Goal: Task Accomplishment & Management: Complete application form

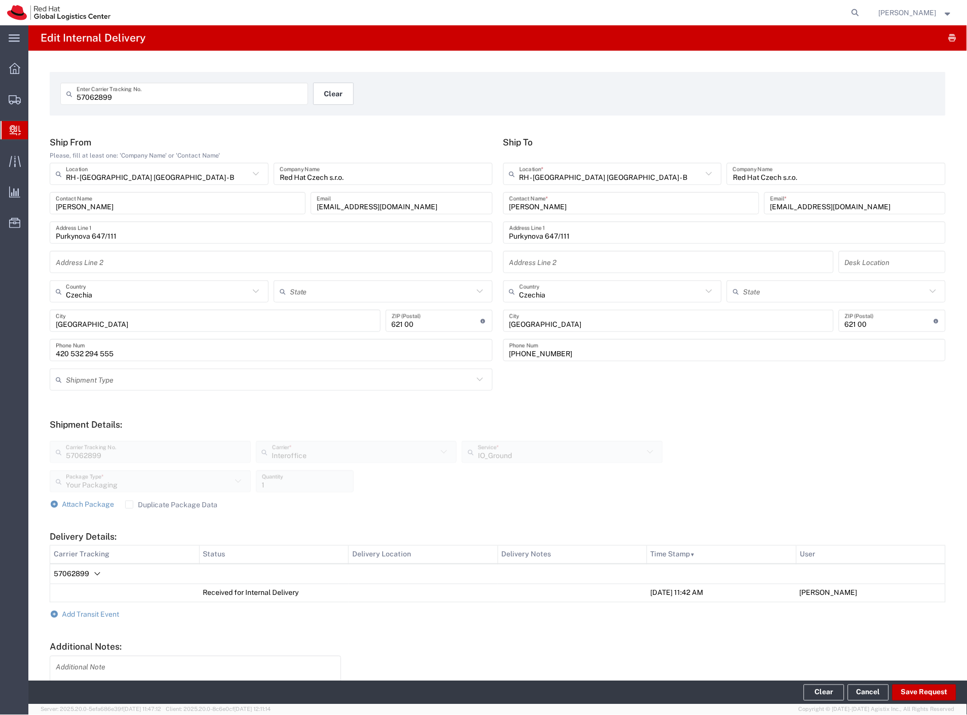
click at [332, 100] on button "Clear" at bounding box center [333, 94] width 41 height 22
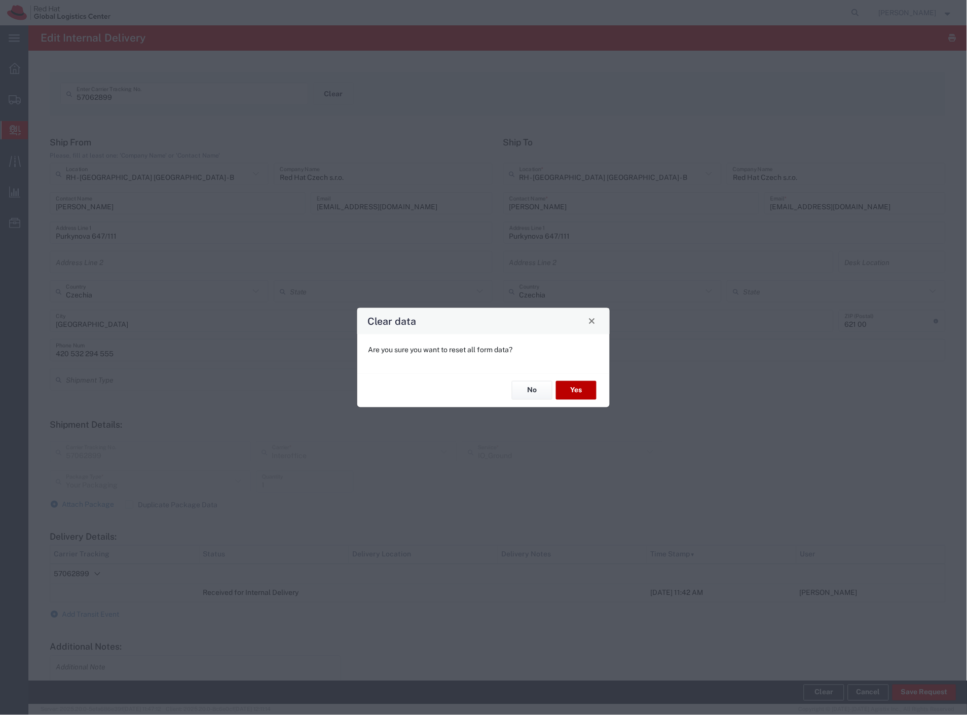
click at [585, 392] on button "Yes" at bounding box center [576, 390] width 41 height 19
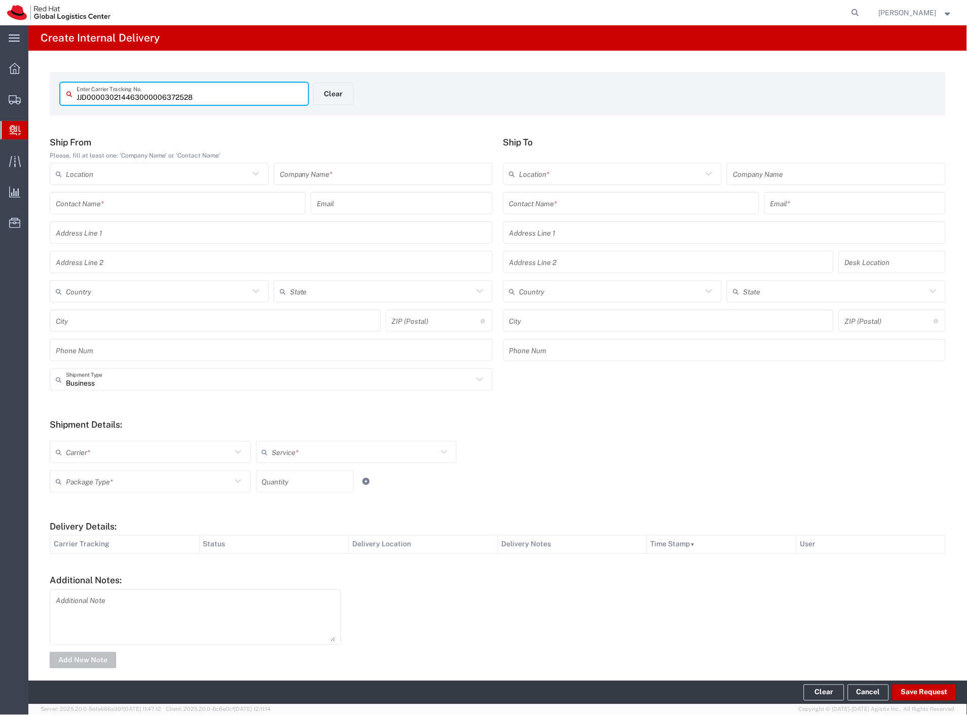
type input "JJD000030214463000006372528"
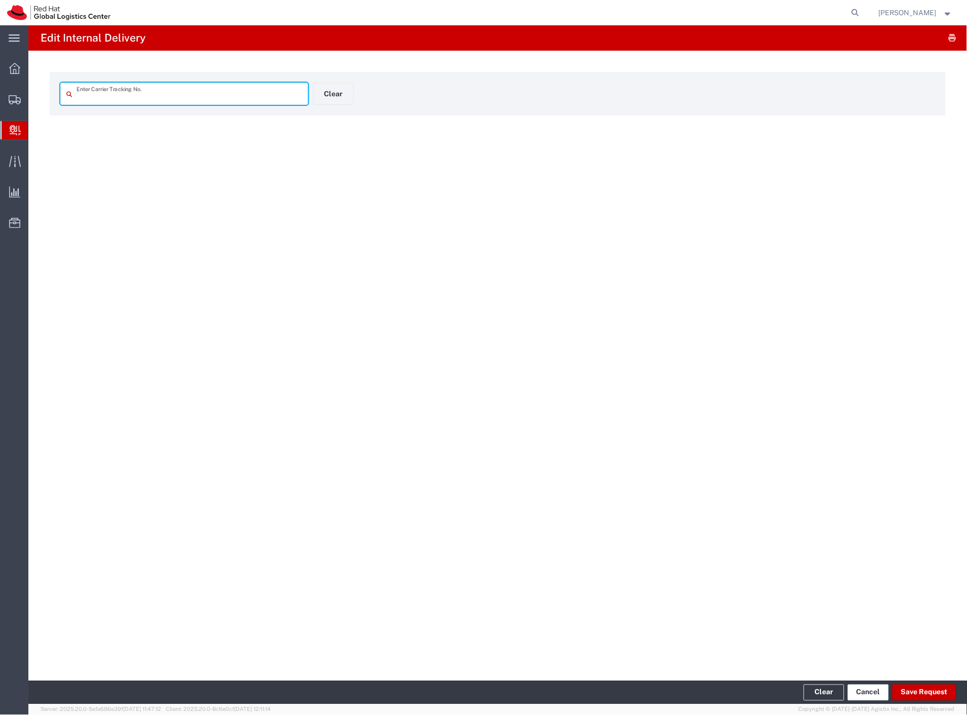
type input "JJD000030214463000006372528"
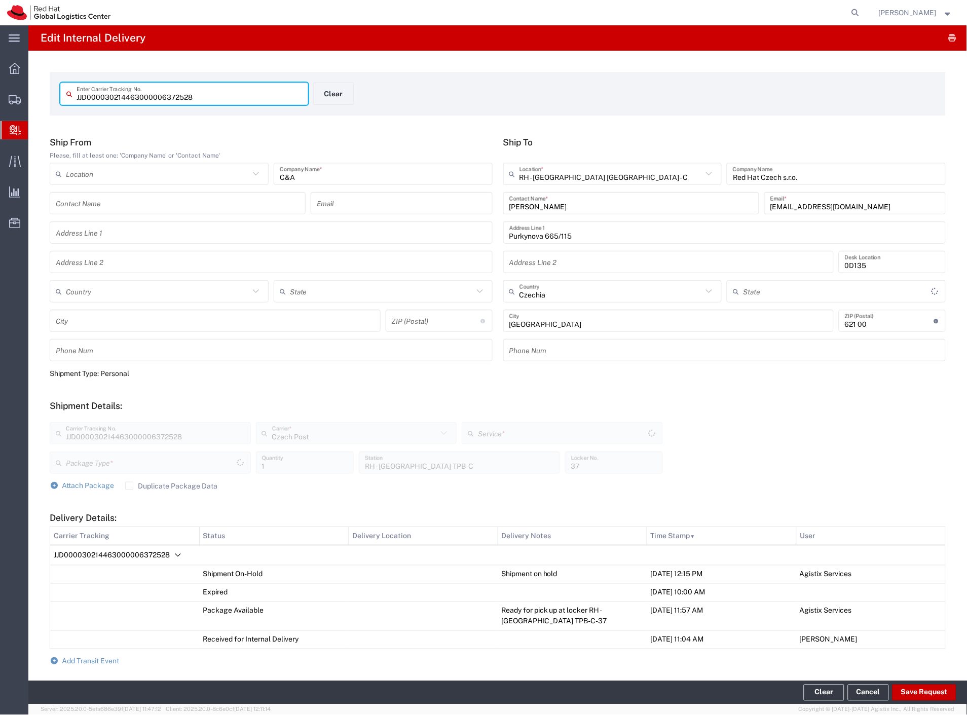
type input "Your Packaging"
type input "Ground"
click at [104, 660] on span "Add Transit Event" at bounding box center [90, 662] width 57 height 8
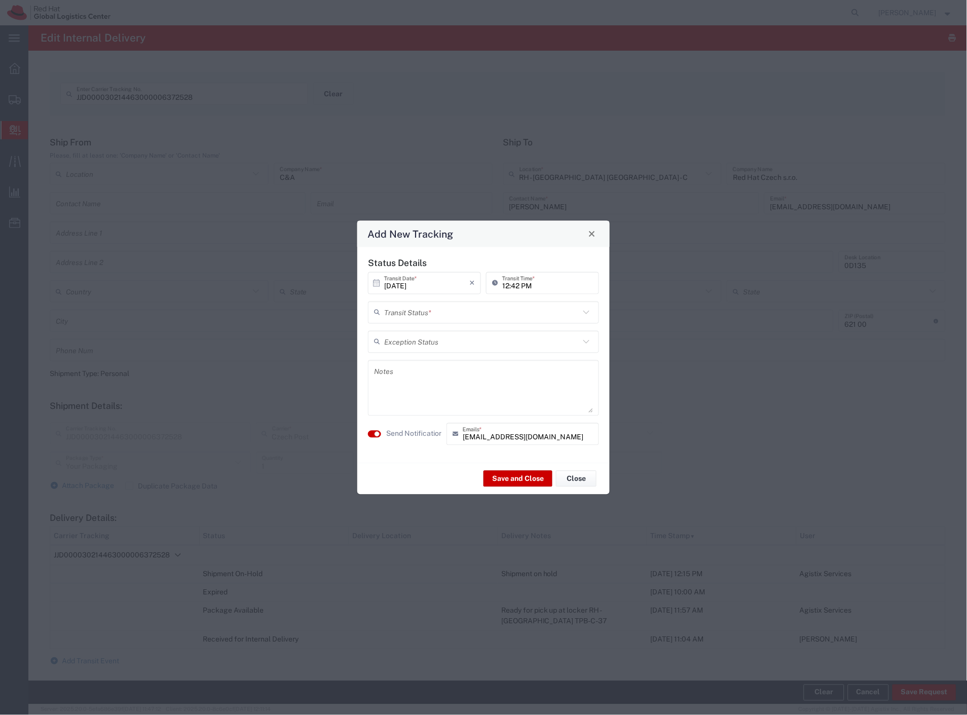
click at [433, 316] on input "text" at bounding box center [482, 313] width 196 height 18
click at [432, 331] on span "Delivery Confirmation" at bounding box center [484, 334] width 229 height 16
type input "Delivery Confirmation"
drag, startPoint x: 427, startPoint y: 428, endPoint x: 442, endPoint y: 439, distance: 17.7
click at [427, 429] on label "Send Notification" at bounding box center [414, 434] width 57 height 11
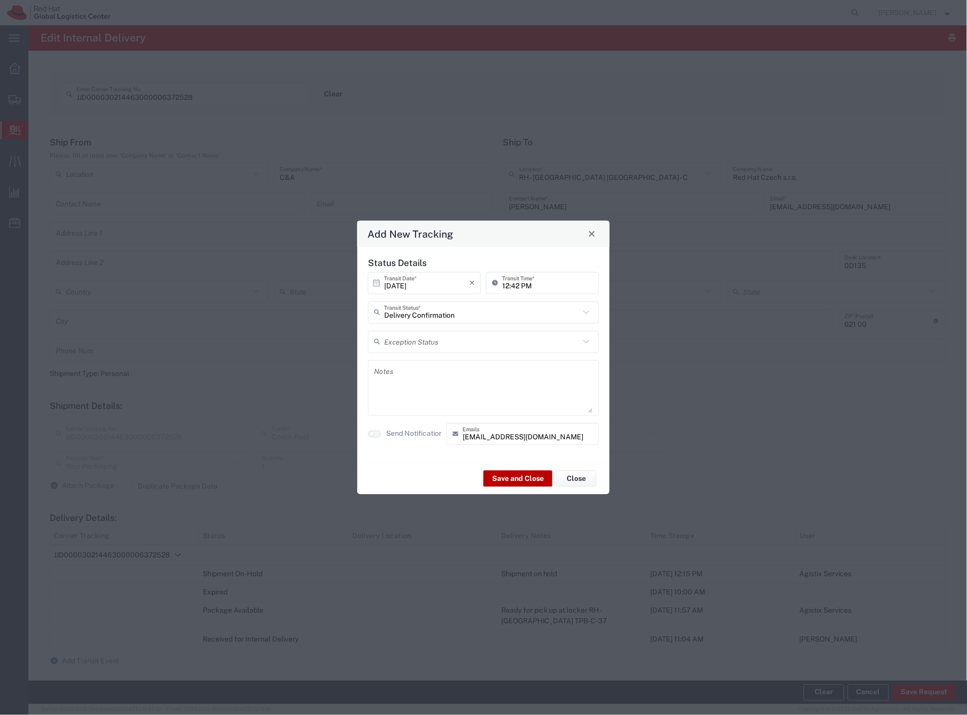
click at [517, 483] on button "Save and Close" at bounding box center [518, 479] width 69 height 16
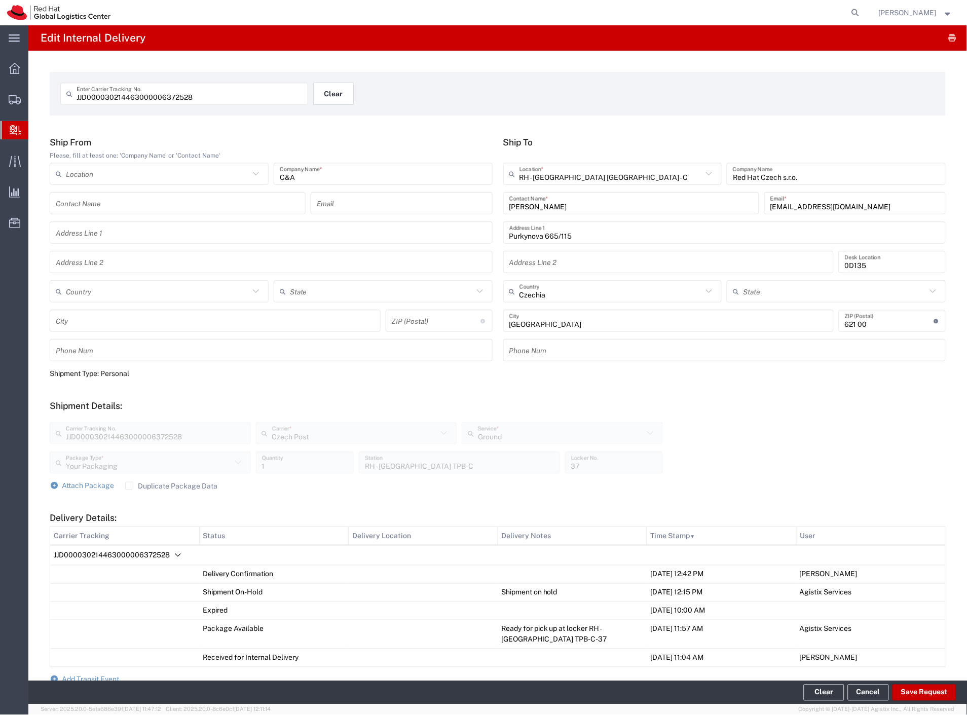
click at [330, 94] on button "Clear" at bounding box center [333, 94] width 41 height 22
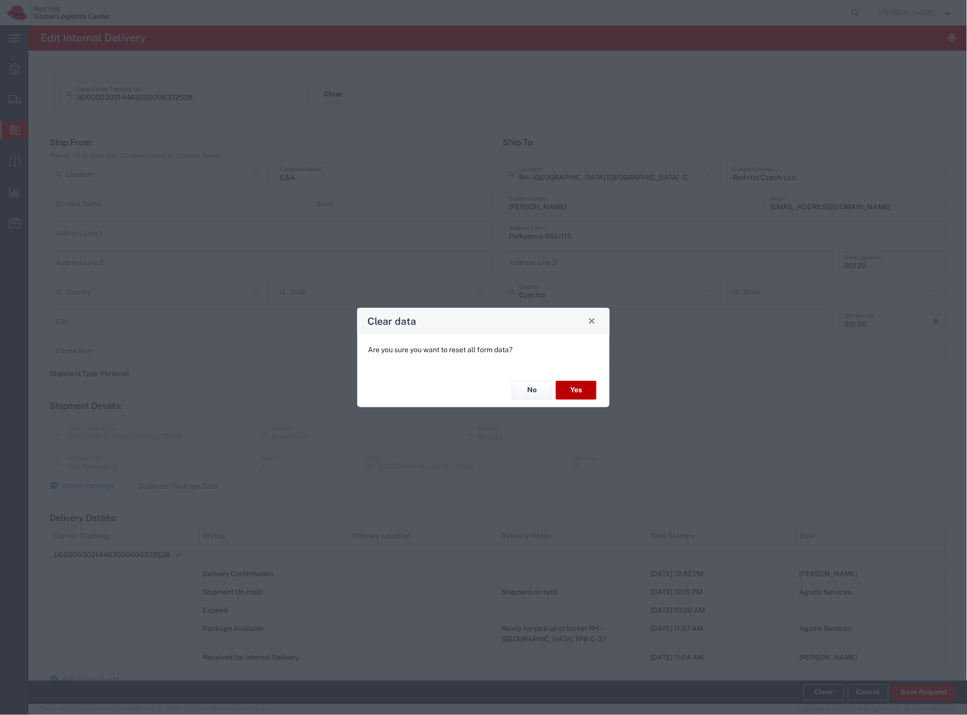
click at [569, 391] on button "Yes" at bounding box center [576, 390] width 41 height 19
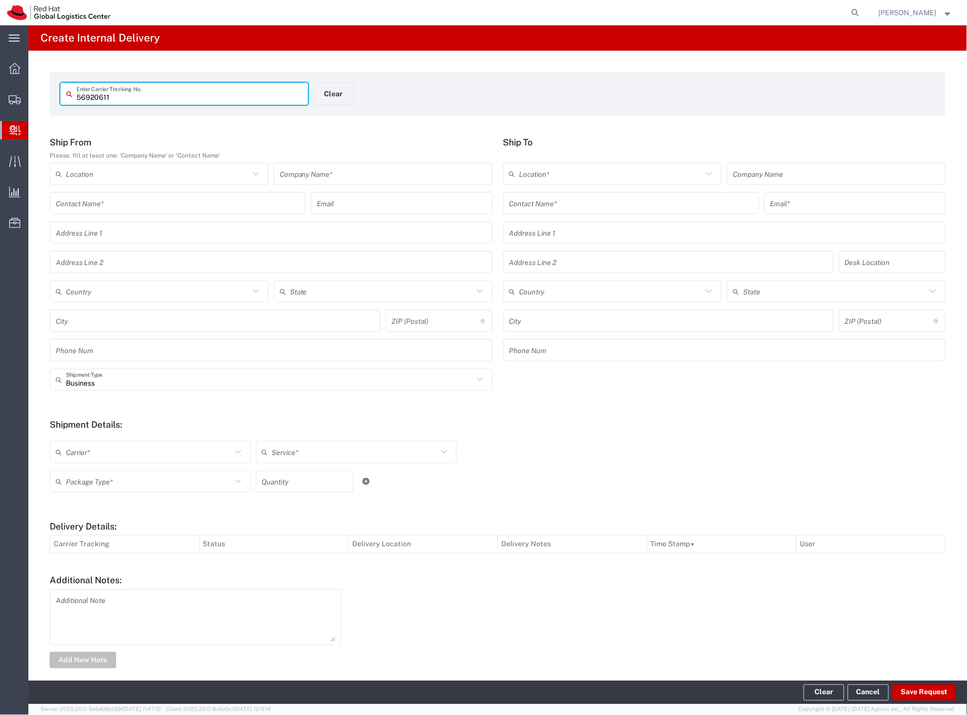
type input "56920611"
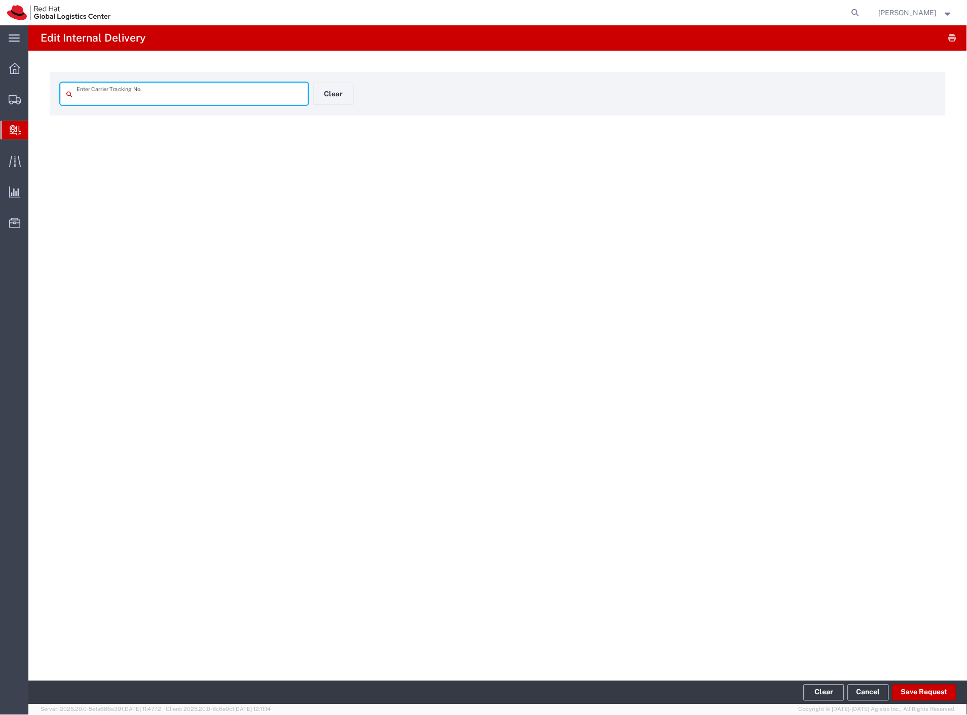
type input "56920611"
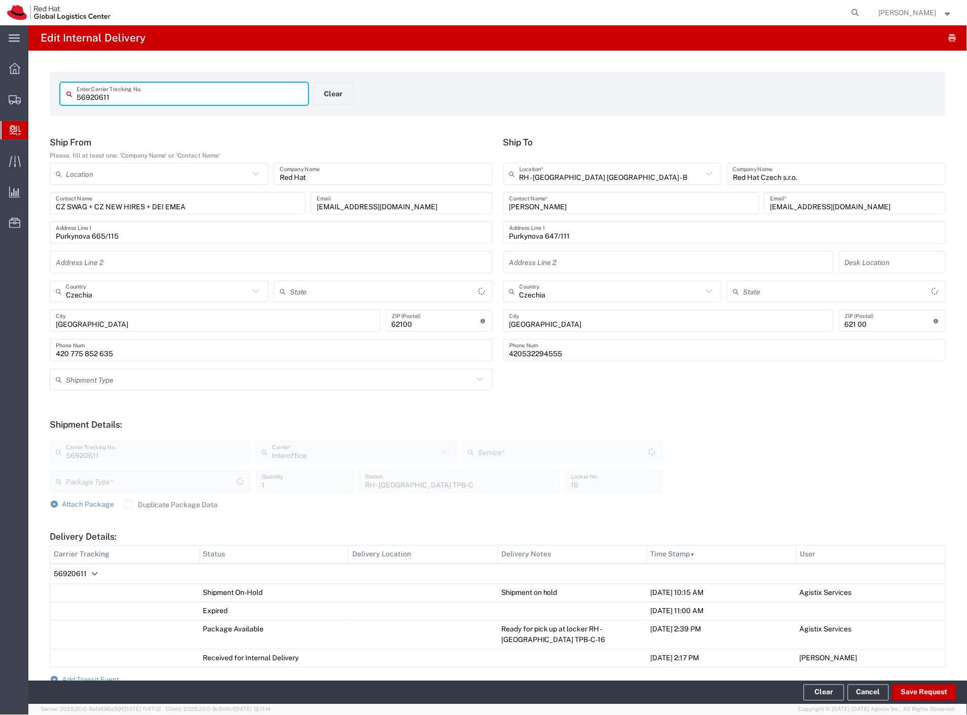
type input "Your Packaging"
type input "IO_Ground"
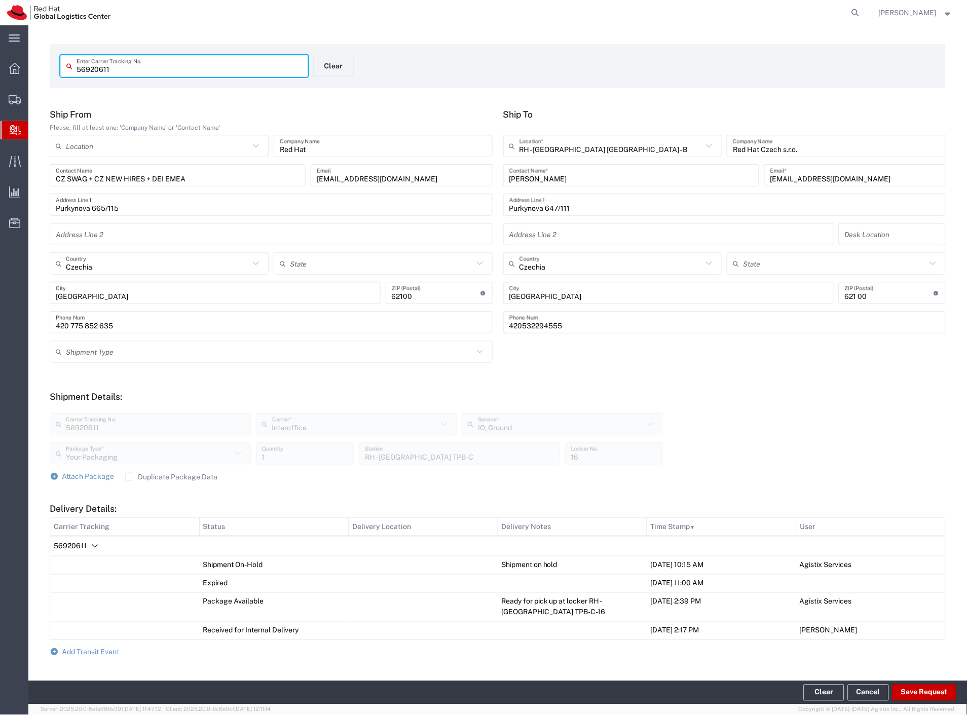
scroll to position [56, 0]
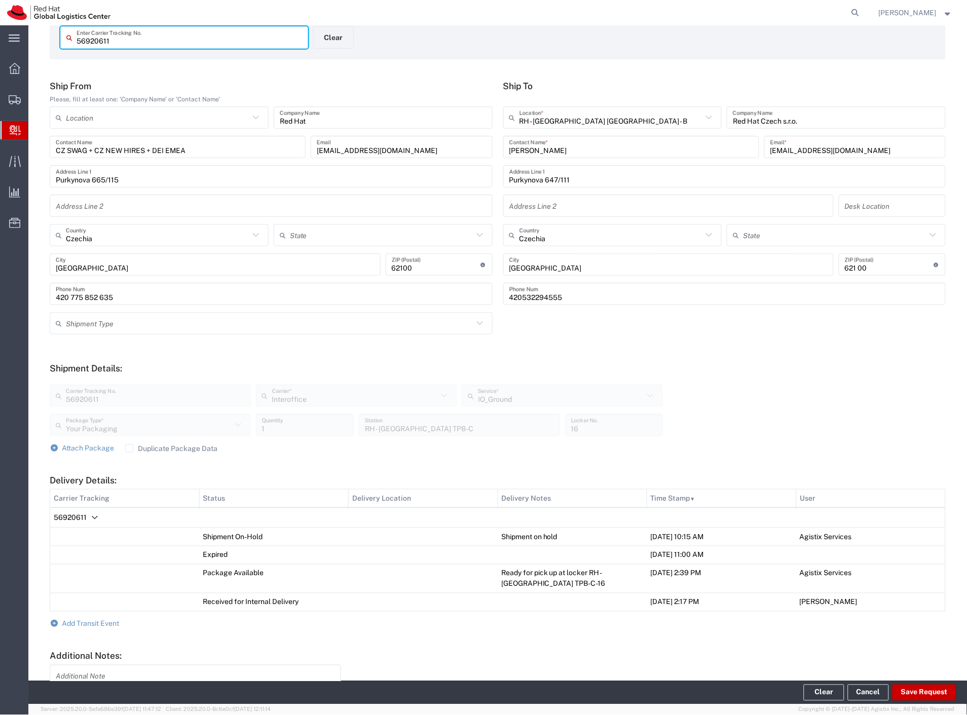
click at [93, 627] on form "Ship From Please, fill at least one: 'Company Name' or 'Contact Name' Location …" at bounding box center [498, 413] width 896 height 665
click at [94, 626] on span "Add Transit Event" at bounding box center [90, 624] width 57 height 8
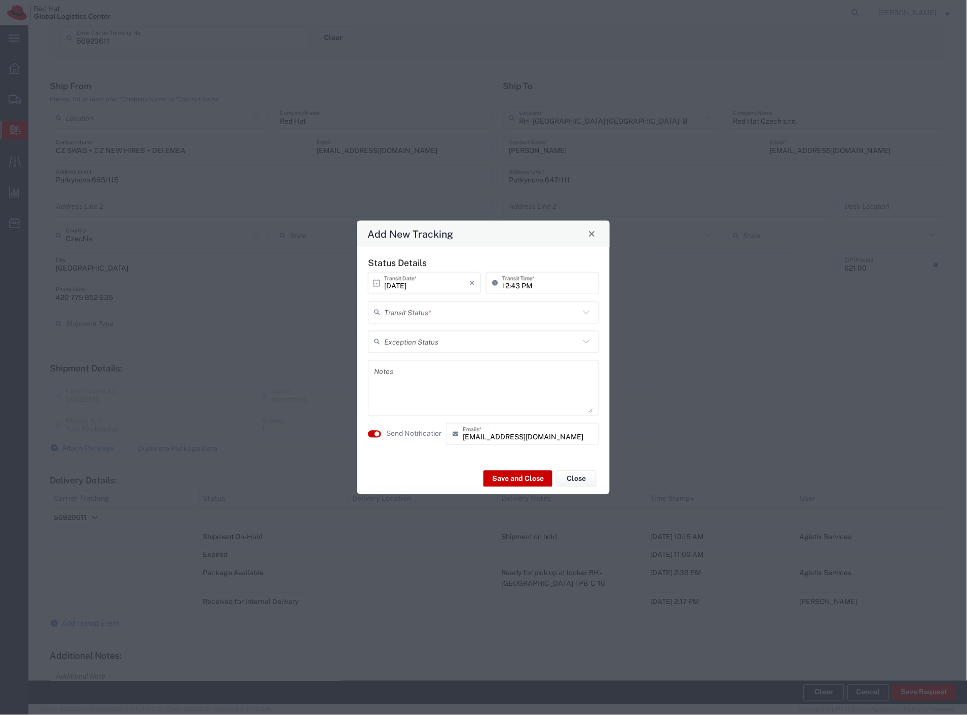
click at [427, 320] on input "text" at bounding box center [482, 313] width 196 height 18
click at [428, 332] on span "Delivery Confirmation" at bounding box center [484, 334] width 229 height 16
type input "Delivery Confirmation"
drag, startPoint x: 408, startPoint y: 435, endPoint x: 442, endPoint y: 460, distance: 41.7
click at [408, 436] on label "Send Notification" at bounding box center [414, 434] width 57 height 11
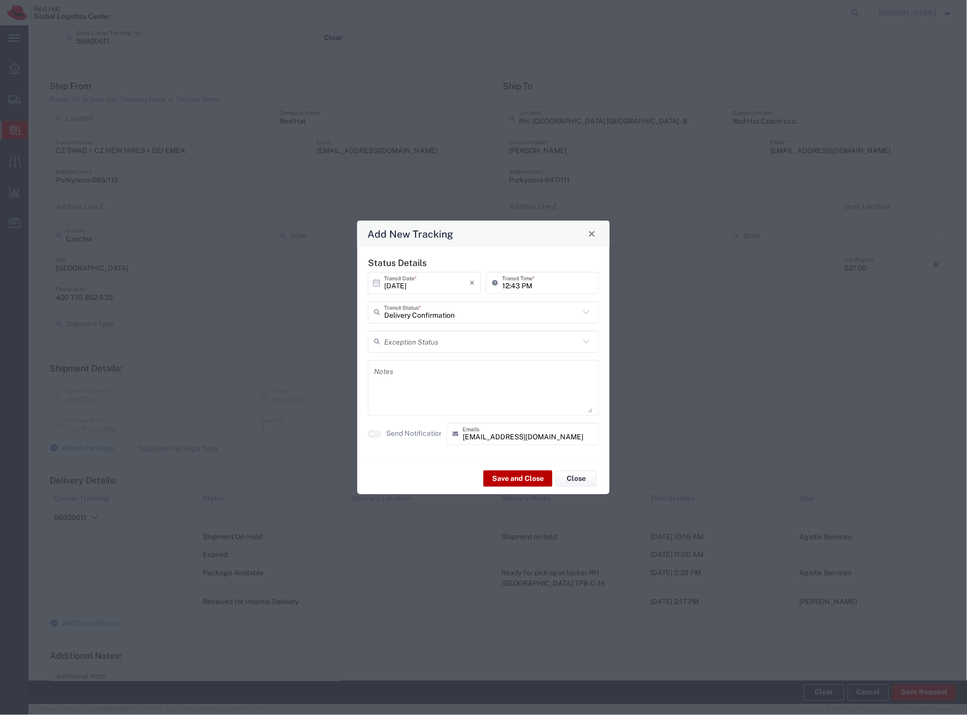
click at [500, 475] on button "Save and Close" at bounding box center [518, 479] width 69 height 16
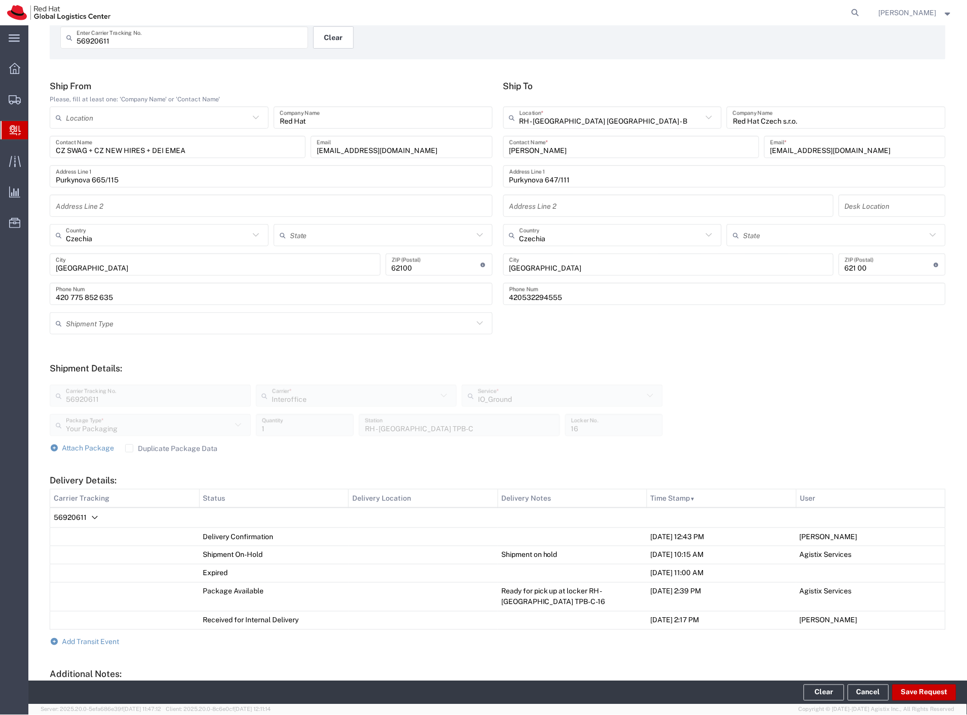
click at [332, 41] on button "Clear" at bounding box center [333, 37] width 41 height 22
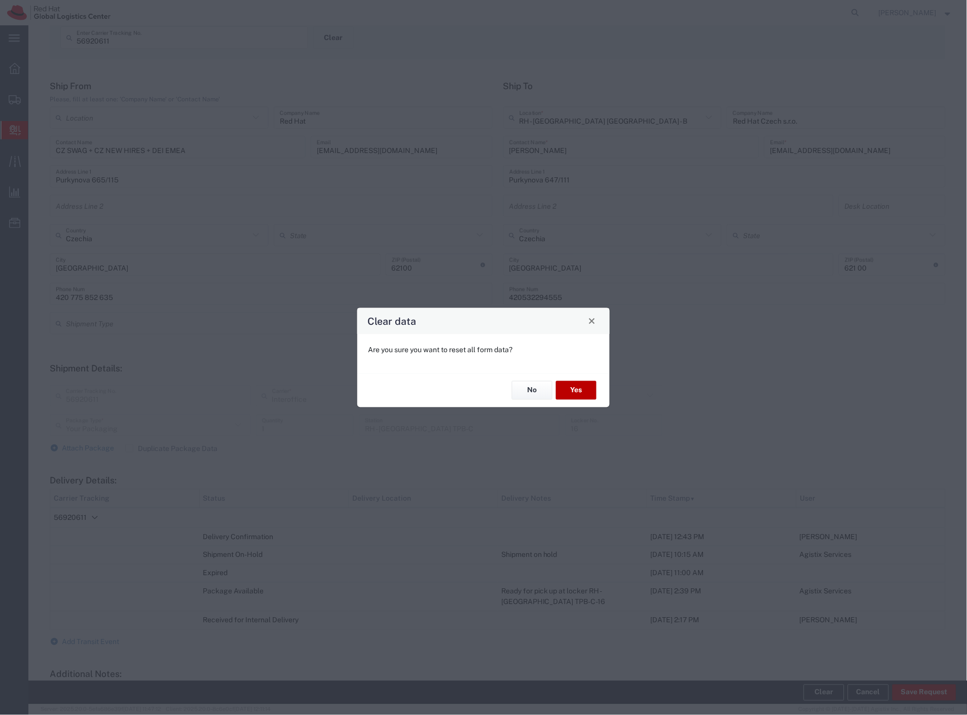
click at [574, 391] on button "Yes" at bounding box center [576, 390] width 41 height 19
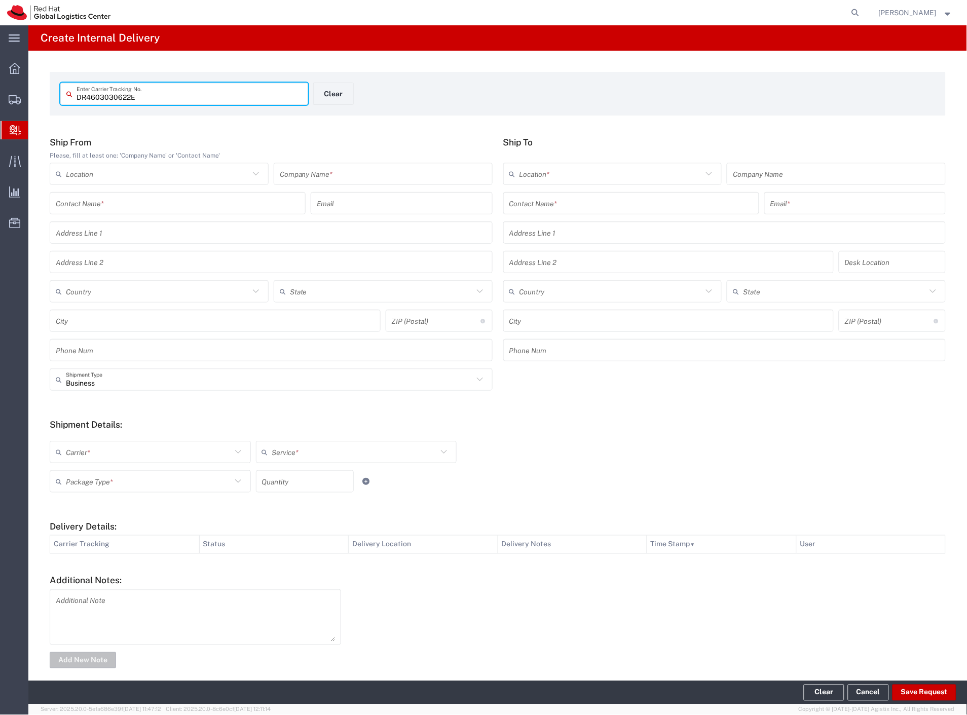
type input "DR4603030622E"
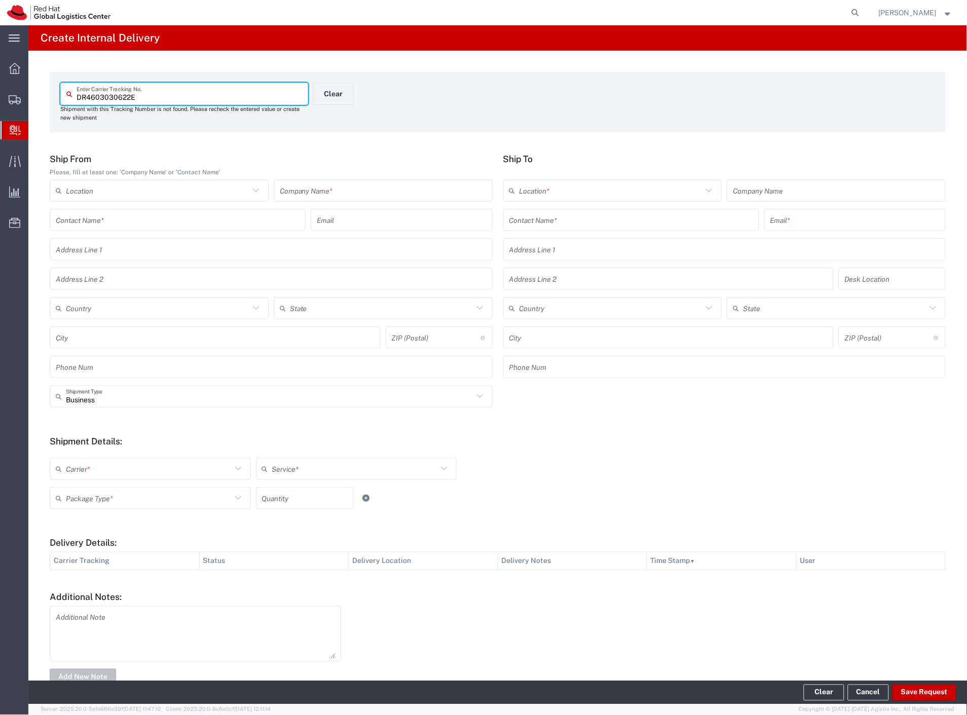
click at [326, 196] on input "text" at bounding box center [383, 191] width 207 height 18
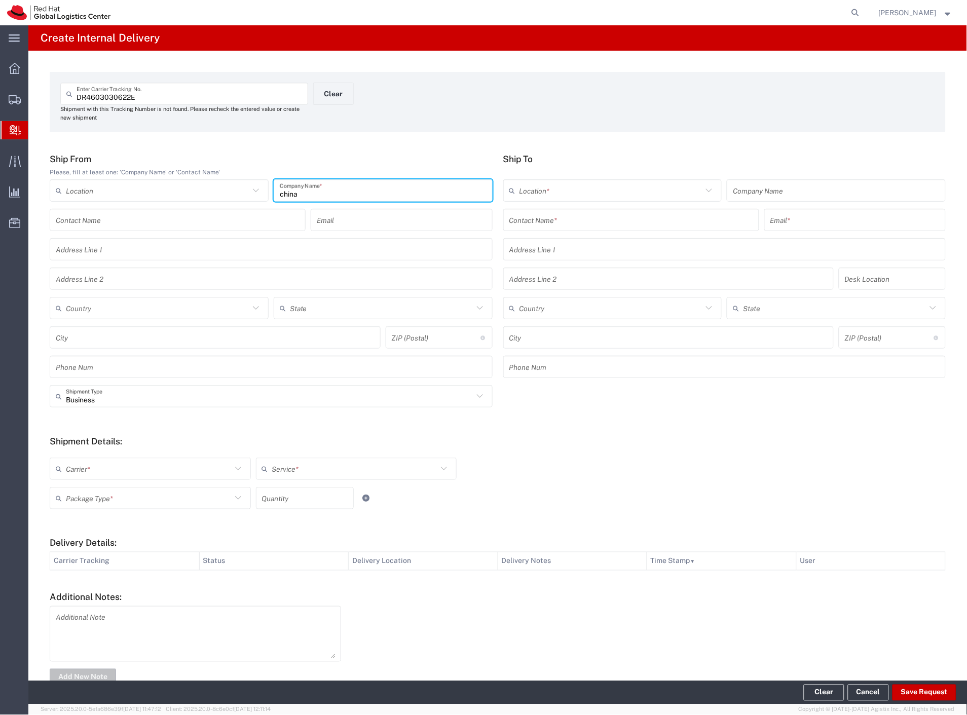
type input "china"
click at [591, 217] on input "text" at bounding box center [631, 220] width 244 height 18
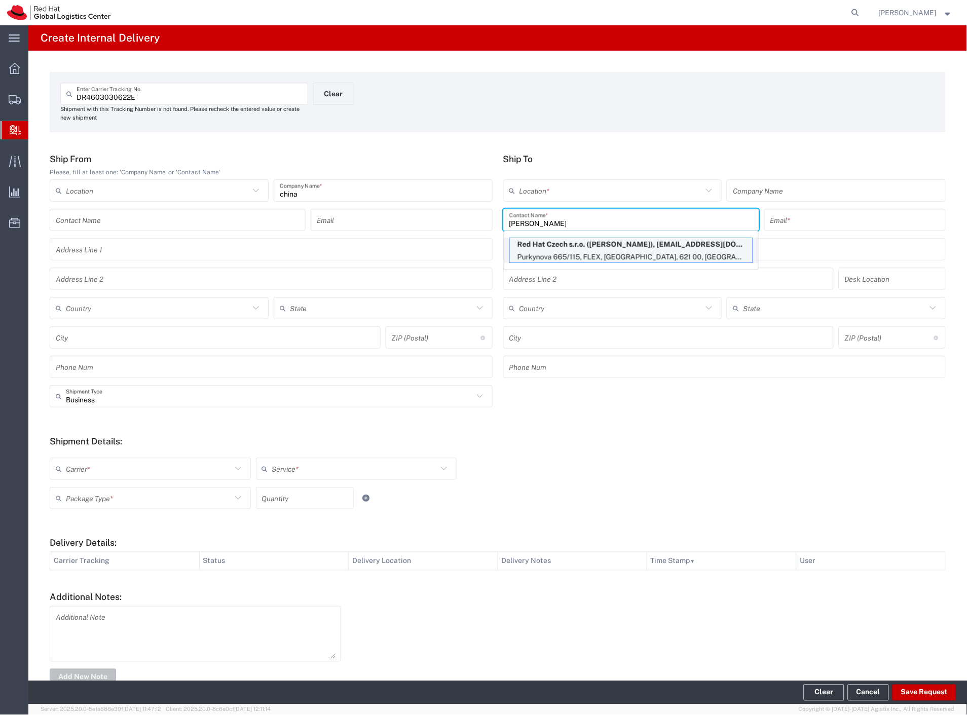
type input "[PERSON_NAME]"
click at [602, 252] on p "Purkynova 665/115, FLEX, [GEOGRAPHIC_DATA], 621 00, [GEOGRAPHIC_DATA]" at bounding box center [631, 257] width 243 height 13
type input "RH - [GEOGRAPHIC_DATA] [GEOGRAPHIC_DATA] - C"
type input "Red Hat Czech s.r.o."
type input "[PERSON_NAME]"
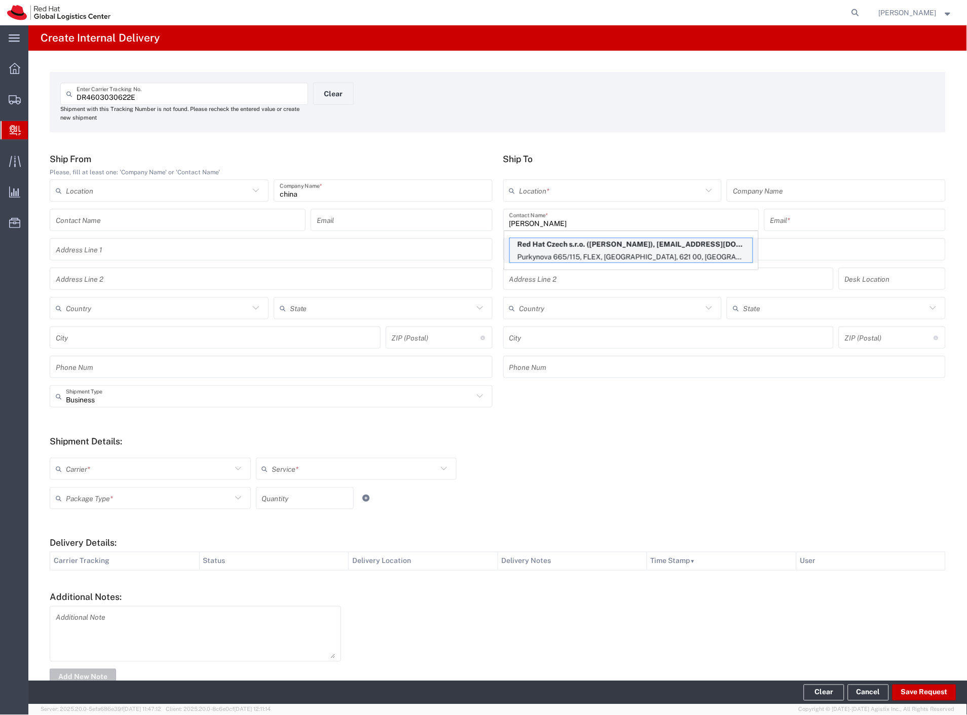
type input "[EMAIL_ADDRESS][DOMAIN_NAME]"
type input "Purkynova 665/115"
type input "FLEX"
type input "Czechia"
type input "[GEOGRAPHIC_DATA]"
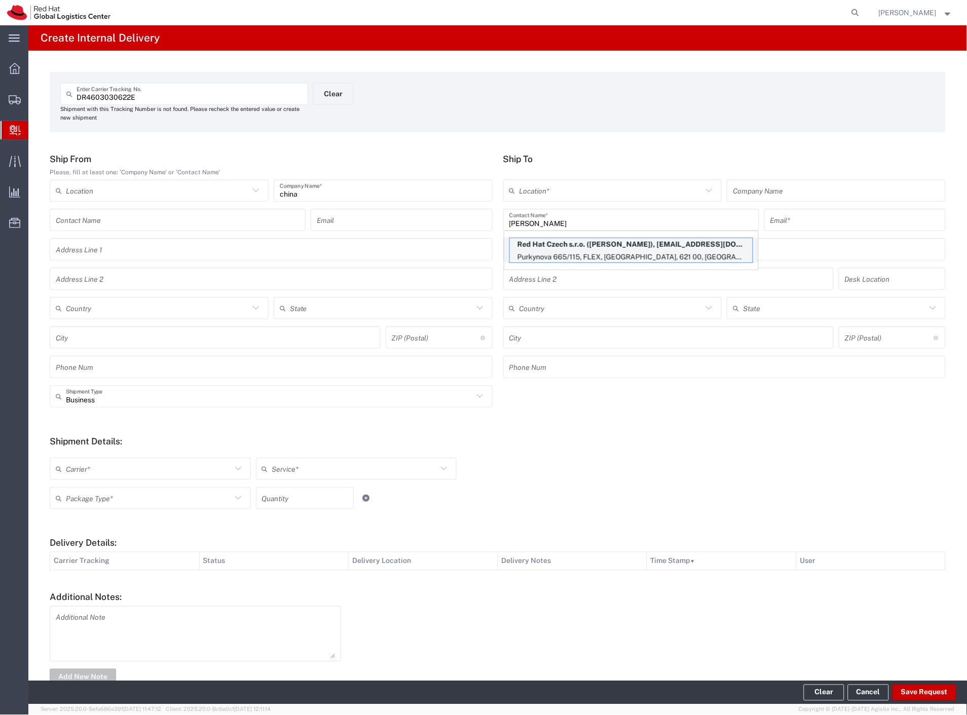
type input "621 00"
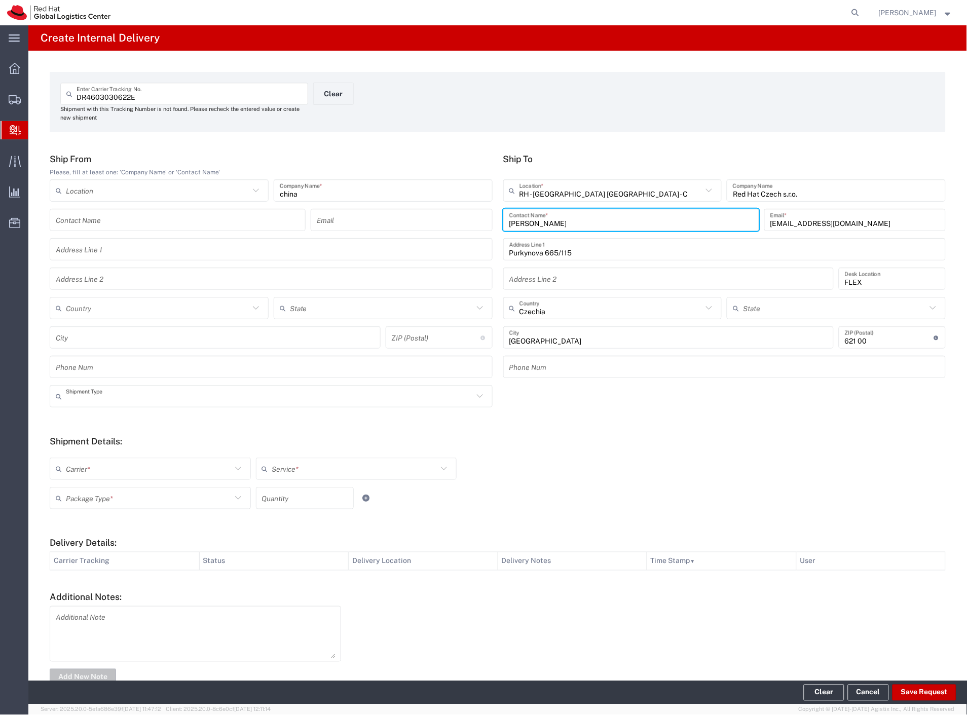
click at [101, 396] on input "text" at bounding box center [270, 397] width 408 height 18
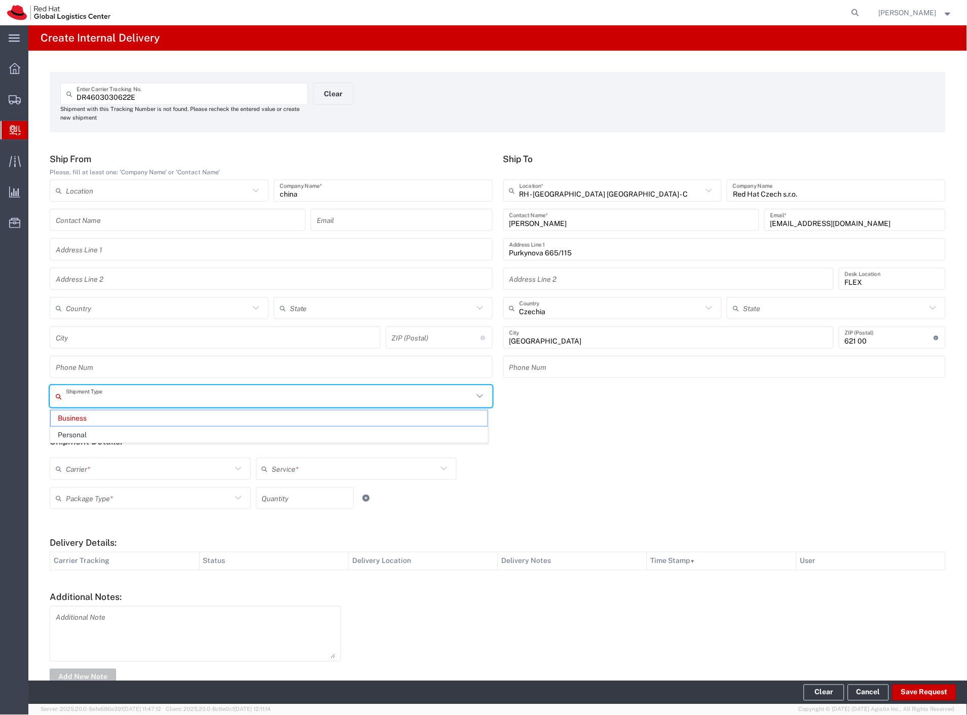
click at [91, 432] on span "Personal" at bounding box center [269, 435] width 437 height 16
type input "Personal"
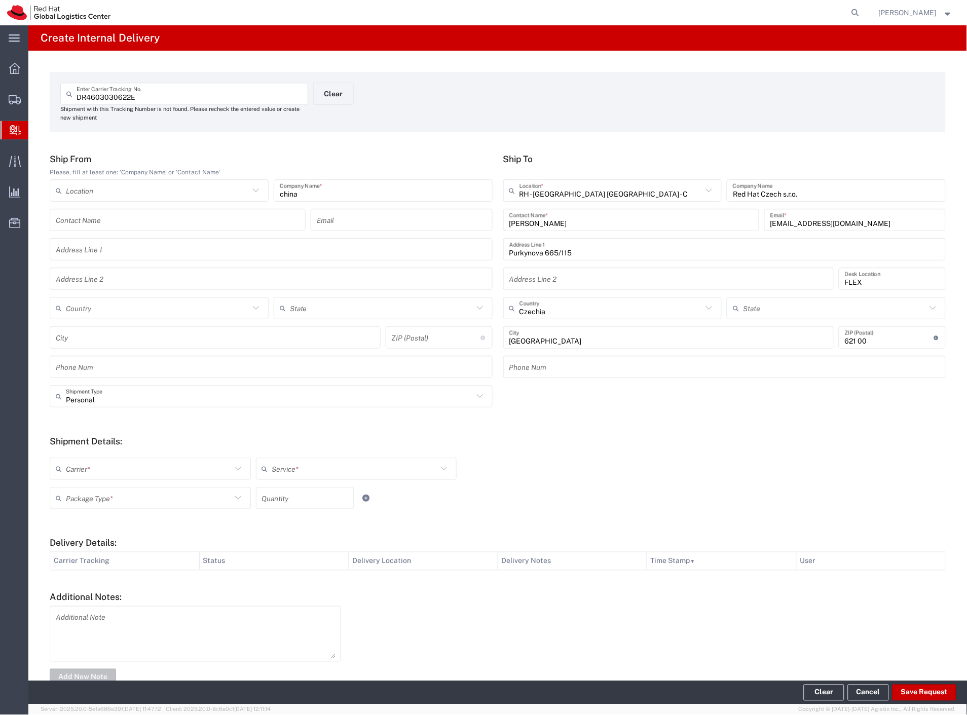
click at [85, 465] on input "text" at bounding box center [149, 469] width 166 height 18
click at [86, 493] on span "Czech Post" at bounding box center [149, 491] width 197 height 16
type input "Czech Post"
type input "Ground"
click at [86, 494] on input "text" at bounding box center [149, 499] width 166 height 18
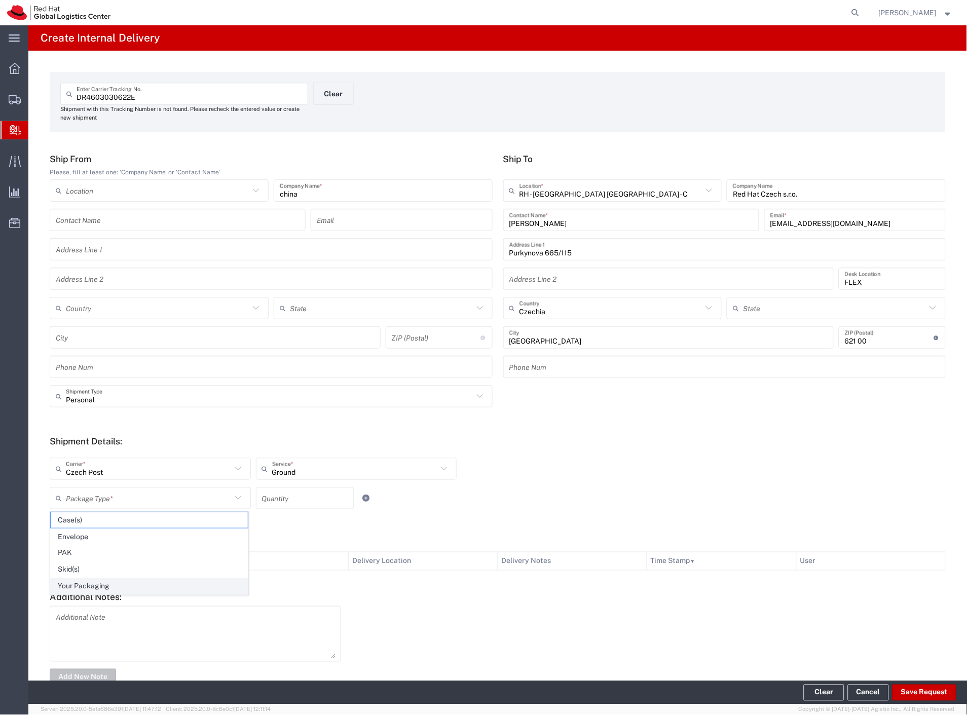
click at [116, 584] on span "Your Packaging" at bounding box center [149, 587] width 197 height 16
type input "Your Packaging"
click at [920, 692] on button "Save Request" at bounding box center [925, 693] width 64 height 16
type input "Personal"
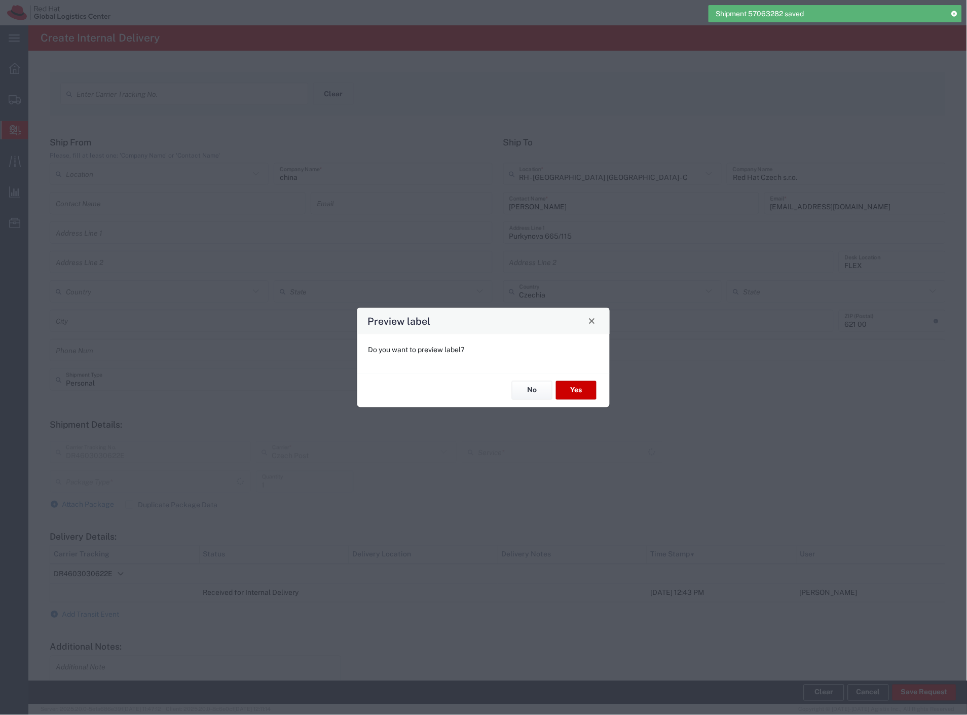
type input "Your Packaging"
type input "Ground"
click at [576, 393] on button "Yes" at bounding box center [576, 390] width 41 height 19
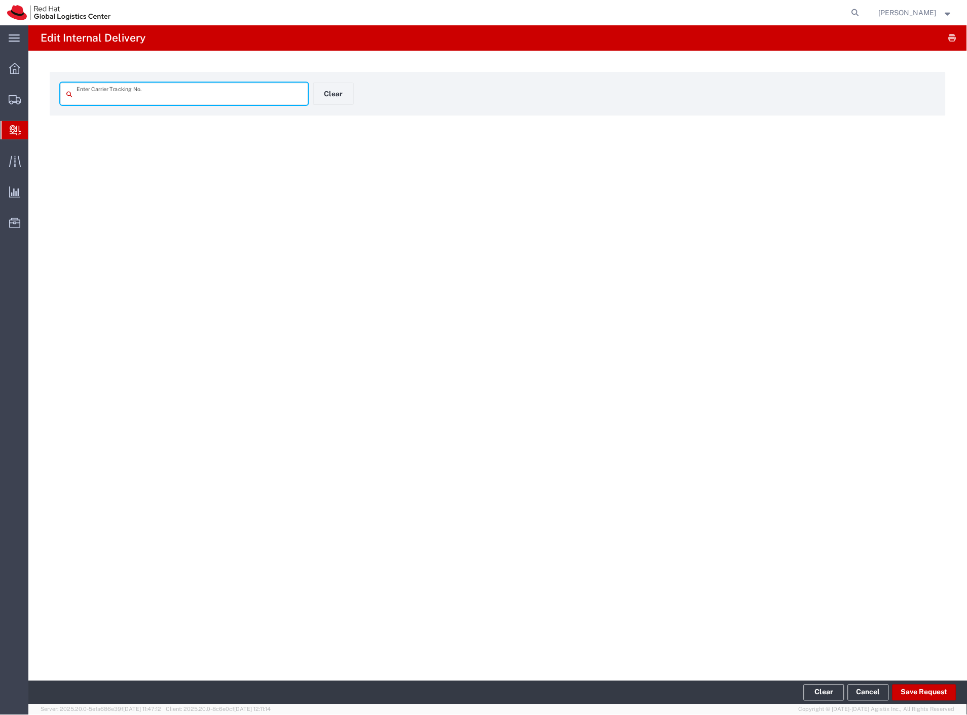
type input "DR4603030622E"
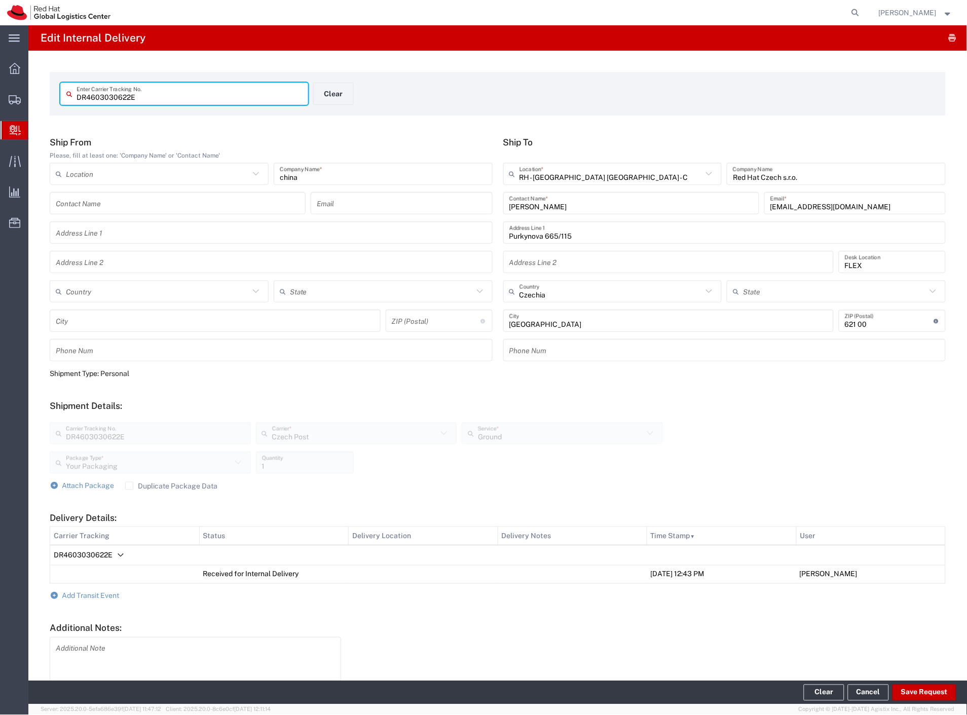
click at [348, 120] on div "DR4603030622E Enter Carrier Tracking No. Clear Ship From Please, fill at least …" at bounding box center [497, 395] width 939 height 688
click at [336, 101] on button "Clear" at bounding box center [333, 94] width 41 height 22
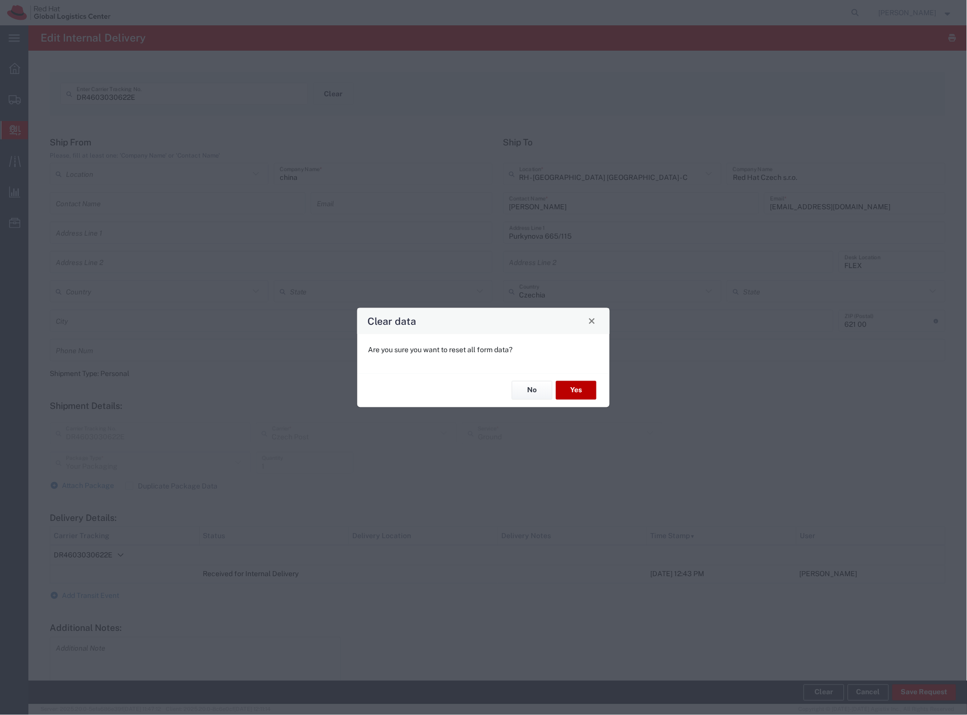
click at [585, 392] on button "Yes" at bounding box center [576, 390] width 41 height 19
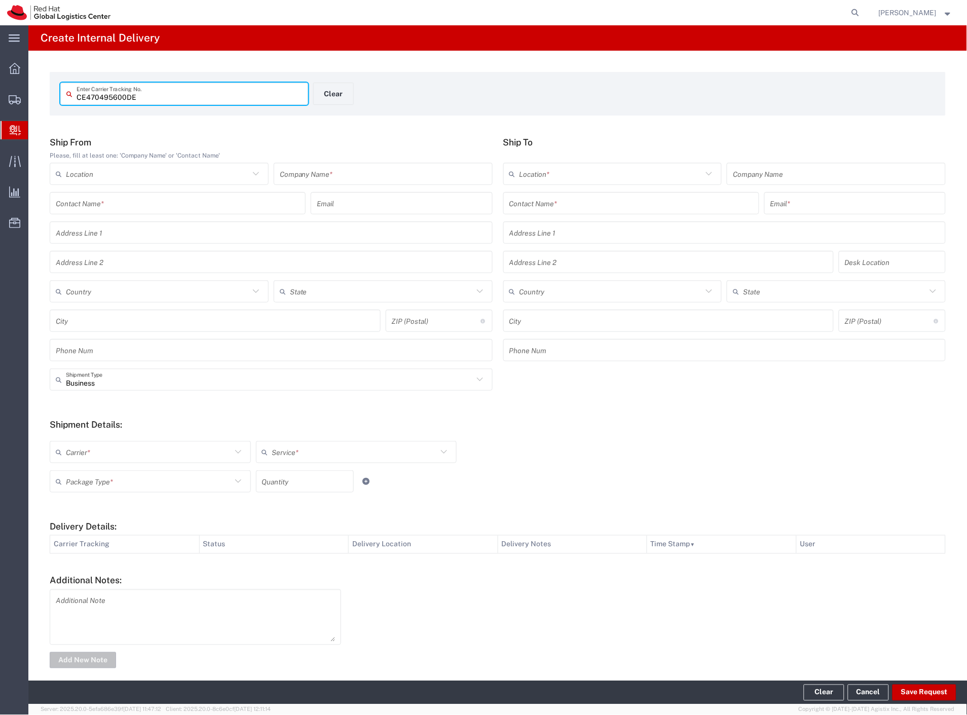
type input "CE470495600DE"
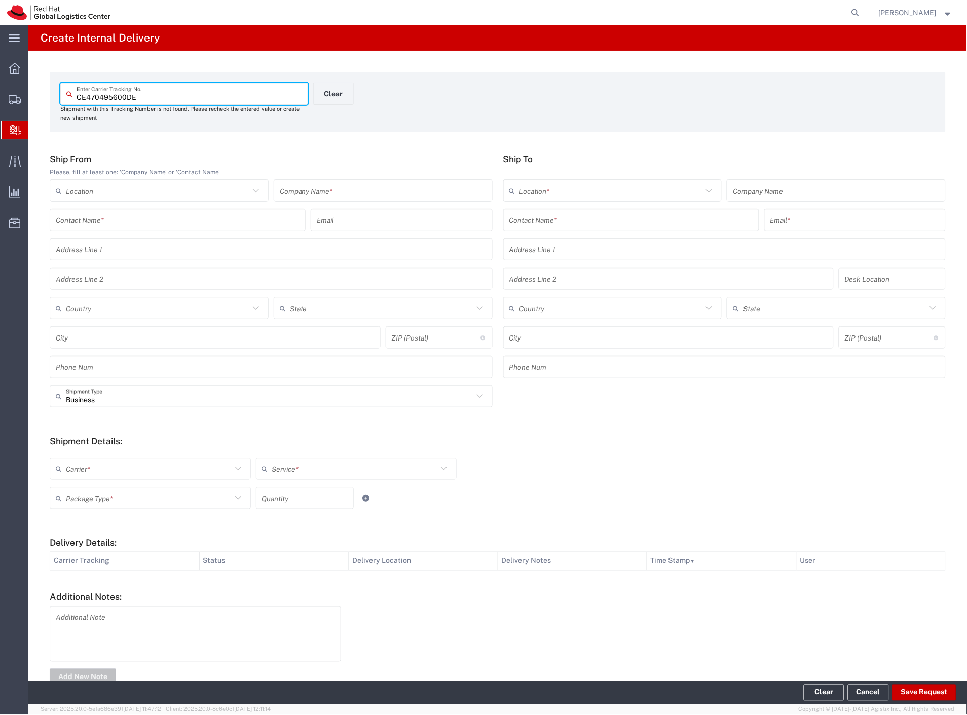
click at [335, 186] on input "text" at bounding box center [383, 191] width 207 height 18
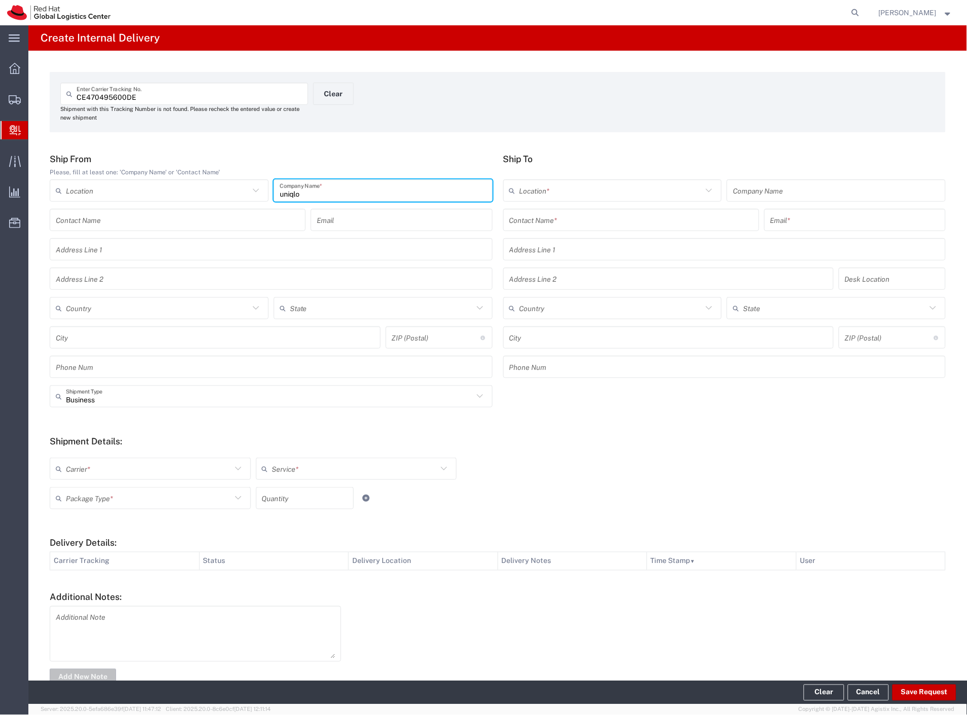
type input "uniqlo"
click at [576, 221] on input "text" at bounding box center [631, 220] width 244 height 18
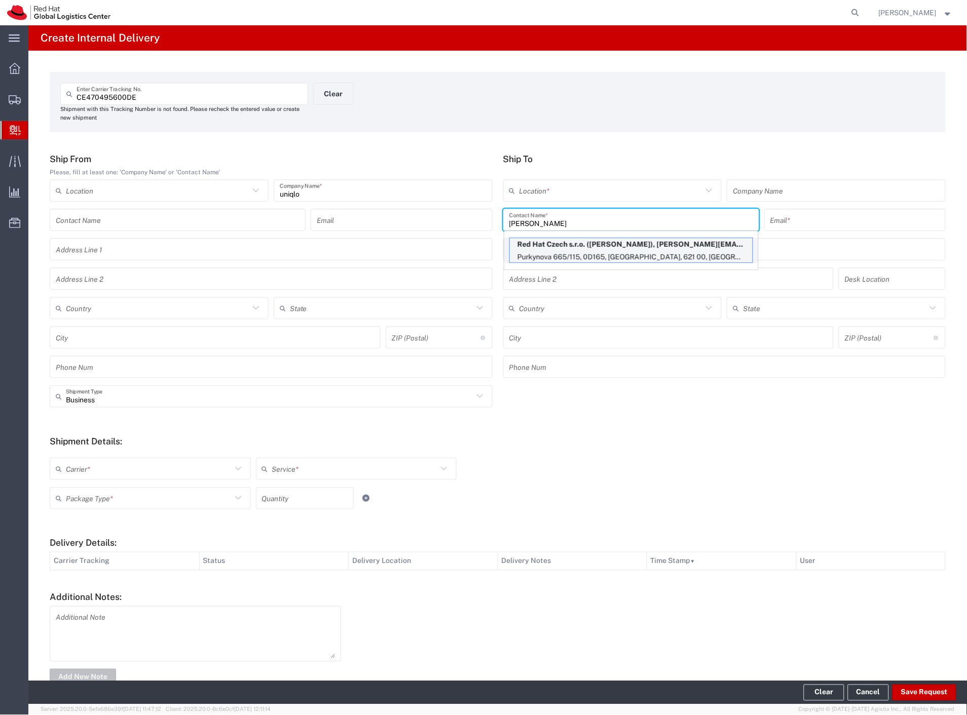
type input "[PERSON_NAME]"
click at [585, 247] on p "Red Hat Czech s.r.o. ([PERSON_NAME]), [PERSON_NAME][EMAIL_ADDRESS][DOMAIN_NAME]" at bounding box center [631, 244] width 243 height 13
type input "RH - [GEOGRAPHIC_DATA] [GEOGRAPHIC_DATA] - C"
type input "Red Hat Czech s.r.o."
type input "[PERSON_NAME]"
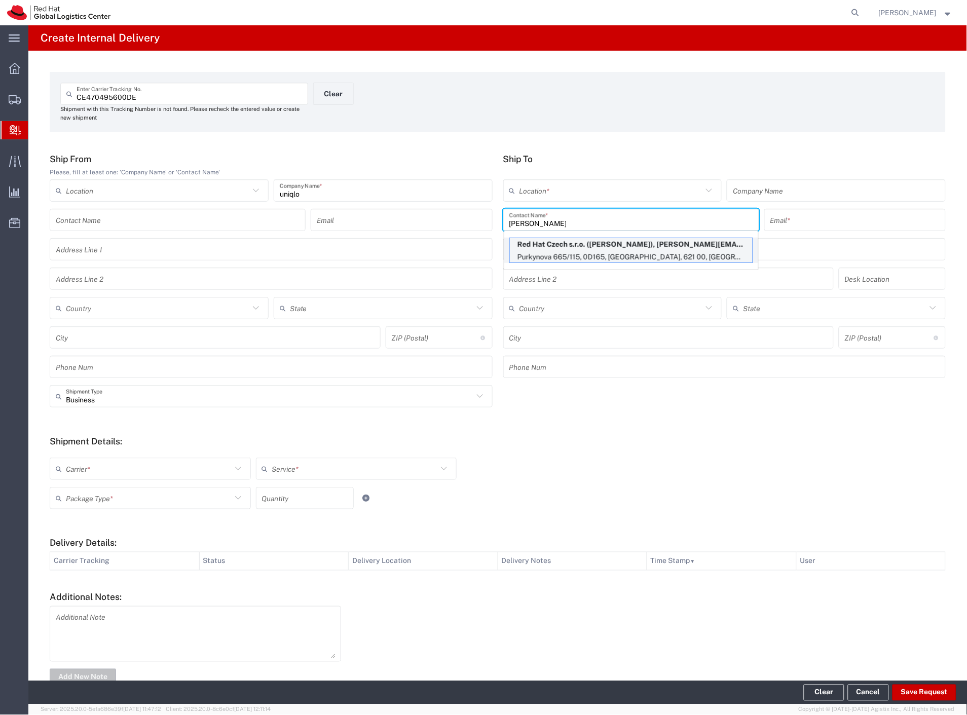
type input "[EMAIL_ADDRESS][DOMAIN_NAME]"
type input "Purkynova 665/115"
type input "0D165"
type input "Czechia"
type input "[GEOGRAPHIC_DATA]"
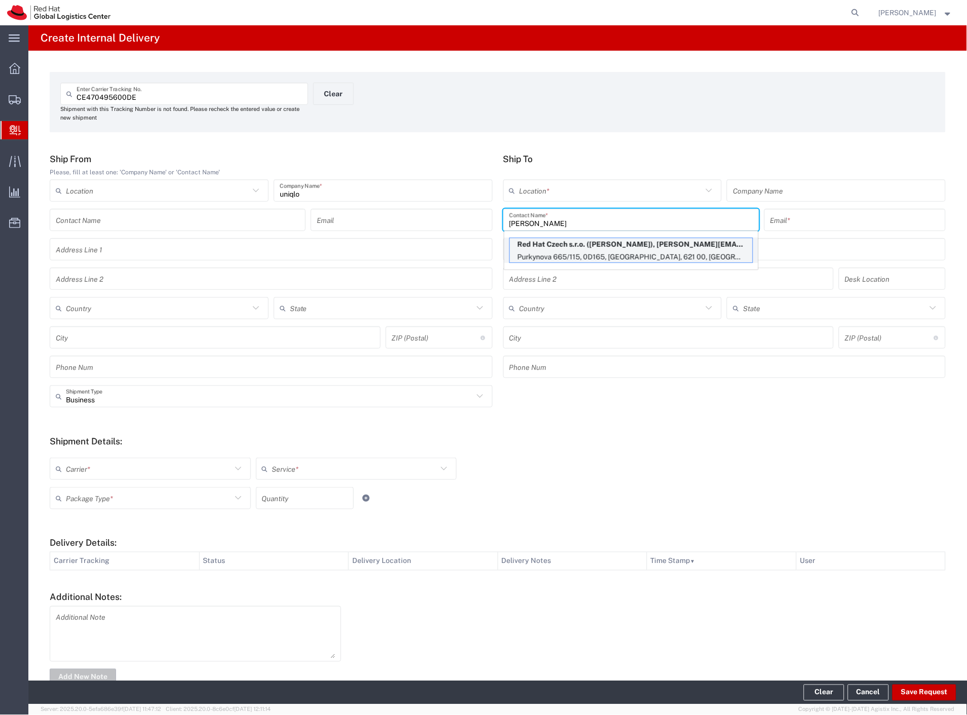
type input "621 00"
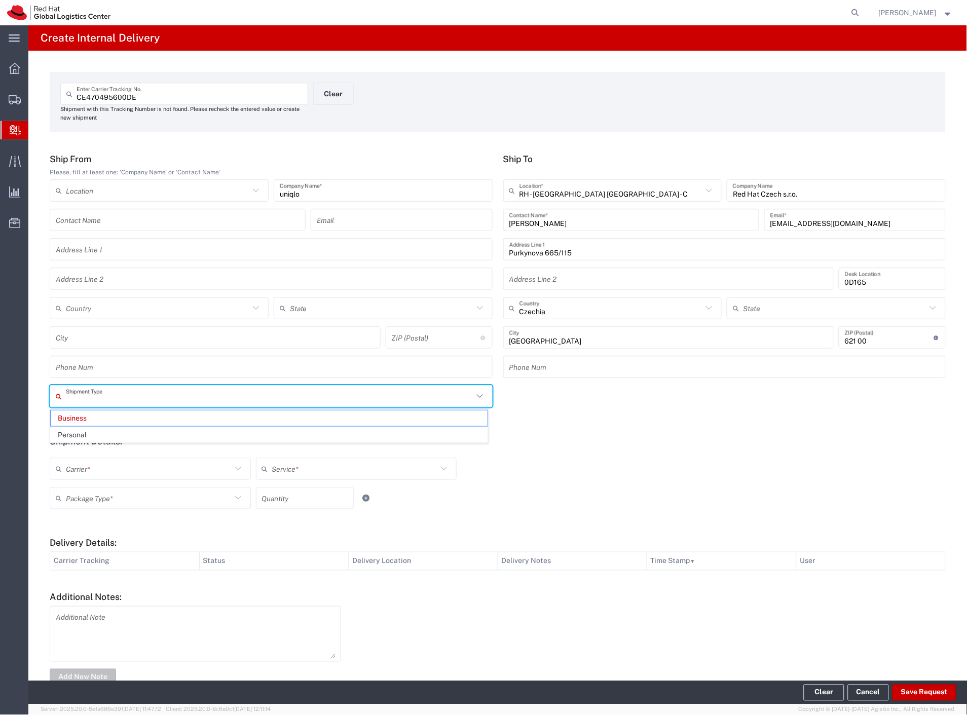
click at [83, 398] on input "text" at bounding box center [270, 397] width 408 height 18
click at [87, 437] on span "Personal" at bounding box center [269, 435] width 437 height 16
type input "Personal"
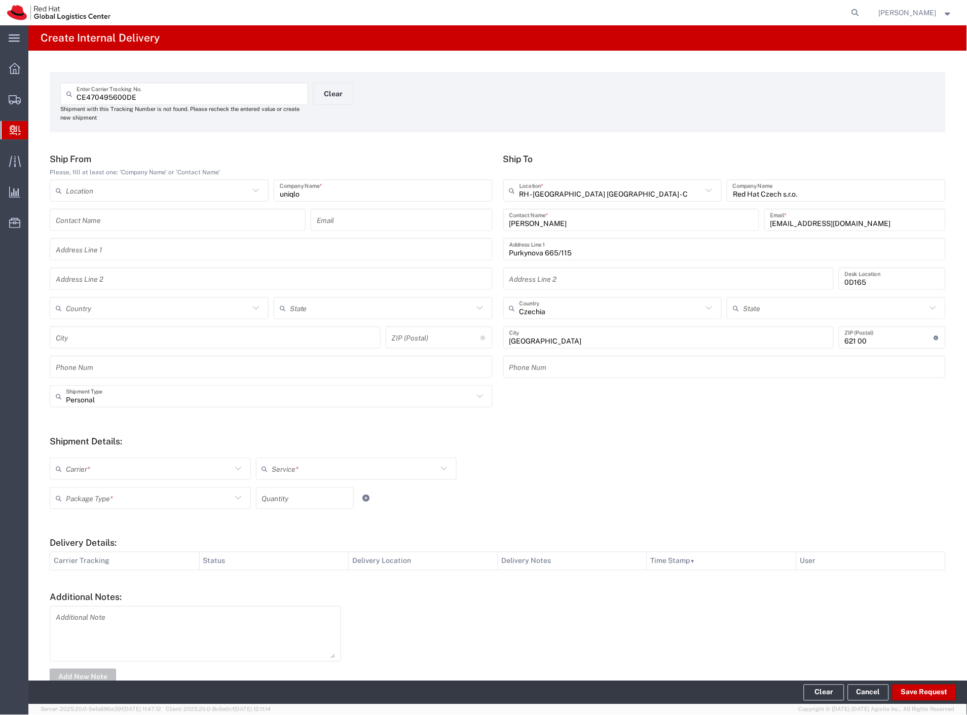
click at [85, 469] on input "text" at bounding box center [149, 469] width 166 height 18
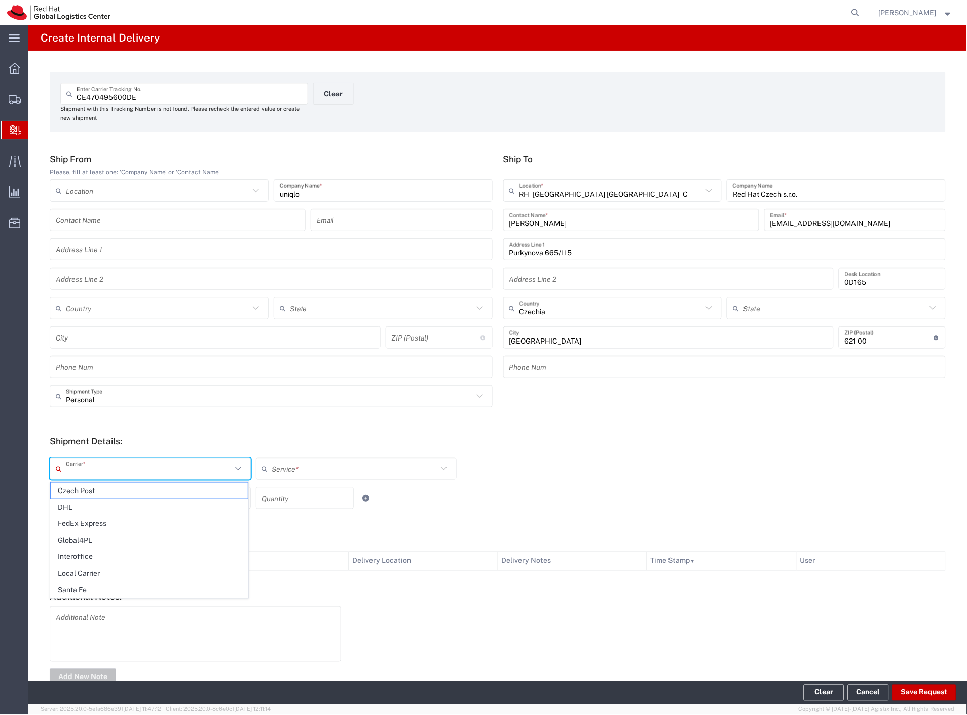
drag, startPoint x: 85, startPoint y: 490, endPoint x: 85, endPoint y: 496, distance: 6.1
click at [85, 490] on span "Czech Post" at bounding box center [149, 491] width 197 height 16
type input "Czech Post"
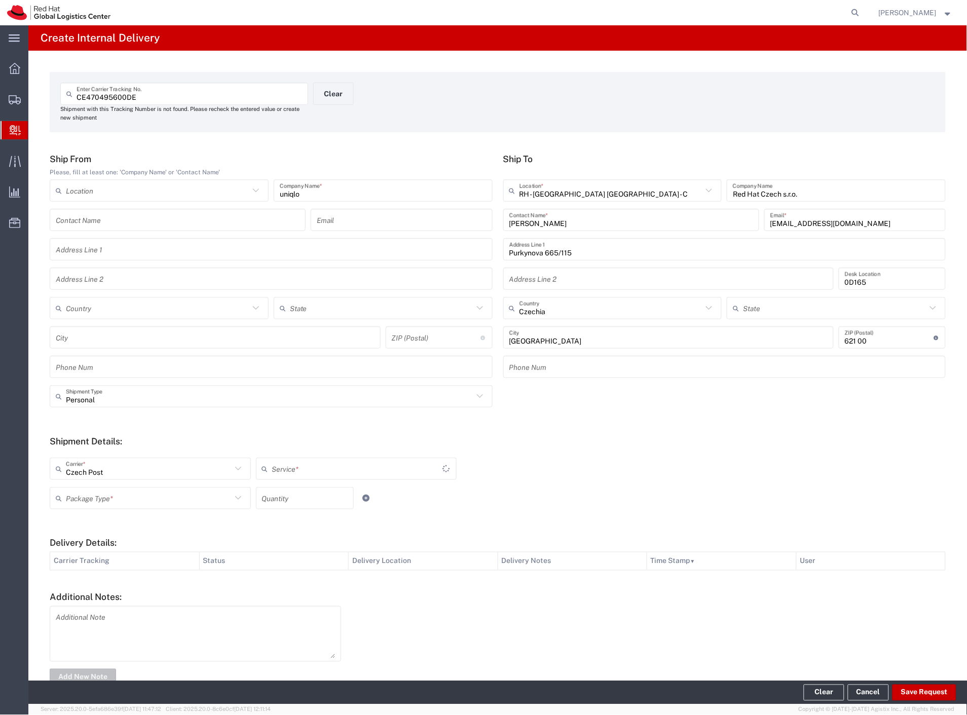
type input "Ground"
drag, startPoint x: 85, startPoint y: 499, endPoint x: 87, endPoint y: 508, distance: 9.3
click at [85, 499] on input "text" at bounding box center [149, 499] width 166 height 18
click at [113, 586] on span "Your Packaging" at bounding box center [149, 587] width 197 height 16
type input "Your Packaging"
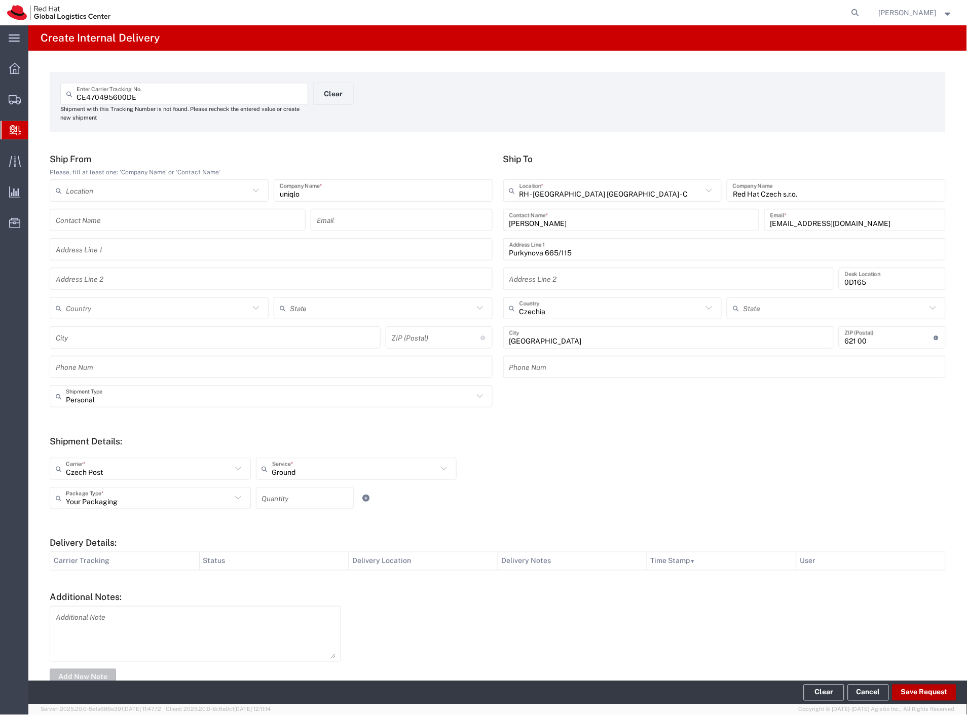
click at [924, 687] on button "Save Request" at bounding box center [925, 693] width 64 height 16
type input "Personal"
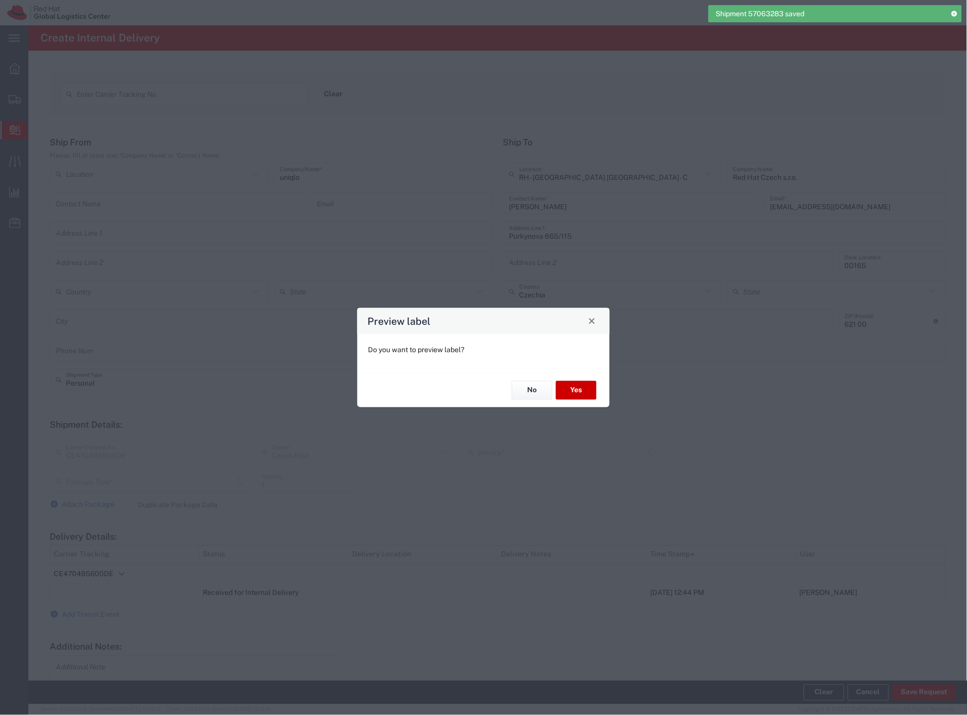
type input "Your Packaging"
type input "Ground"
click at [568, 390] on button "Yes" at bounding box center [576, 390] width 41 height 19
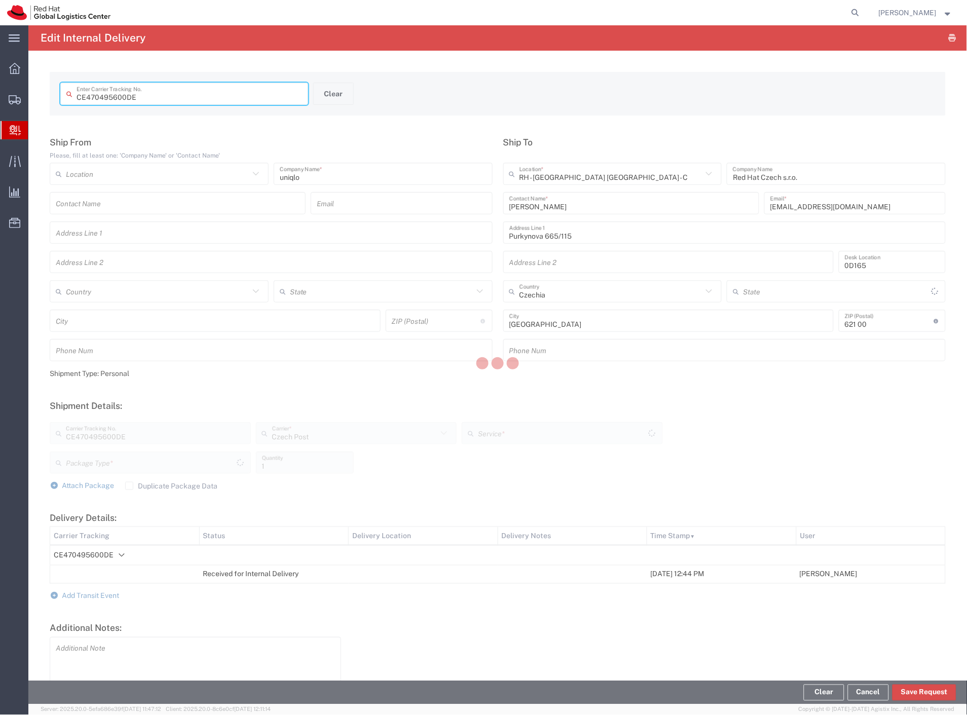
type input "Your Packaging"
type input "Ground"
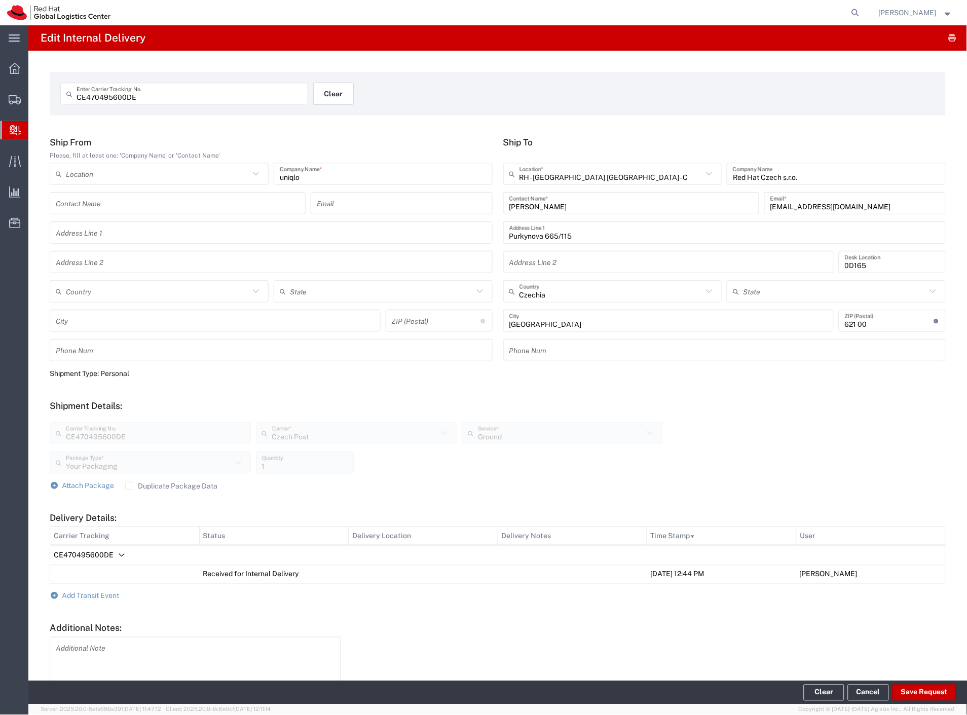
click at [320, 95] on button "Clear" at bounding box center [333, 94] width 41 height 22
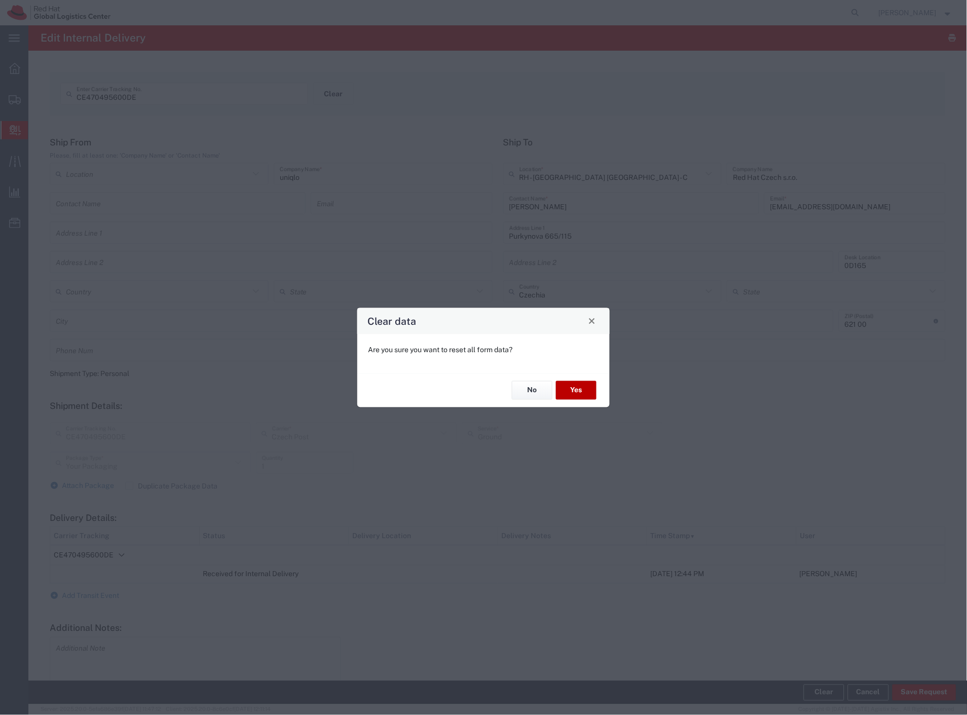
click at [580, 394] on button "Yes" at bounding box center [576, 390] width 41 height 19
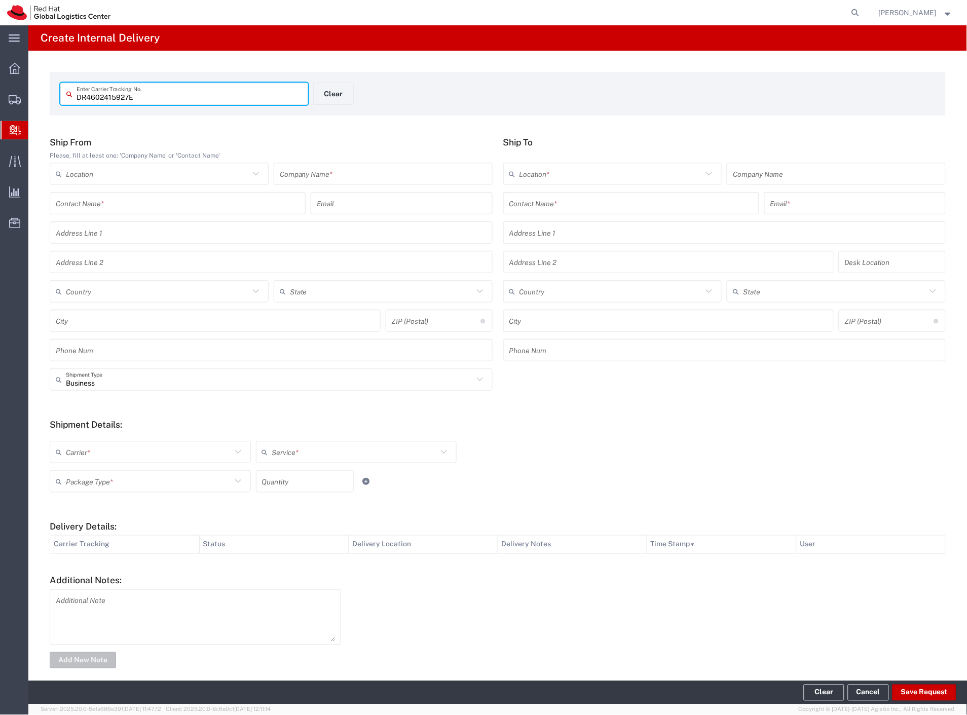
type input "DR4602415927E"
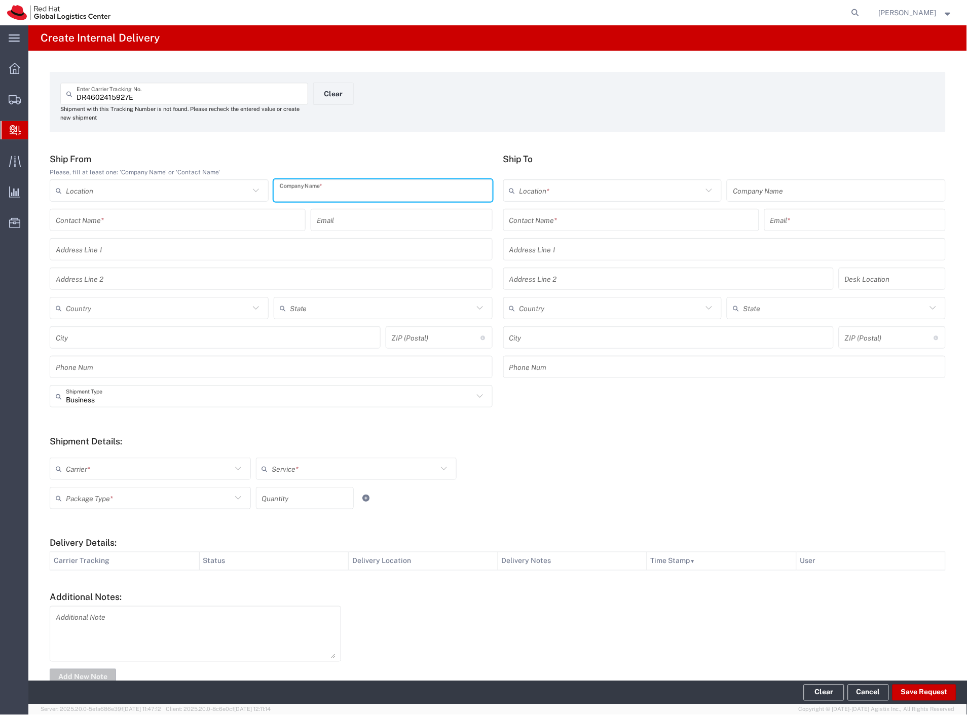
click at [465, 186] on input "text" at bounding box center [383, 191] width 207 height 18
paste input "RedHat RedHat 1 1"
type input "RedHat RedHat 1 1"
type input "china"
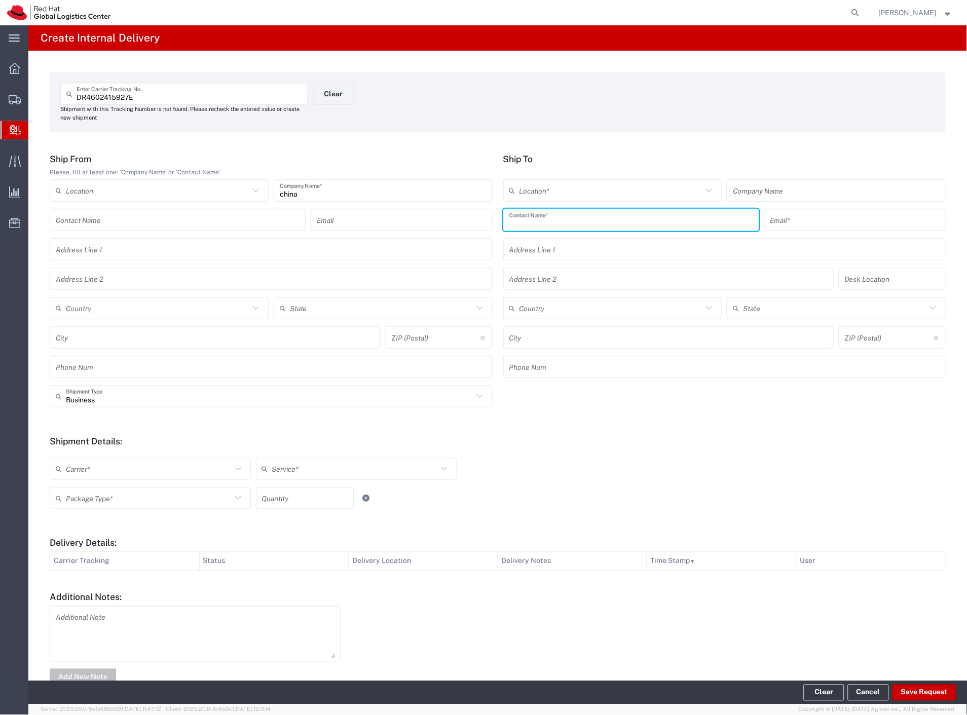
click at [539, 216] on input "text" at bounding box center [631, 220] width 244 height 18
type input "jaburek"
click at [570, 248] on p "Red Hat Czech s.r.o. ([PERSON_NAME]), [EMAIL_ADDRESS][DOMAIN_NAME]" at bounding box center [631, 244] width 243 height 13
type input "RH - [GEOGRAPHIC_DATA] [GEOGRAPHIC_DATA] - C"
type input "Red Hat Czech s.r.o."
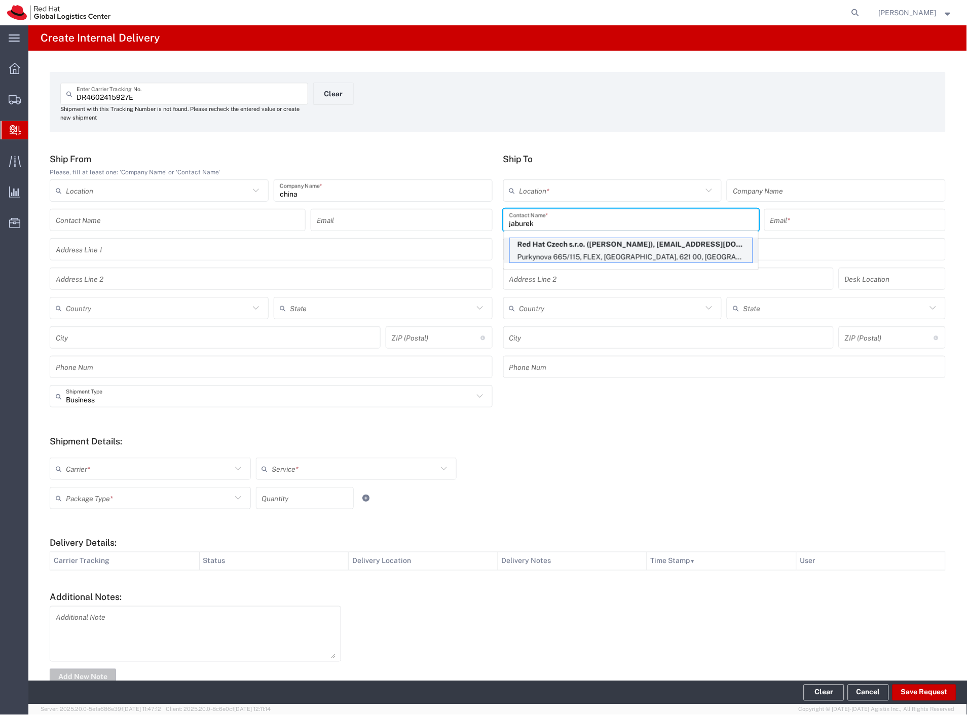
type input "[PERSON_NAME]"
type input "[EMAIL_ADDRESS][DOMAIN_NAME]"
type input "Purkynova 665/115"
type input "FLEX"
type input "Czechia"
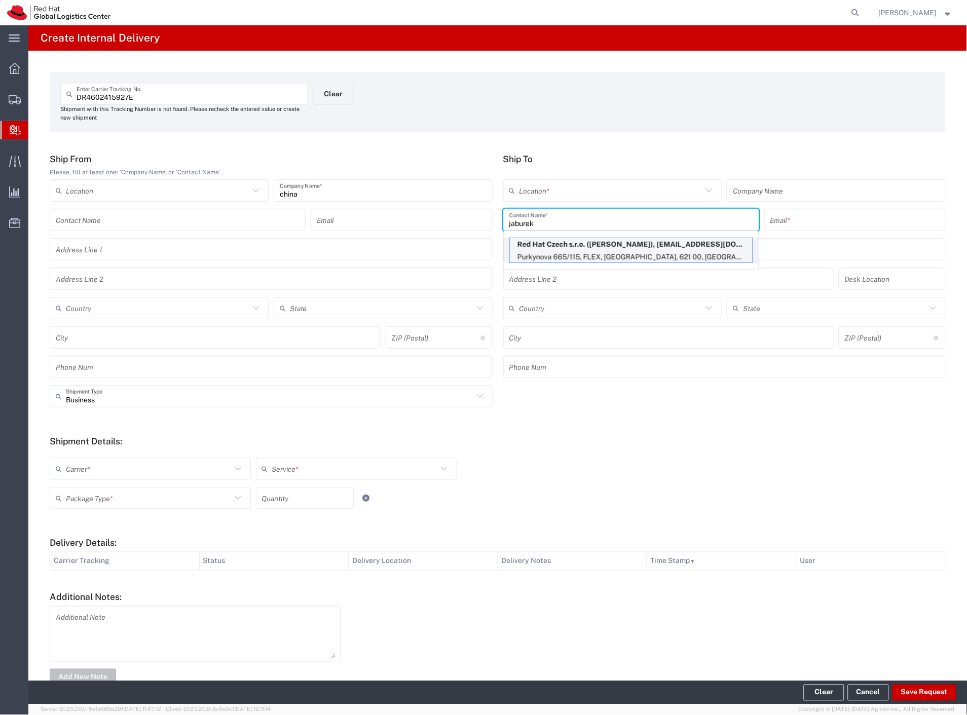
type input "[GEOGRAPHIC_DATA]"
type input "621 00"
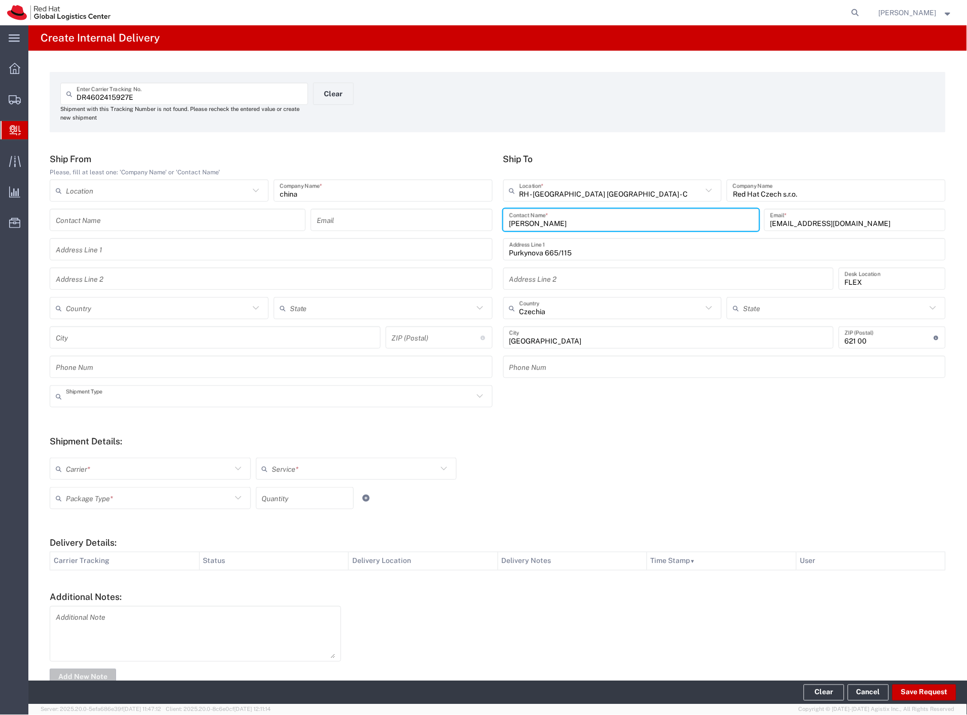
click at [96, 395] on input "text" at bounding box center [270, 397] width 408 height 18
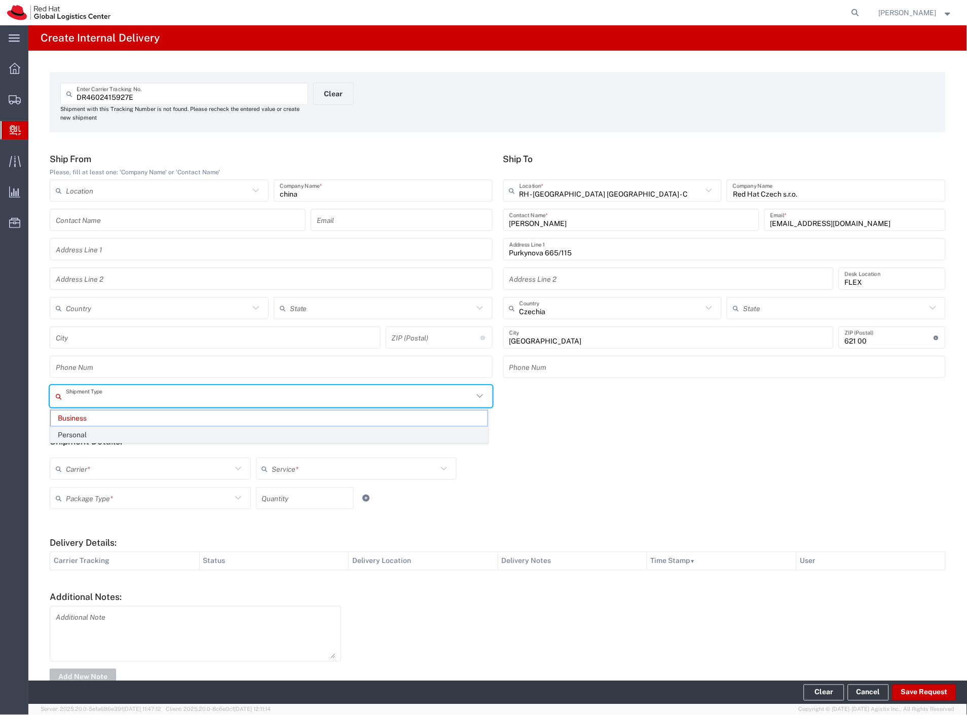
click at [91, 436] on span "Personal" at bounding box center [269, 435] width 437 height 16
type input "Personal"
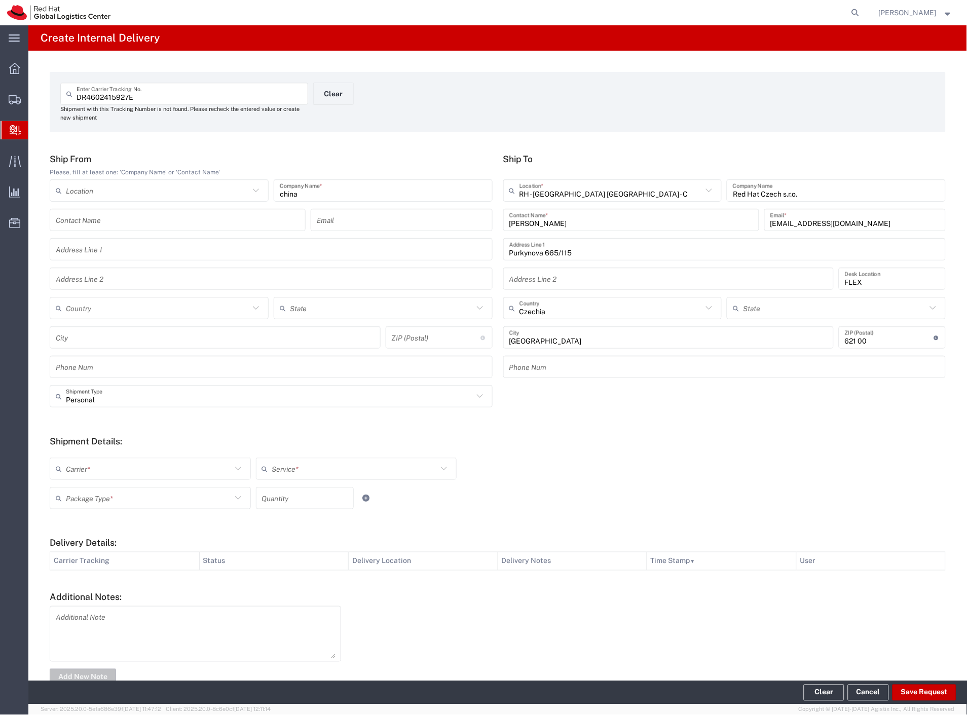
click at [88, 469] on input "text" at bounding box center [149, 469] width 166 height 18
drag, startPoint x: 93, startPoint y: 485, endPoint x: 103, endPoint y: 498, distance: 16.2
click at [93, 485] on span "Czech Post" at bounding box center [149, 491] width 197 height 16
type input "Czech Post"
type input "Ground"
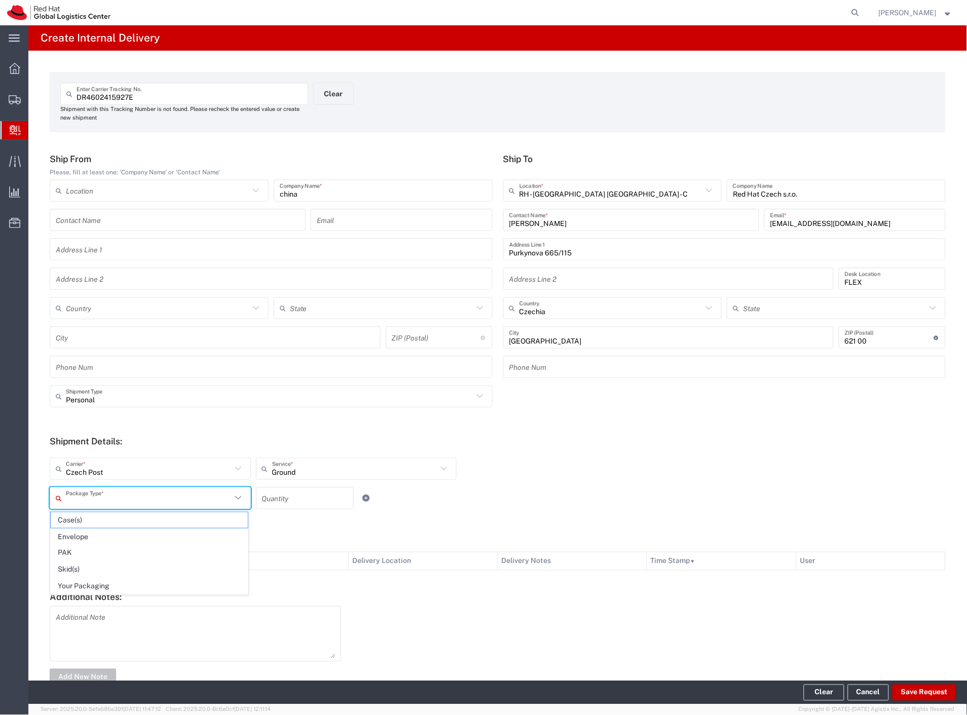
click at [104, 499] on input "text" at bounding box center [149, 499] width 166 height 18
click at [122, 587] on span "Your Packaging" at bounding box center [149, 587] width 197 height 16
type input "Your Packaging"
click at [919, 688] on button "Save Request" at bounding box center [925, 693] width 64 height 16
type input "Personal"
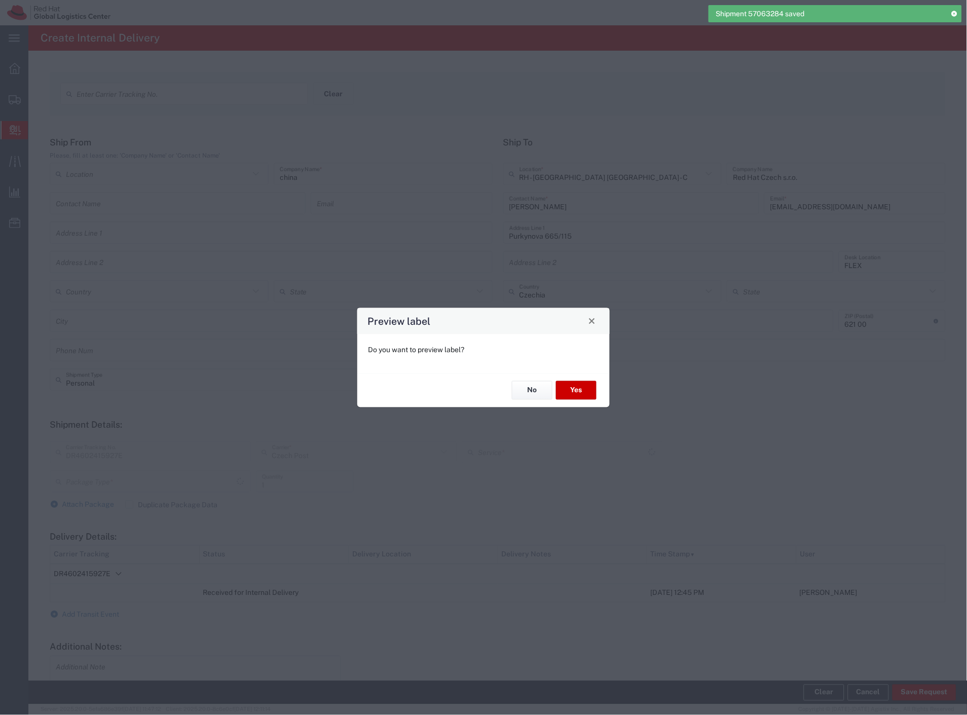
type input "Your Packaging"
type input "Ground"
click at [571, 392] on button "Yes" at bounding box center [576, 390] width 41 height 19
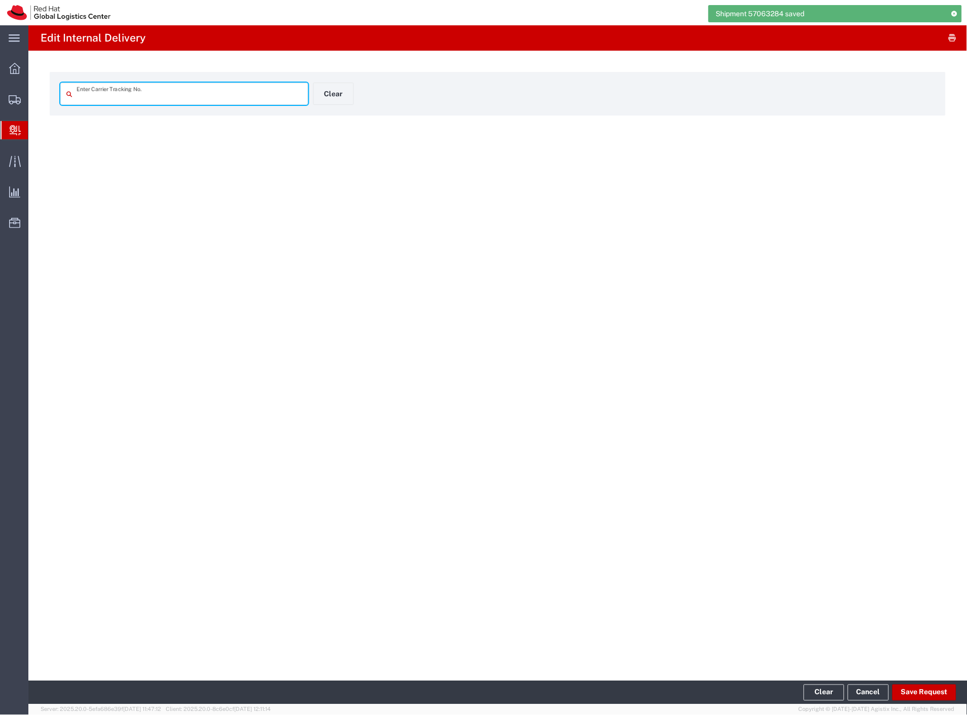
type input "DR4602415927E"
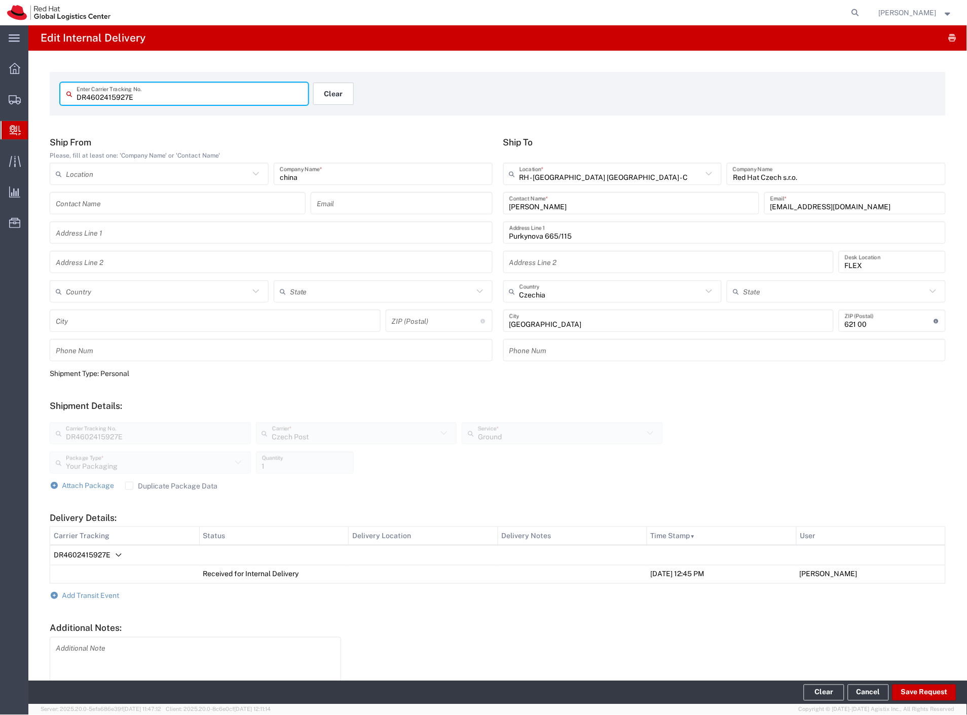
click at [331, 86] on button "Clear" at bounding box center [333, 94] width 41 height 22
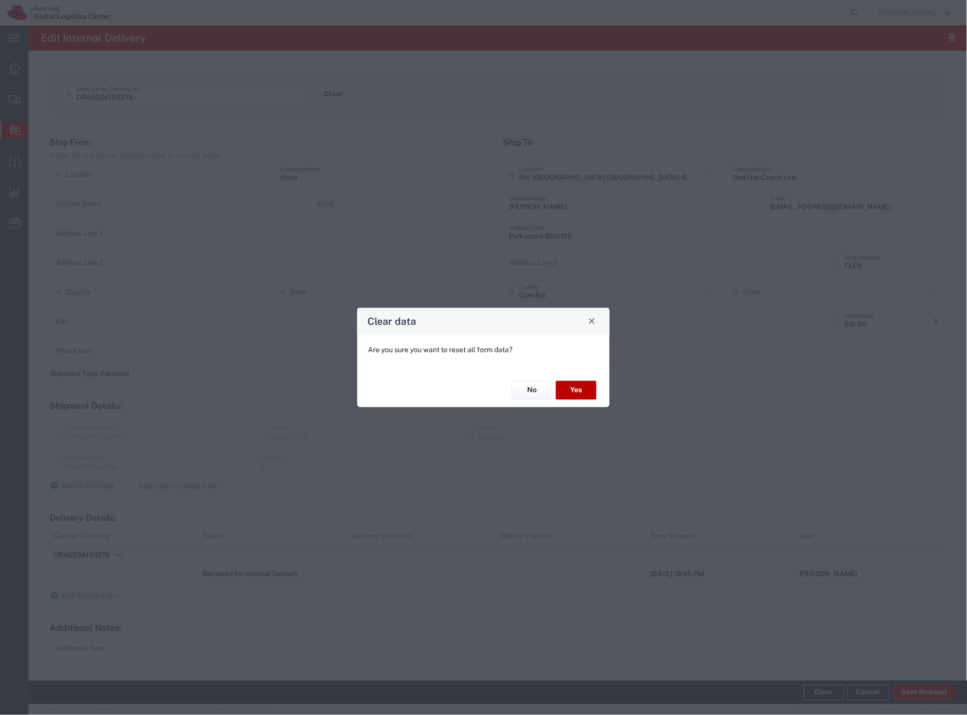
click at [576, 390] on button "Yes" at bounding box center [576, 390] width 41 height 19
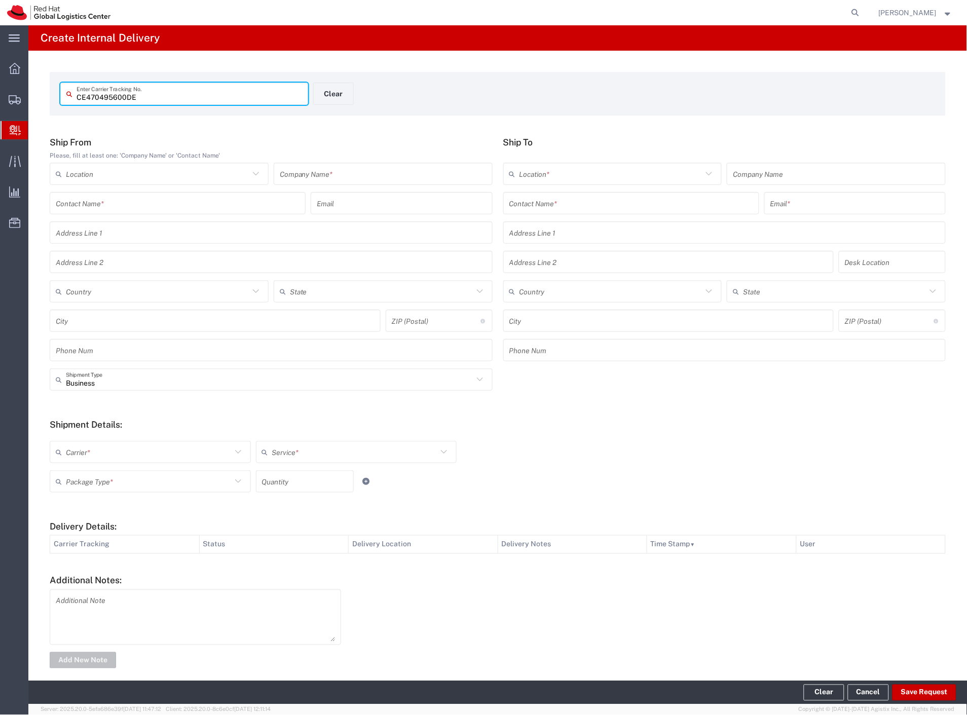
type input "CE470495600DE"
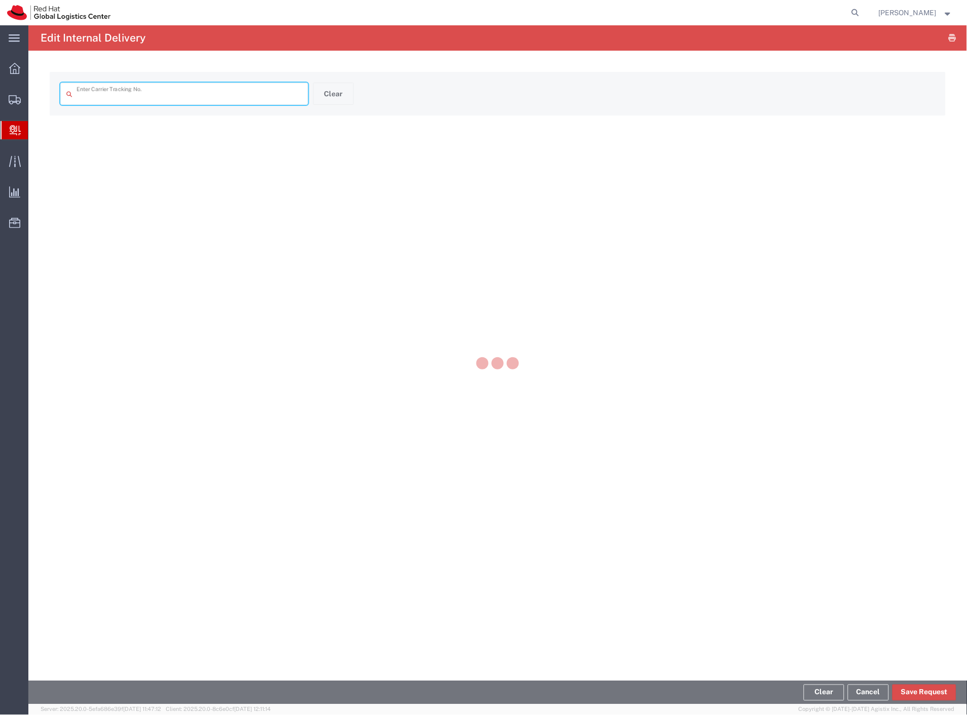
type input "CE470495600DE"
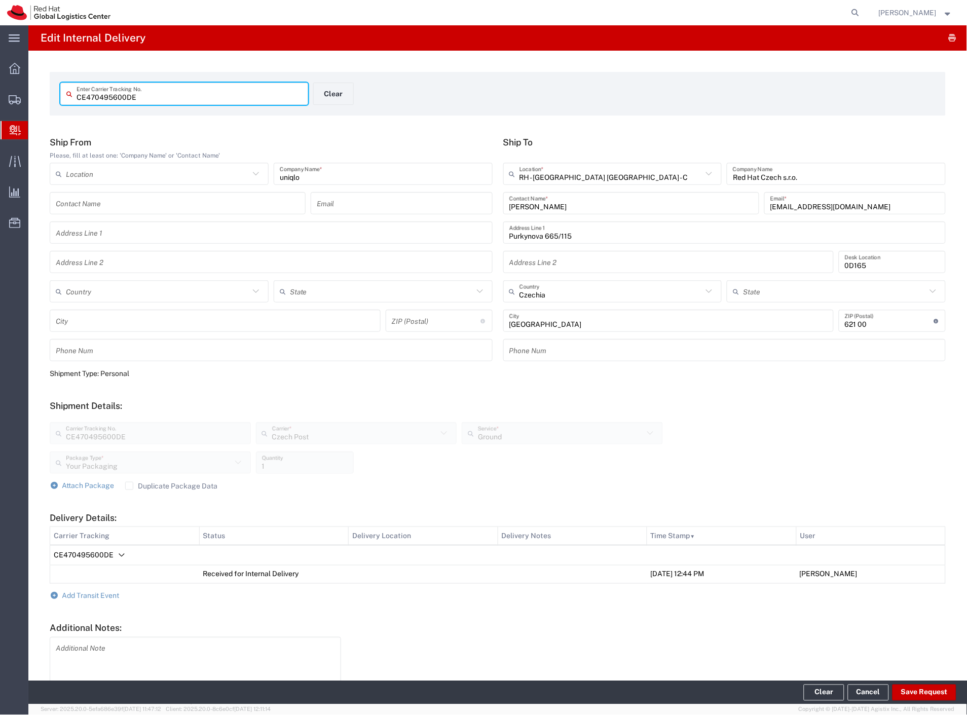
click at [139, 485] on label "Duplicate Package Data" at bounding box center [171, 486] width 93 height 8
click at [129, 486] on input "Duplicate Package Data" at bounding box center [129, 486] width 0 height 0
click at [92, 485] on span "Attach Package" at bounding box center [88, 486] width 52 height 8
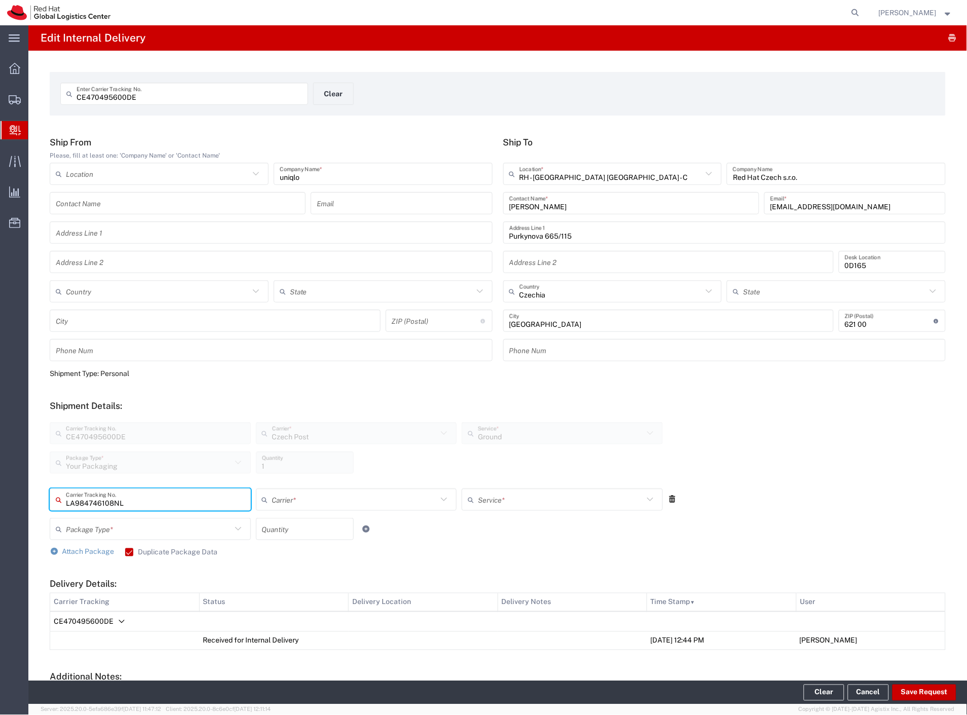
type input "LA984746108NL"
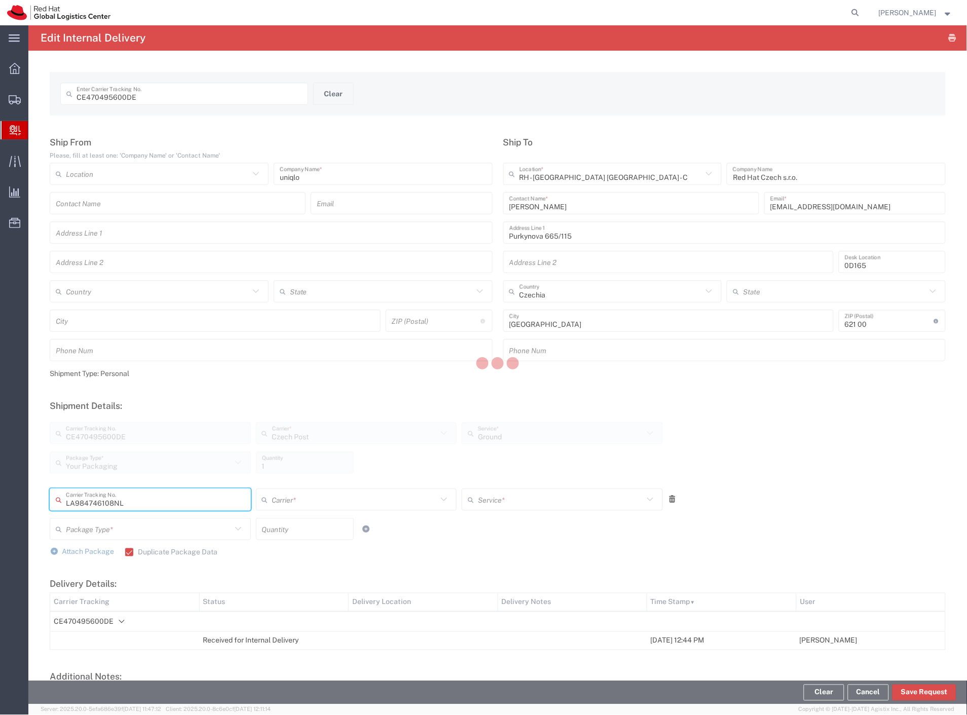
type input "Czech Post"
type input "Your Packaging"
type input "1"
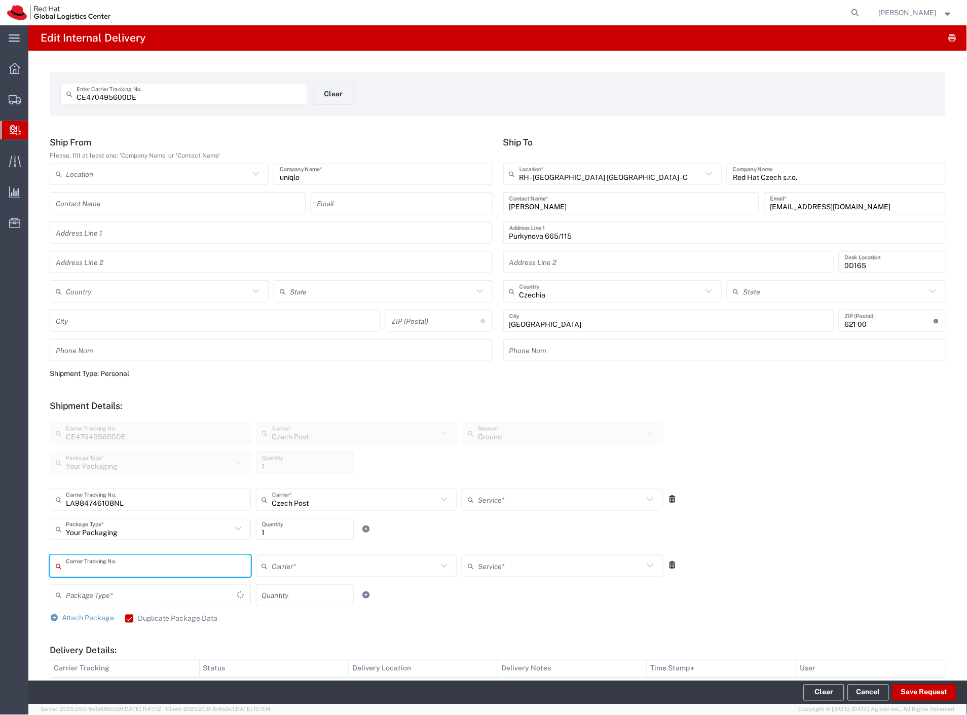
type input "Ground"
click at [668, 566] on icon at bounding box center [672, 565] width 9 height 7
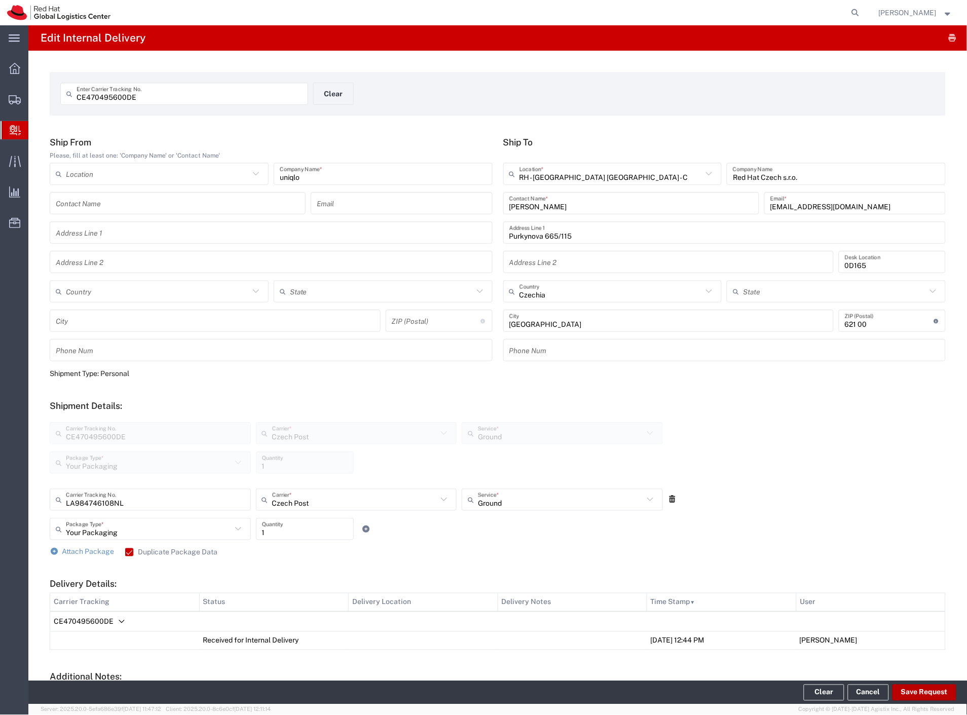
click at [925, 696] on button "Save Request" at bounding box center [925, 693] width 64 height 16
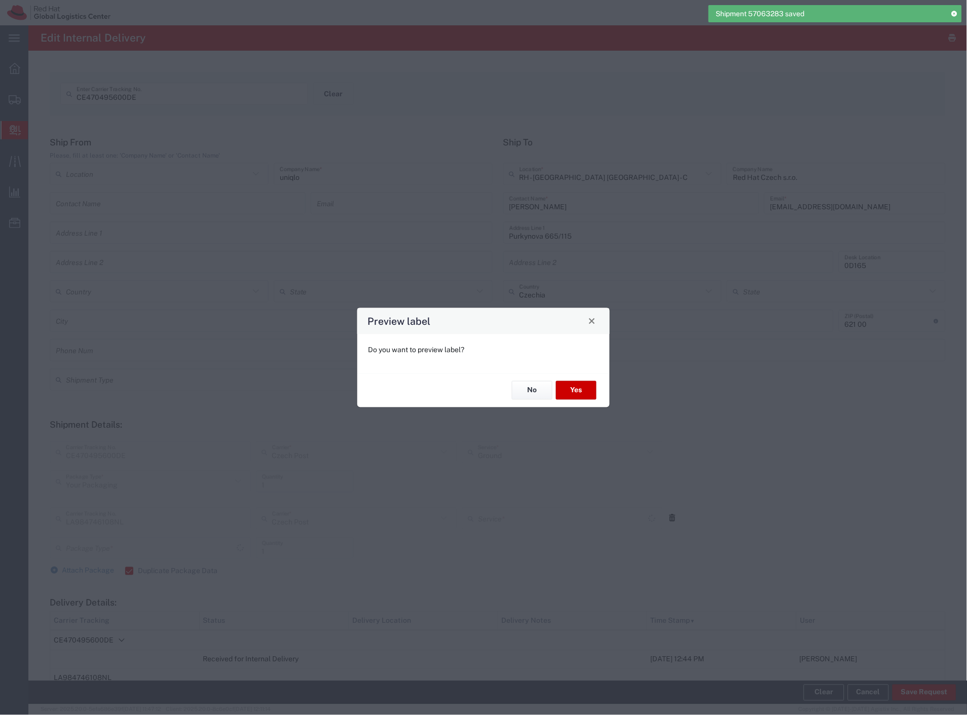
type input "Your Packaging"
type input "Ground"
click at [542, 397] on button "No" at bounding box center [532, 390] width 41 height 19
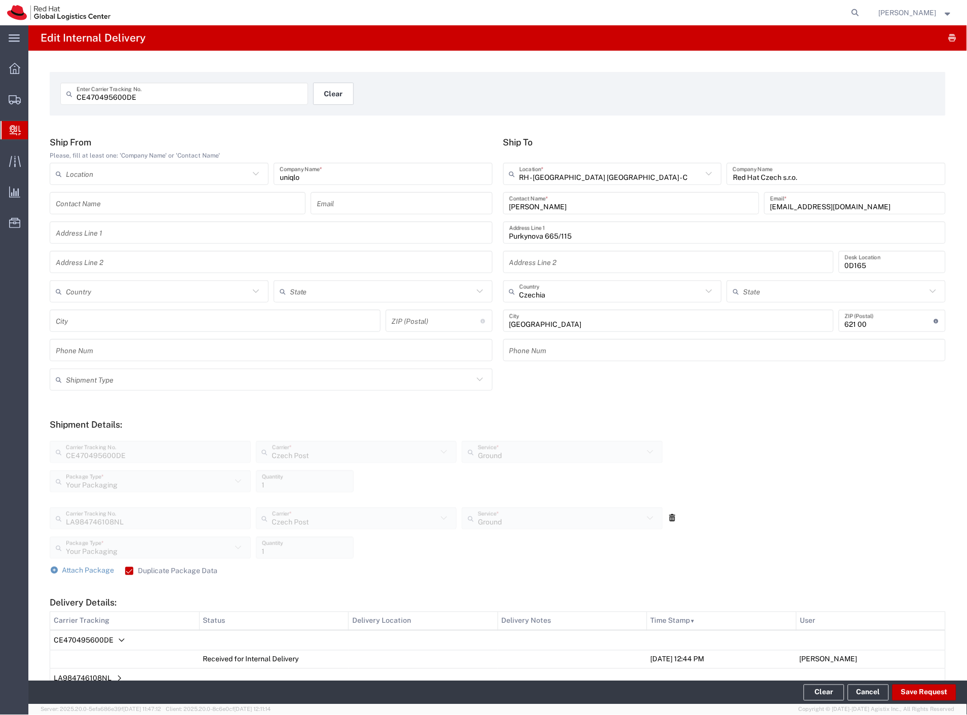
click at [322, 91] on button "Clear" at bounding box center [333, 94] width 41 height 22
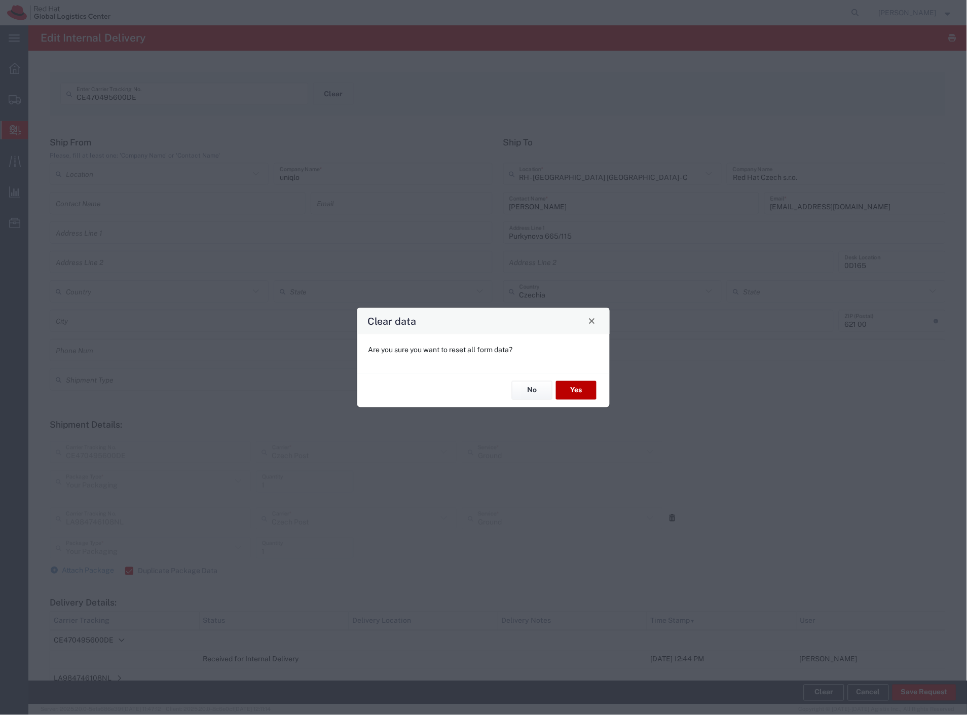
click at [576, 386] on button "Yes" at bounding box center [576, 390] width 41 height 19
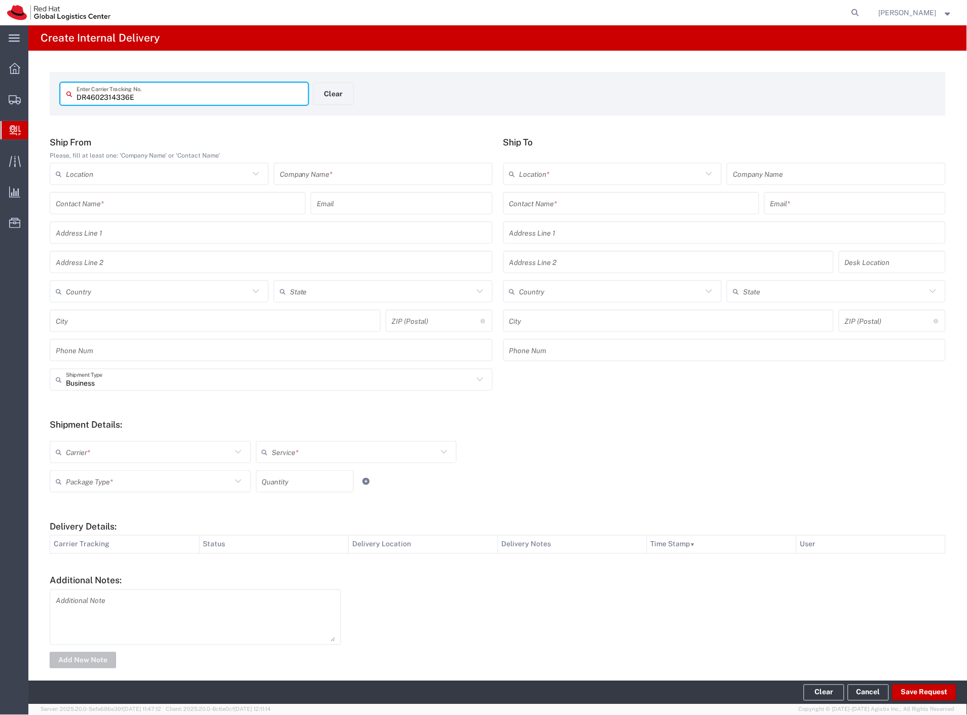
type input "DR4602314336E"
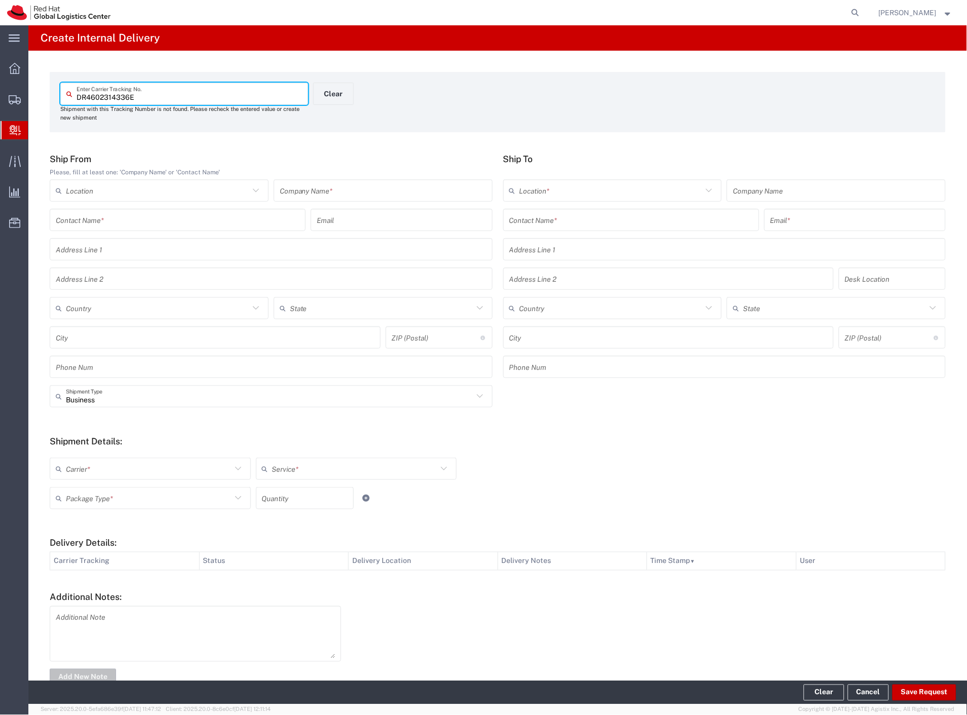
click at [382, 183] on input "text" at bounding box center [383, 191] width 207 height 18
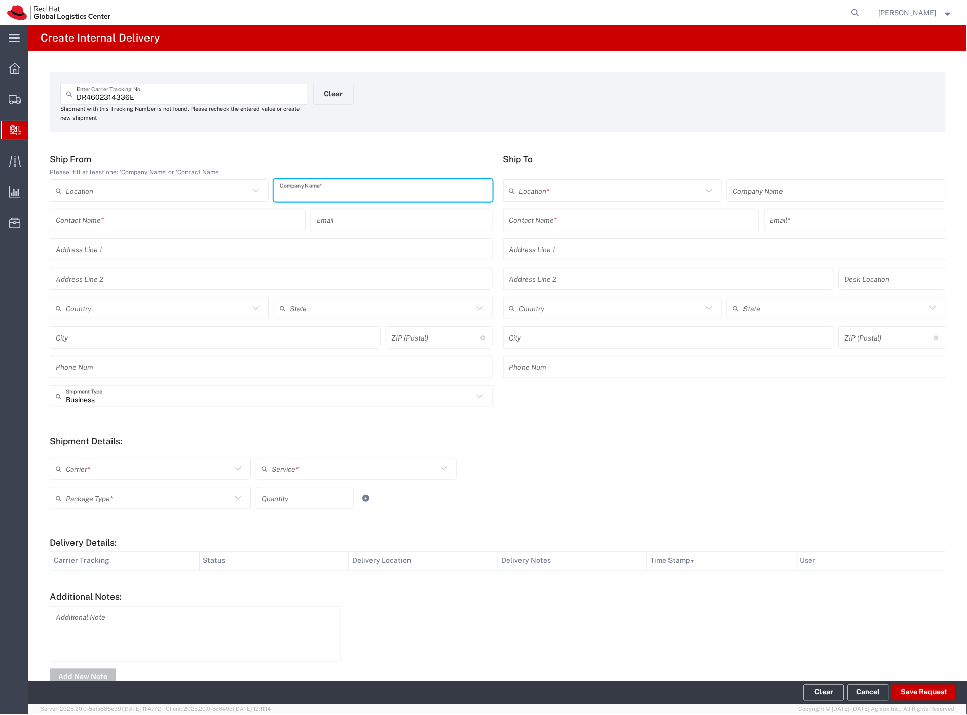
paste input "RedHat RedHat 1 1"
click at [541, 219] on input "text" at bounding box center [631, 220] width 244 height 18
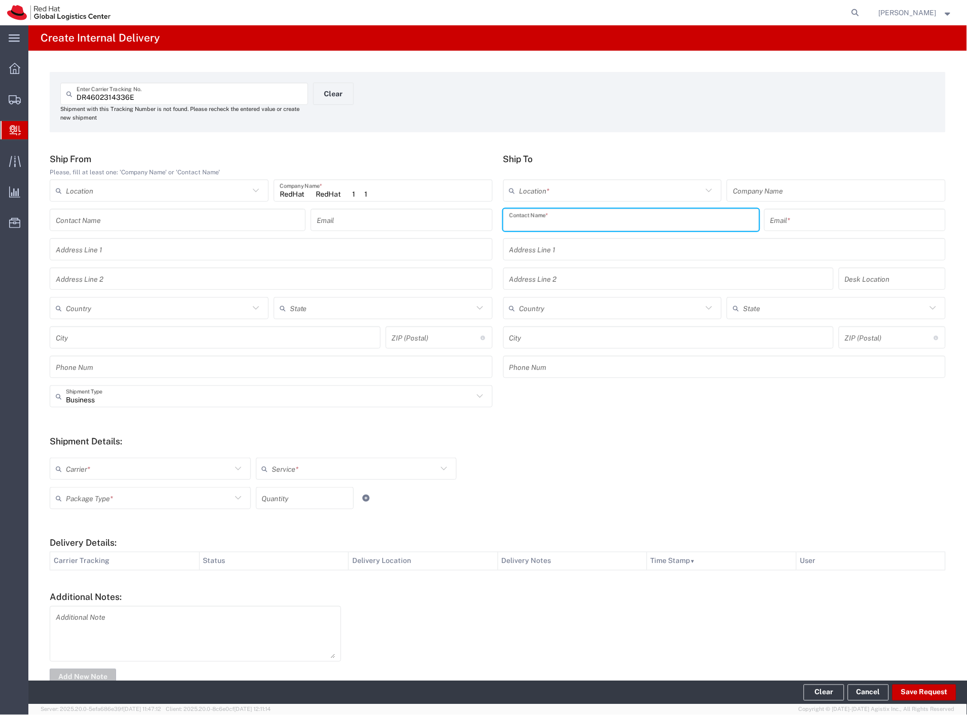
click at [433, 190] on input "RedHat RedHat 1 1" at bounding box center [383, 191] width 207 height 18
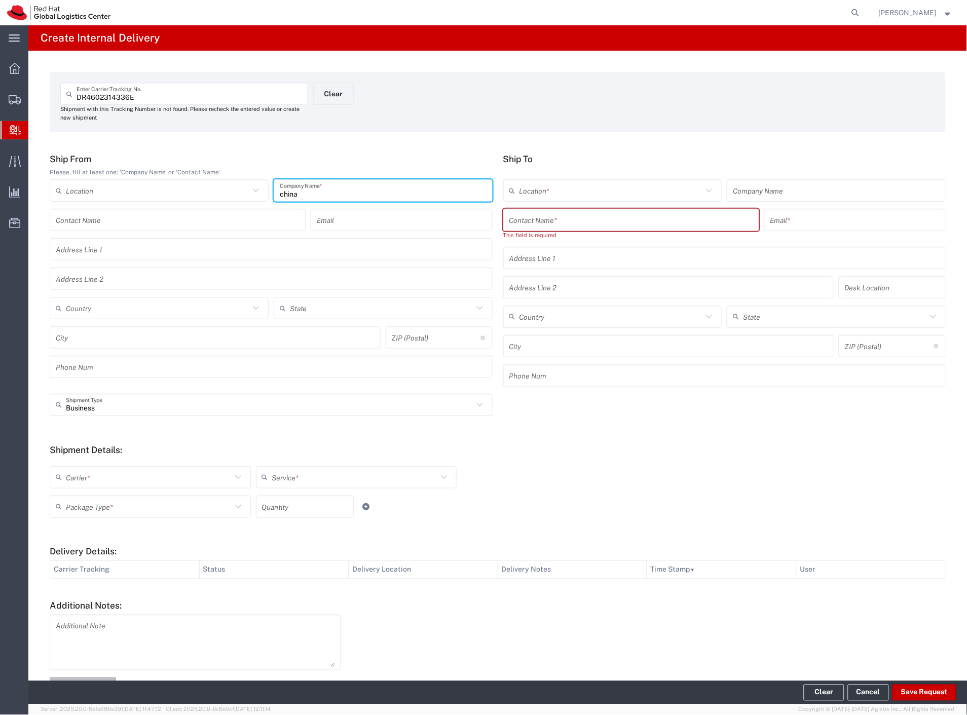
type input "china"
click at [532, 215] on input "text" at bounding box center [631, 220] width 244 height 18
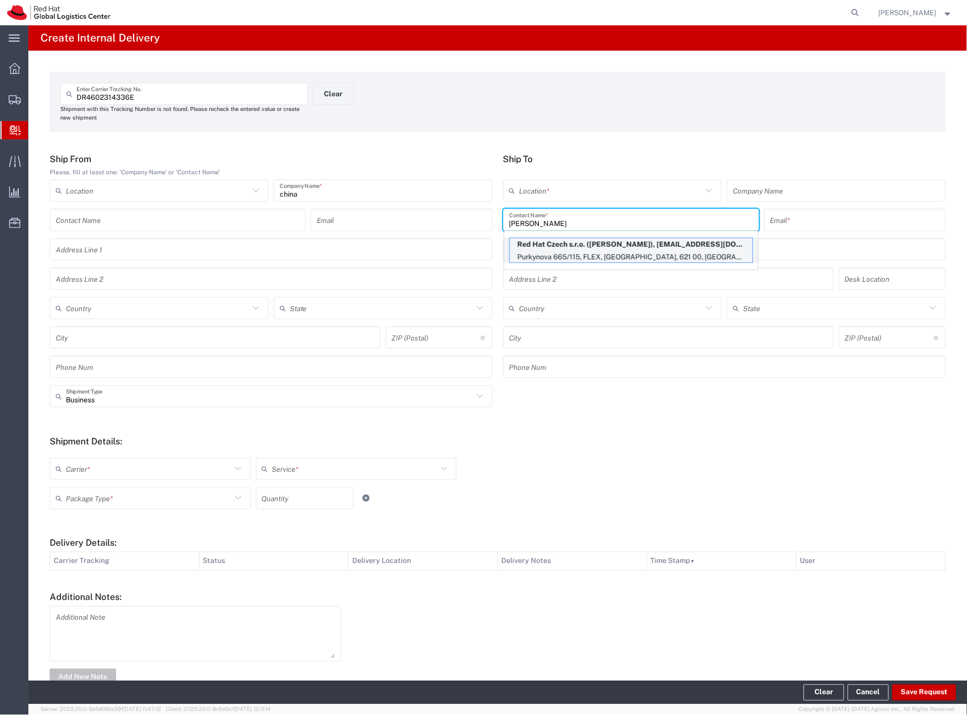
type input "[PERSON_NAME]"
click at [597, 254] on p "Purkynova 665/115, FLEX, [GEOGRAPHIC_DATA], 621 00, [GEOGRAPHIC_DATA]" at bounding box center [631, 257] width 243 height 13
type input "RH - [GEOGRAPHIC_DATA] [GEOGRAPHIC_DATA] - C"
type input "Red Hat Czech s.r.o."
type input "[PERSON_NAME]"
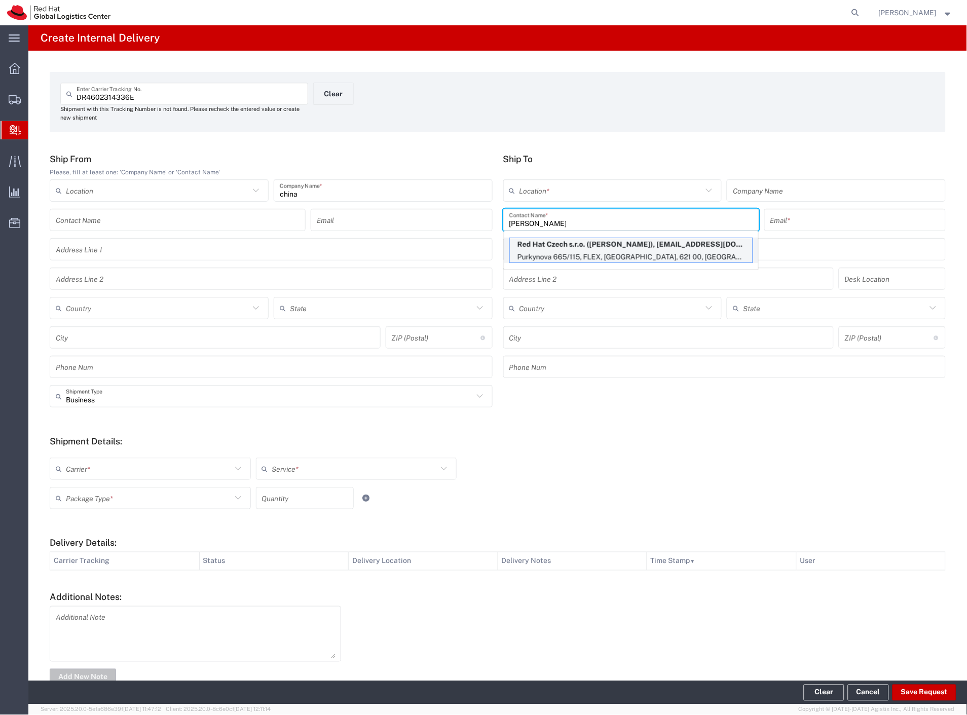
type input "[EMAIL_ADDRESS][DOMAIN_NAME]"
type input "Purkynova 665/115"
type input "FLEX"
type input "Czechia"
type input "[GEOGRAPHIC_DATA]"
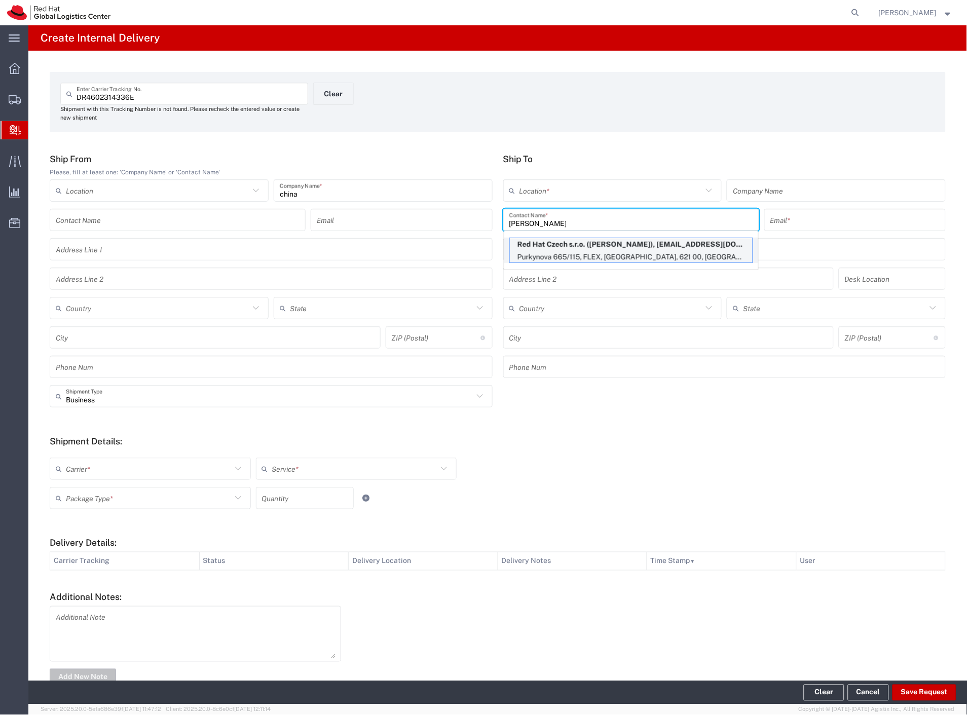
type input "621 00"
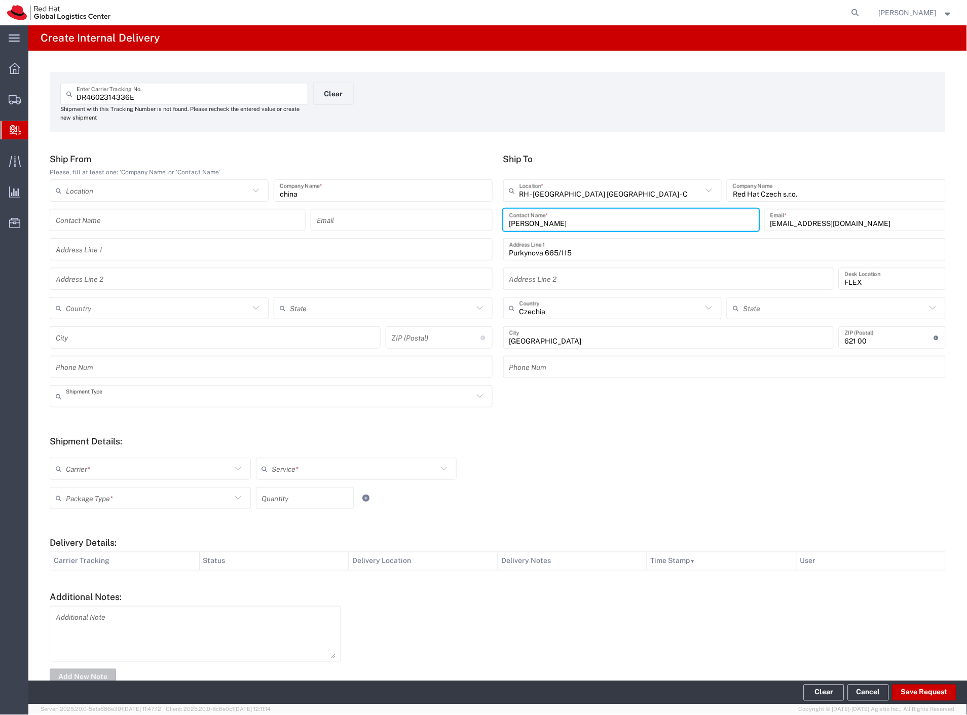
click at [122, 398] on input "text" at bounding box center [270, 397] width 408 height 18
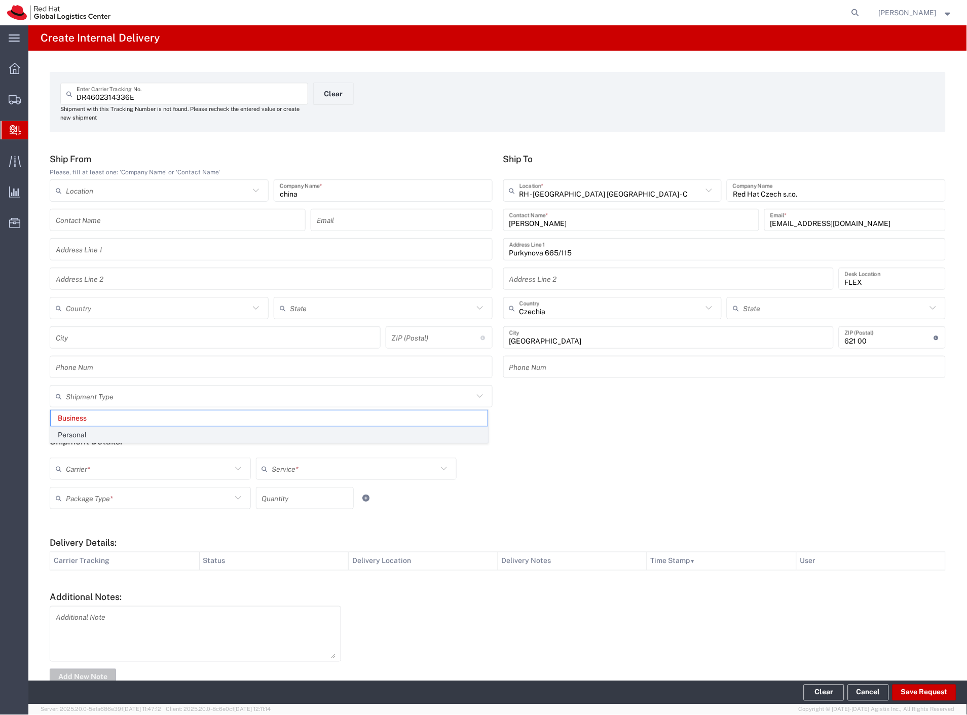
click at [119, 431] on span "Personal" at bounding box center [269, 435] width 437 height 16
type input "Personal"
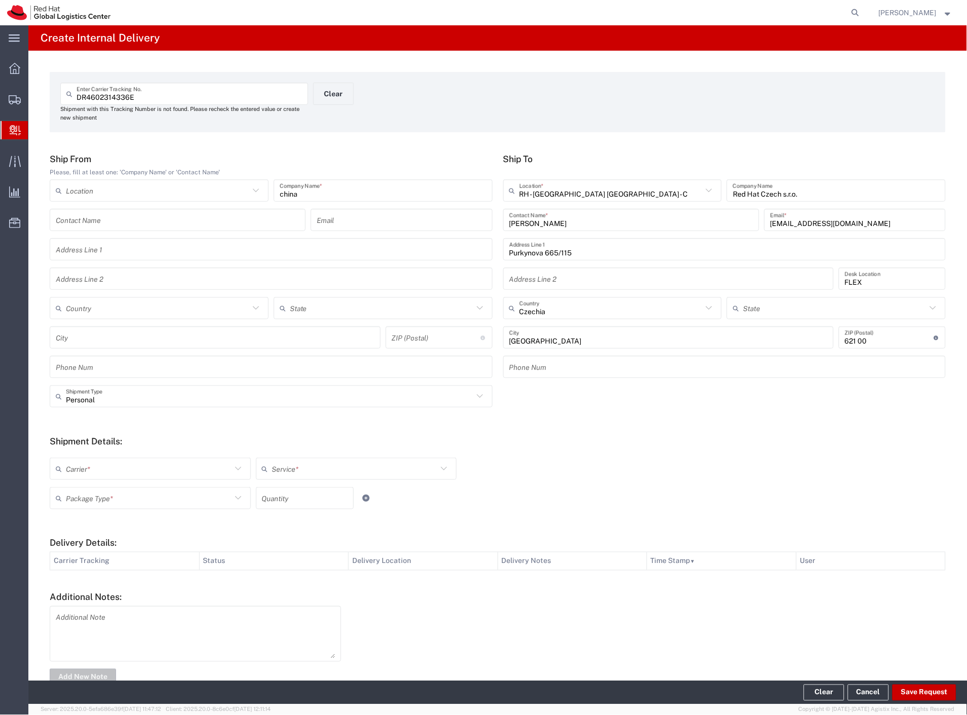
drag, startPoint x: 114, startPoint y: 463, endPoint x: 112, endPoint y: 476, distance: 12.3
click at [113, 466] on input "text" at bounding box center [149, 469] width 166 height 18
click at [107, 496] on span "Czech Post" at bounding box center [149, 491] width 197 height 16
type input "Czech Post"
type input "Ground"
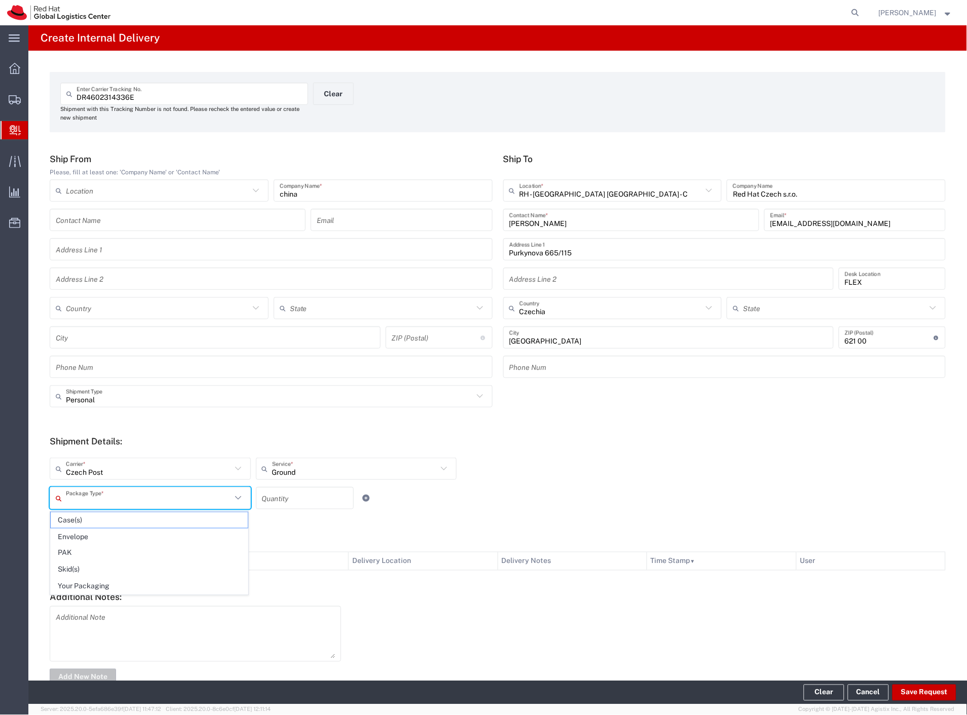
click at [107, 500] on input "text" at bounding box center [149, 499] width 166 height 18
click at [98, 586] on span "Your Packaging" at bounding box center [149, 587] width 197 height 16
type input "Your Packaging"
click at [908, 690] on button "Save Request" at bounding box center [925, 693] width 64 height 16
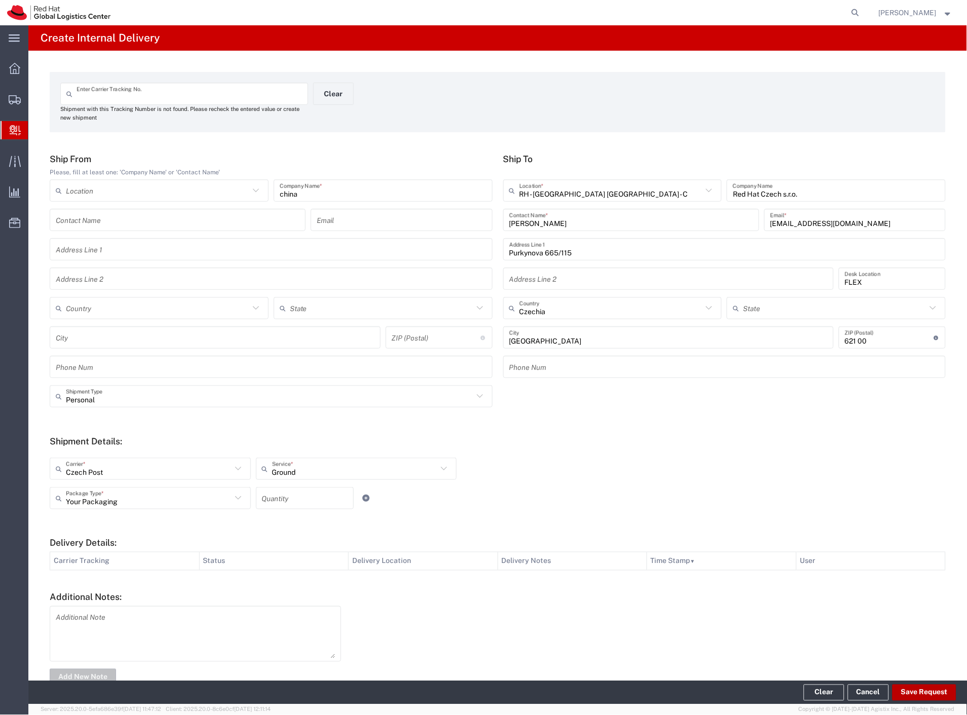
type input "Personal"
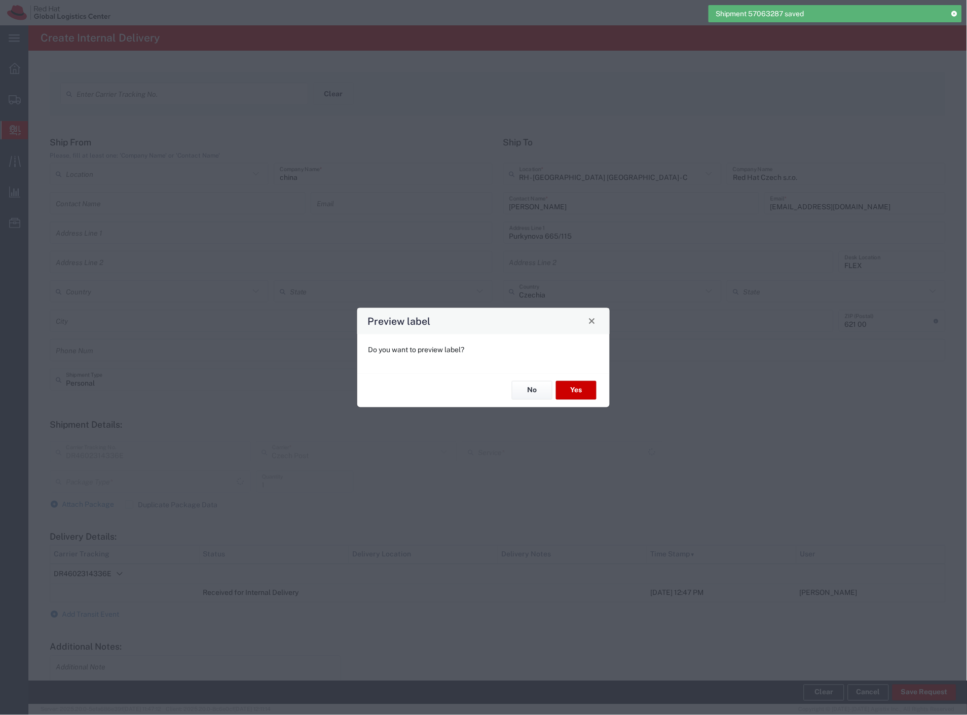
type input "Your Packaging"
type input "Ground"
click at [569, 396] on button "Yes" at bounding box center [576, 390] width 41 height 19
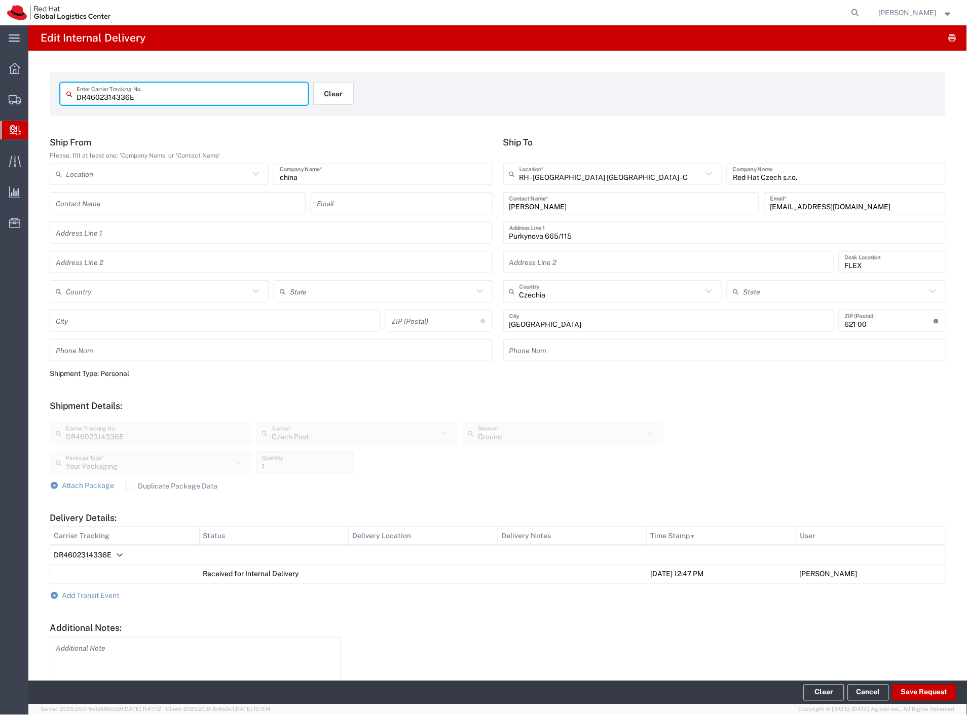
click at [322, 86] on button "Clear" at bounding box center [333, 94] width 41 height 22
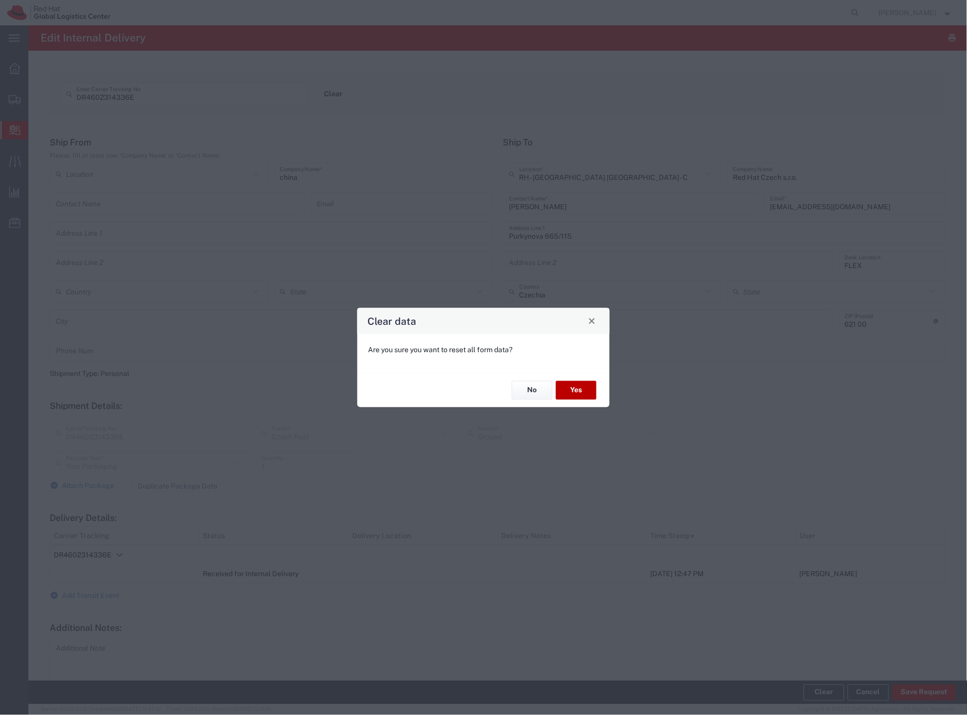
click at [584, 389] on button "Yes" at bounding box center [576, 390] width 41 height 19
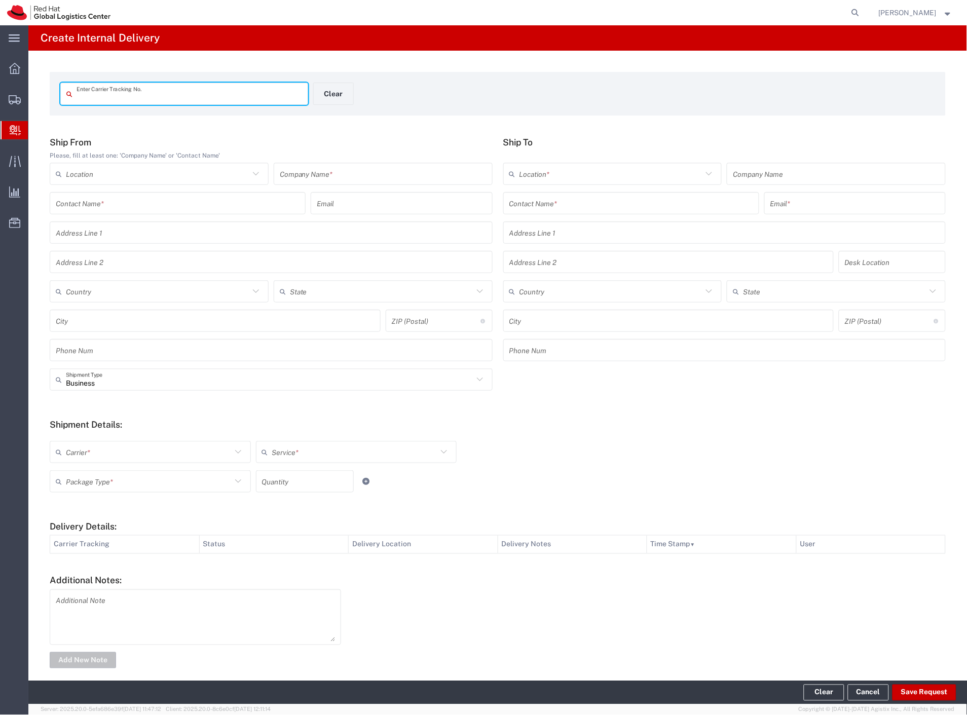
click at [36, 128] on span "Internal Delivery" at bounding box center [32, 130] width 8 height 20
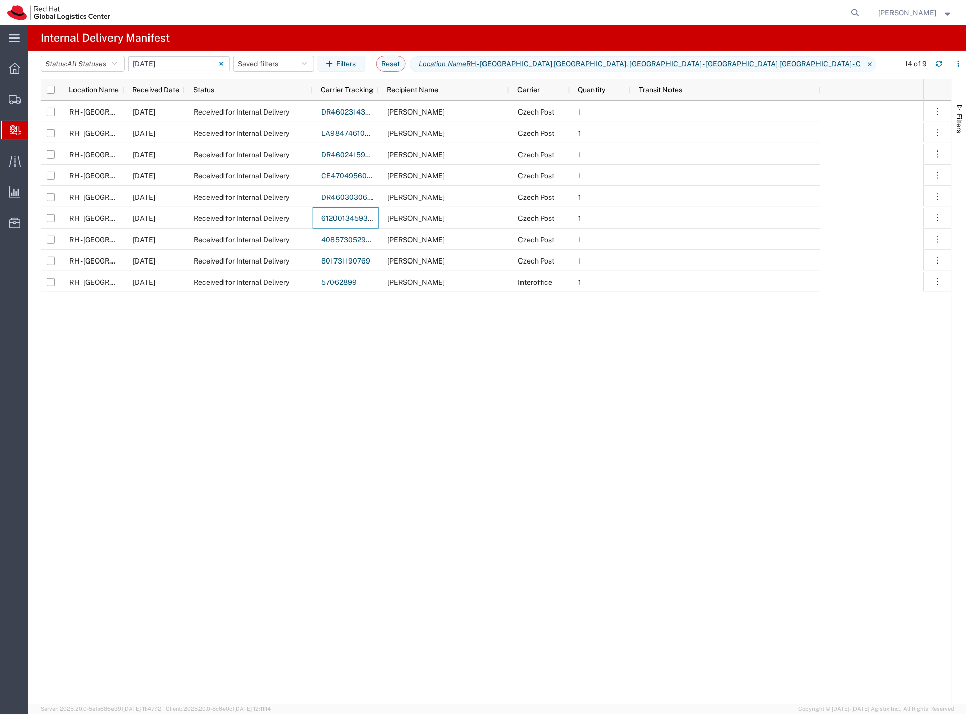
click at [161, 66] on input "[DATE] - [DATE]" at bounding box center [178, 63] width 101 height 15
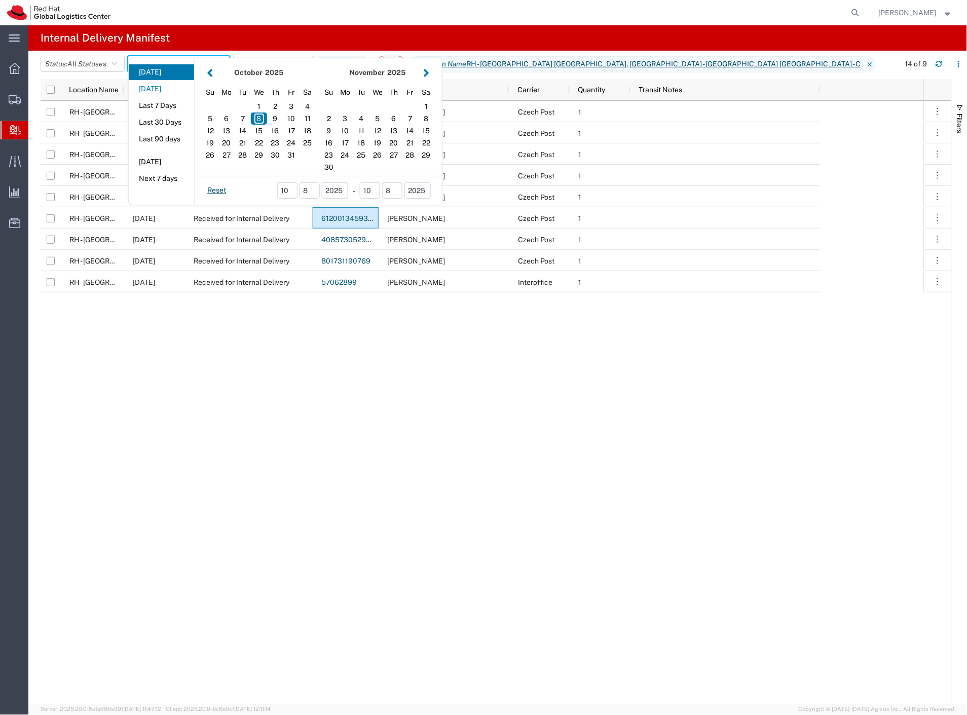
click at [156, 86] on button "[DATE]" at bounding box center [161, 89] width 65 height 16
type input "[DATE]"
type input "[DATE] - [DATE]"
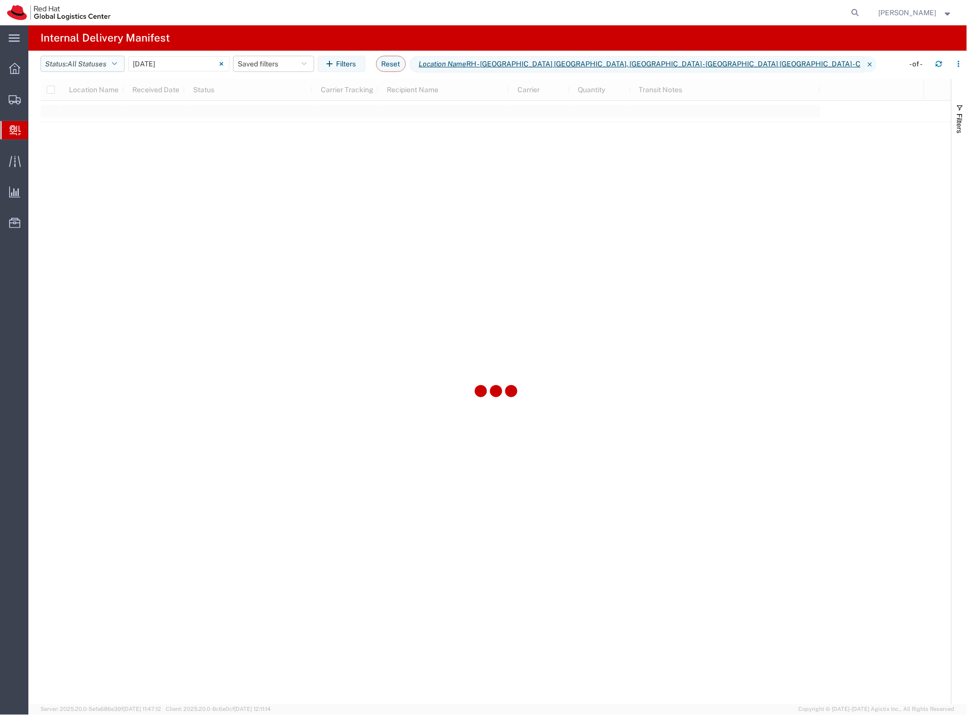
click at [95, 61] on span "All Statuses" at bounding box center [86, 64] width 39 height 8
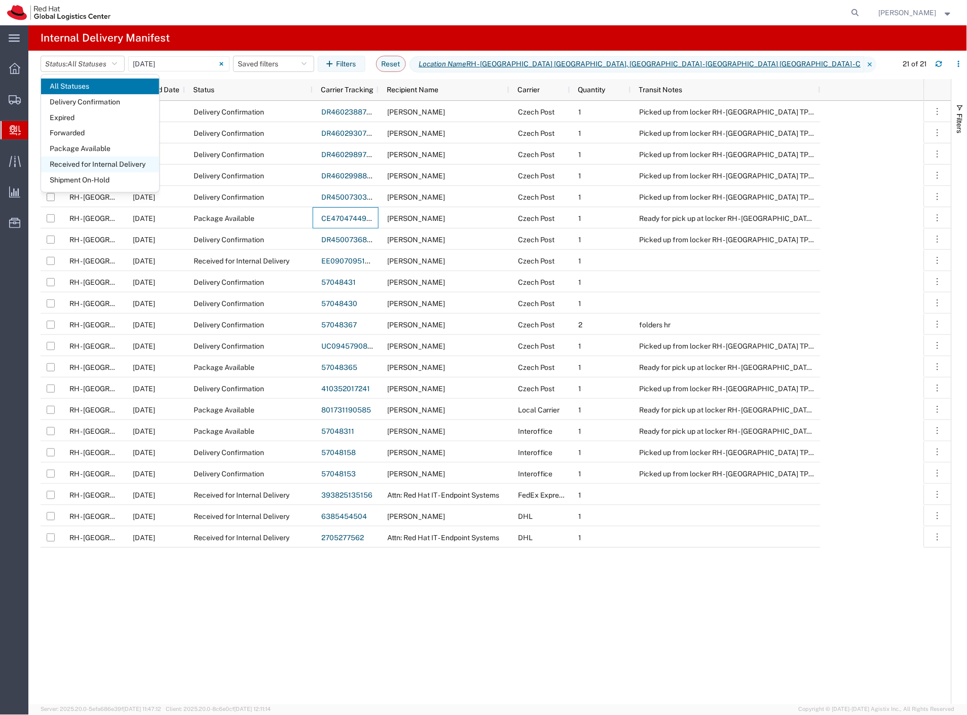
drag, startPoint x: 100, startPoint y: 180, endPoint x: 100, endPoint y: 169, distance: 11.2
click at [99, 178] on span "Shipment On-Hold" at bounding box center [100, 180] width 118 height 16
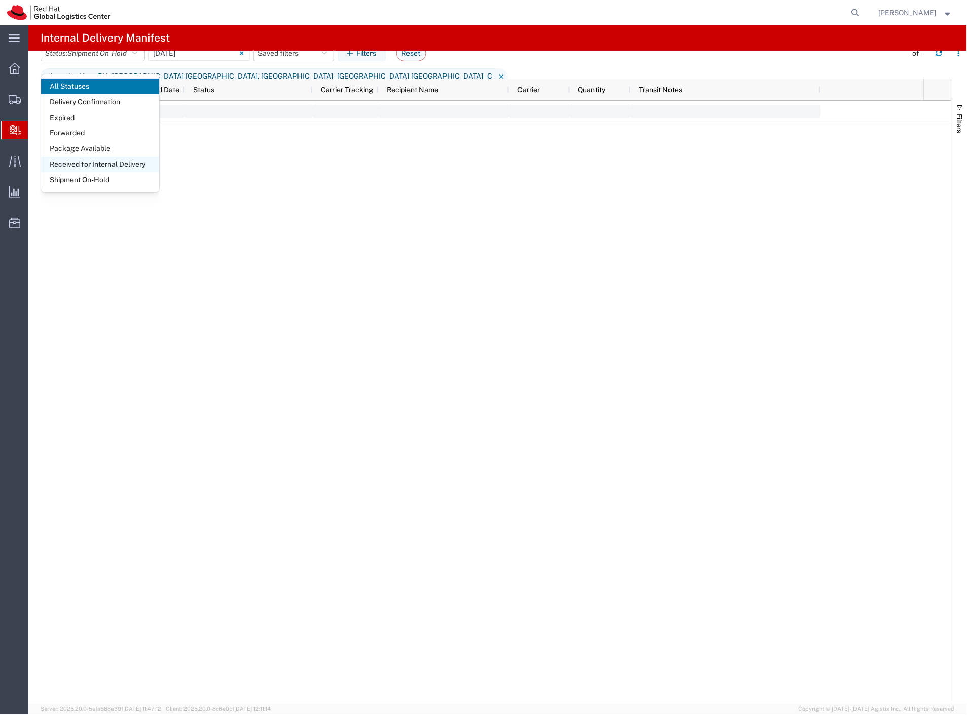
click at [100, 163] on span "Received for Internal Delivery" at bounding box center [100, 165] width 118 height 16
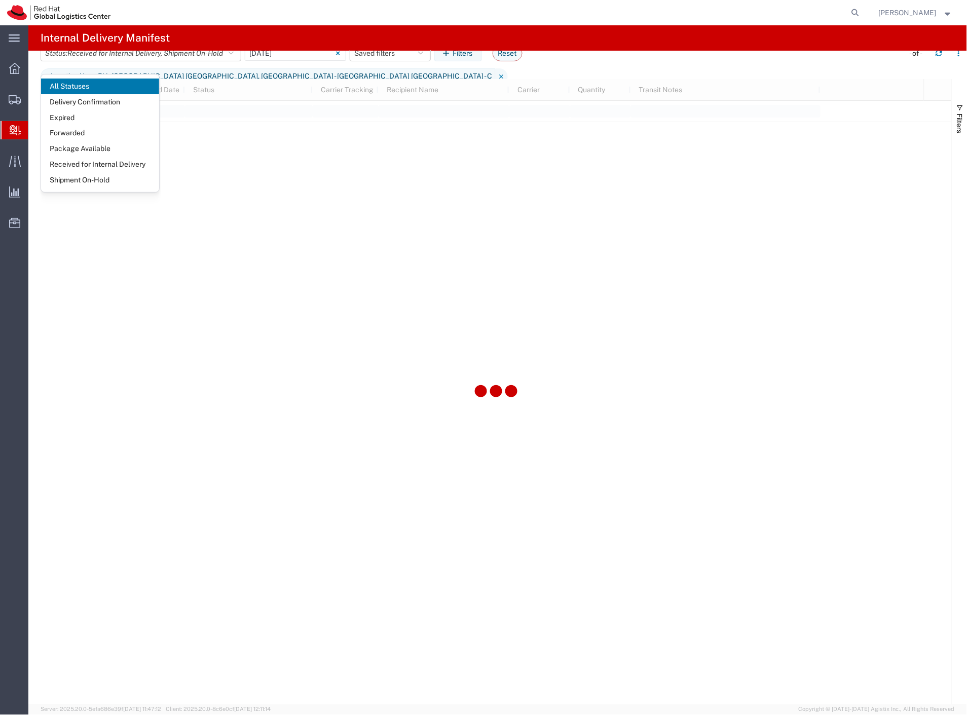
click at [214, 23] on div at bounding box center [491, 12] width 746 height 25
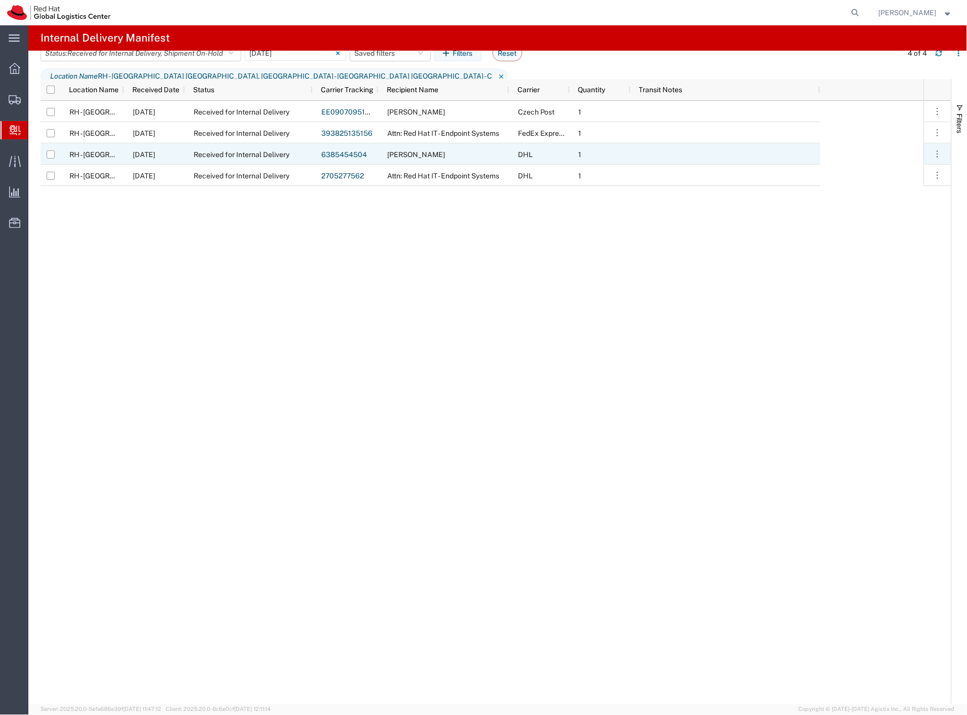
click at [49, 152] on input "Press Space to toggle row selection (unchecked)" at bounding box center [51, 155] width 8 height 8
checkbox input "true"
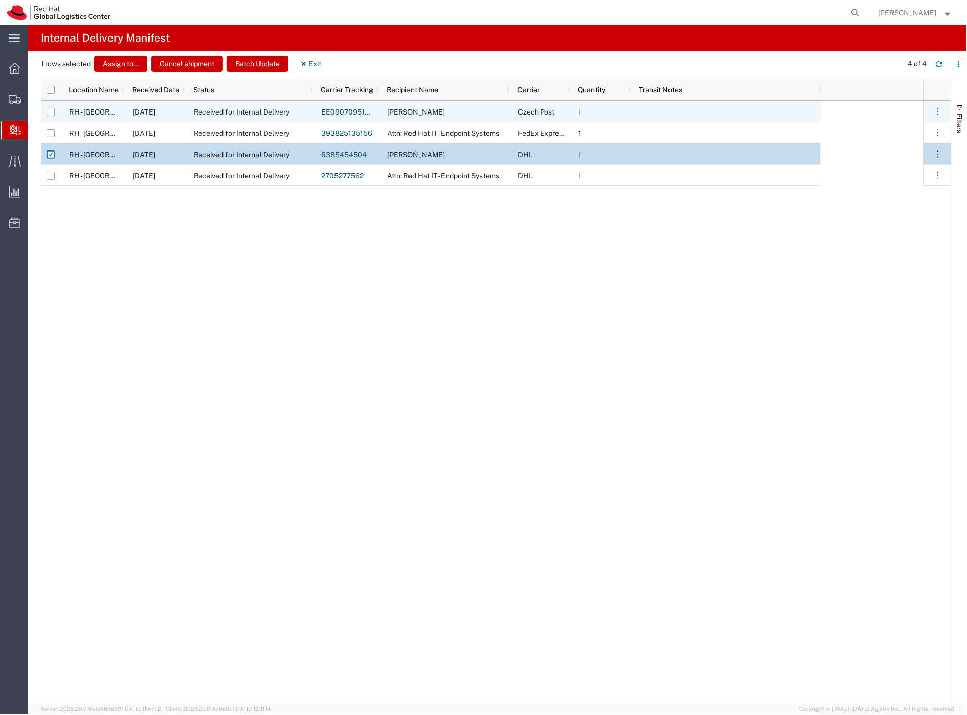
drag, startPoint x: 50, startPoint y: 108, endPoint x: 58, endPoint y: 110, distance: 8.2
click at [50, 109] on input "Press Space to toggle row selection (unchecked)" at bounding box center [51, 112] width 8 height 8
checkbox input "true"
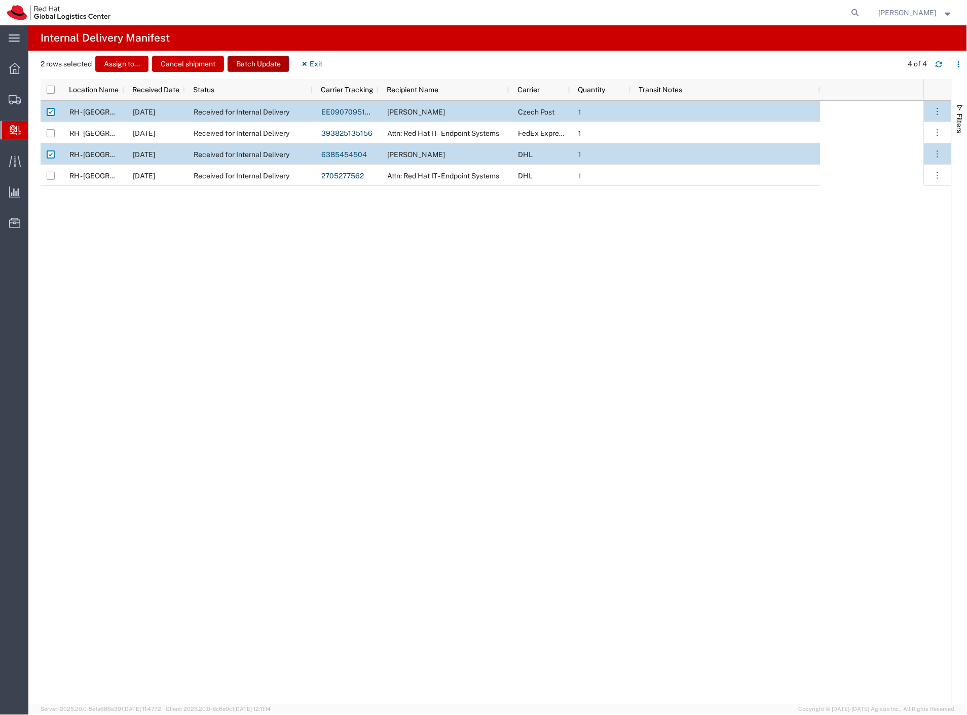
click at [242, 64] on button "Batch Update" at bounding box center [259, 64] width 62 height 16
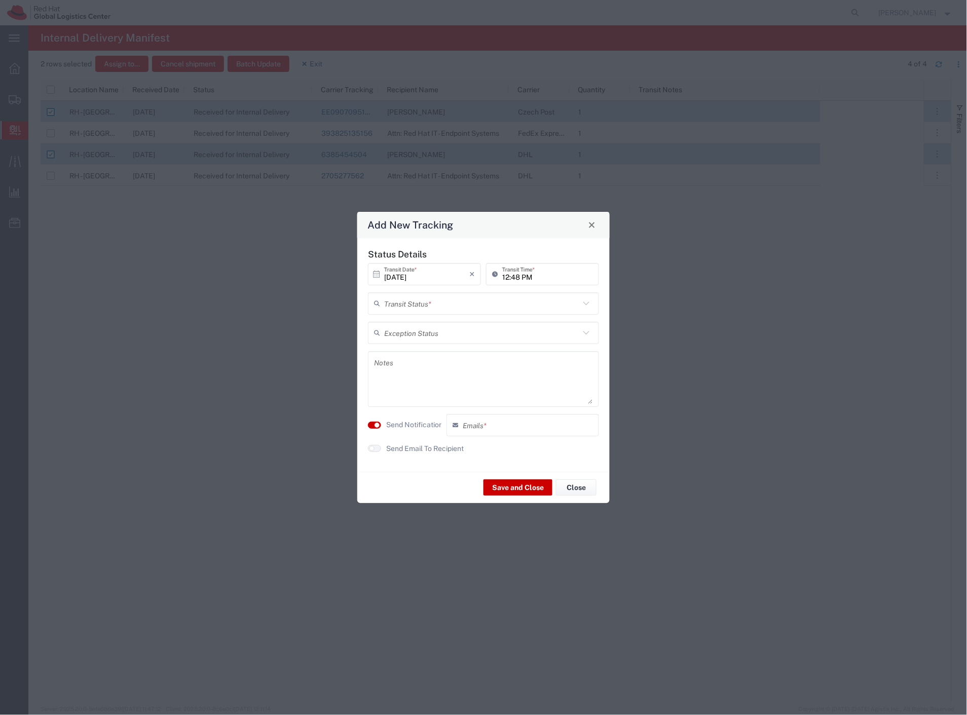
click at [470, 301] on input "text" at bounding box center [482, 304] width 196 height 18
click at [447, 321] on span "Delivery Confirmation" at bounding box center [484, 326] width 229 height 16
type input "Delivery Confirmation"
click at [423, 423] on label "Send Notification" at bounding box center [414, 425] width 57 height 11
click at [422, 447] on label "Send Email To Recipient" at bounding box center [425, 449] width 78 height 11
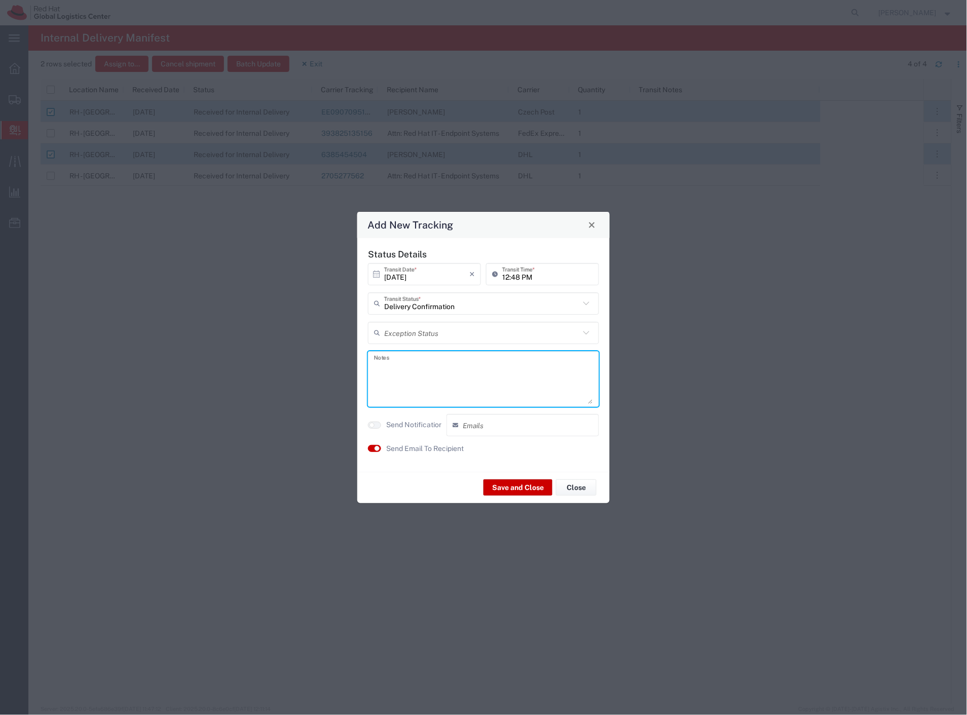
click at [422, 399] on textarea at bounding box center [483, 379] width 219 height 50
type textarea "Folders HR"
click at [507, 481] on button "Save and Close" at bounding box center [518, 488] width 69 height 16
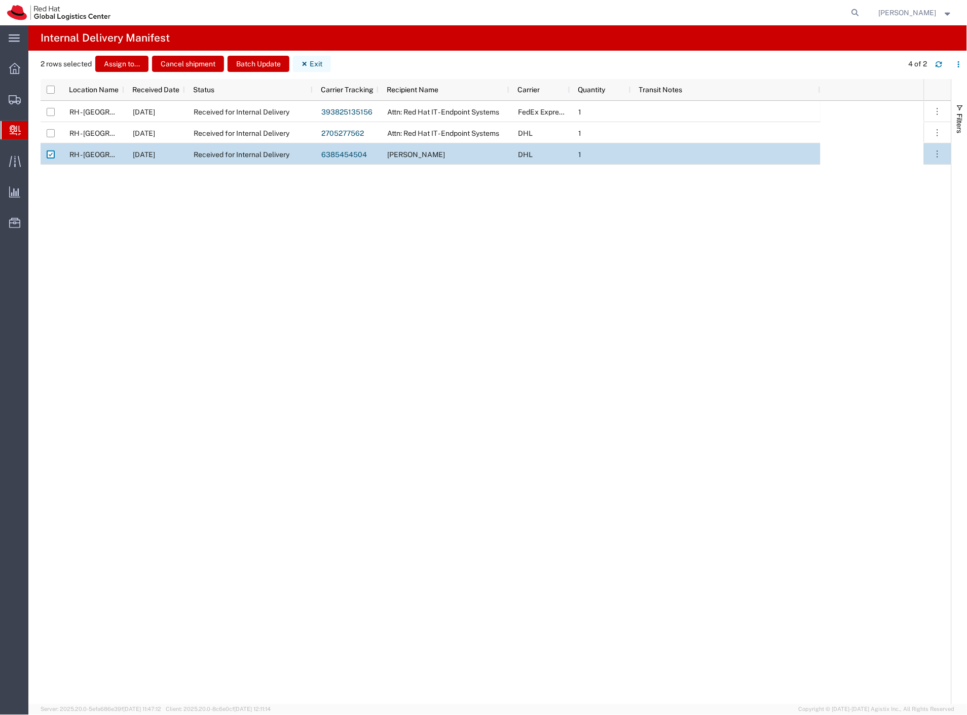
click at [304, 64] on icon "button" at bounding box center [304, 63] width 7 height 7
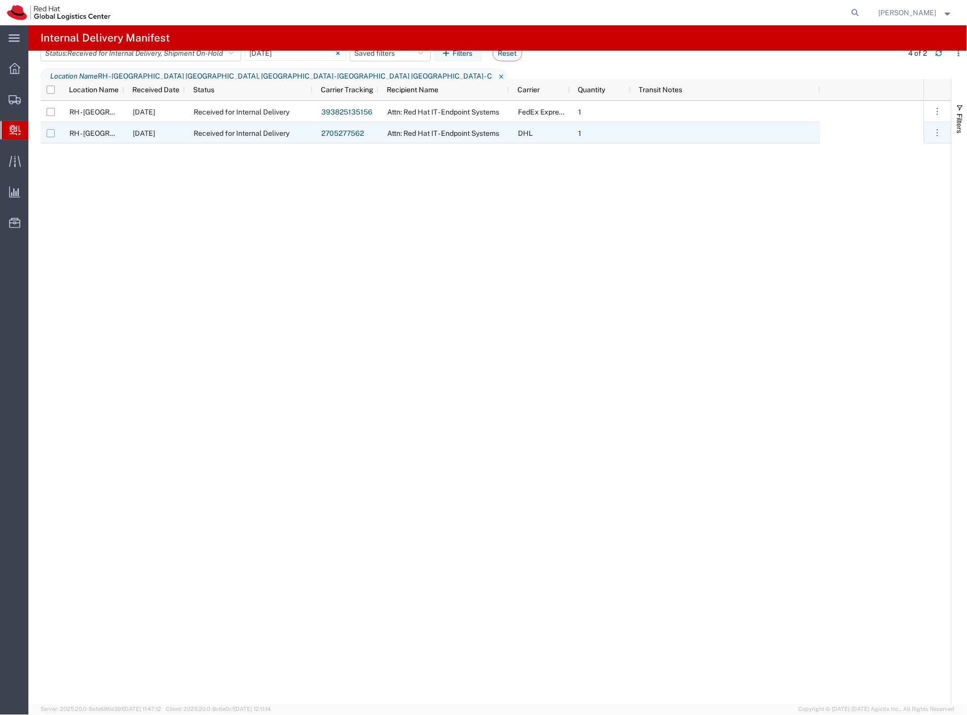
click at [49, 132] on input "Press Space to toggle row selection (unchecked)" at bounding box center [51, 133] width 8 height 8
checkbox input "true"
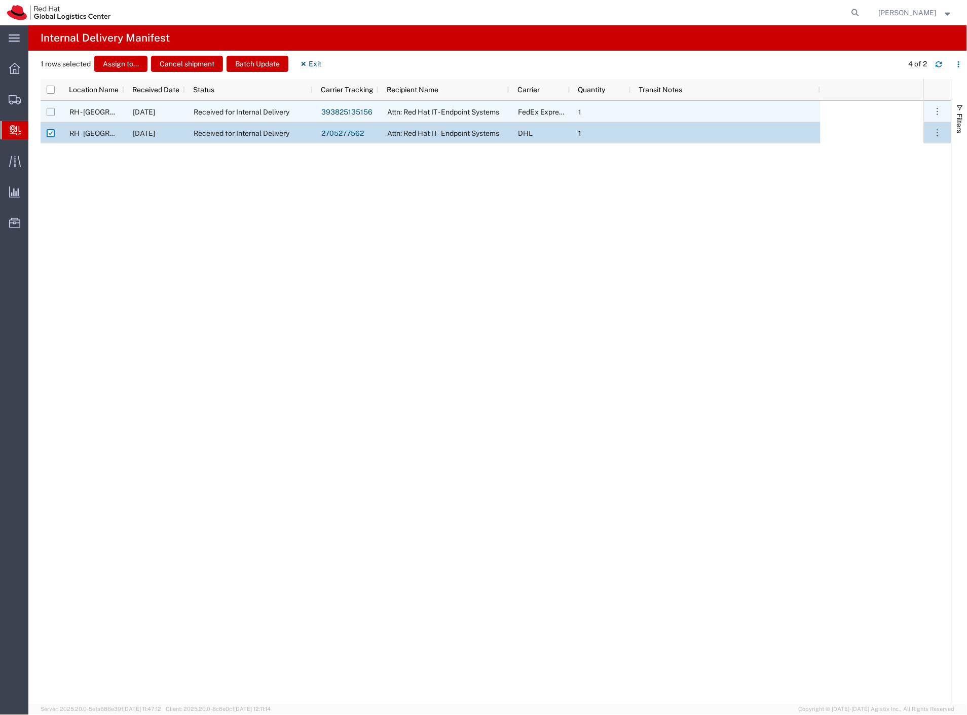
click at [49, 112] on input "Press Space to toggle row selection (unchecked)" at bounding box center [51, 112] width 8 height 8
checkbox input "true"
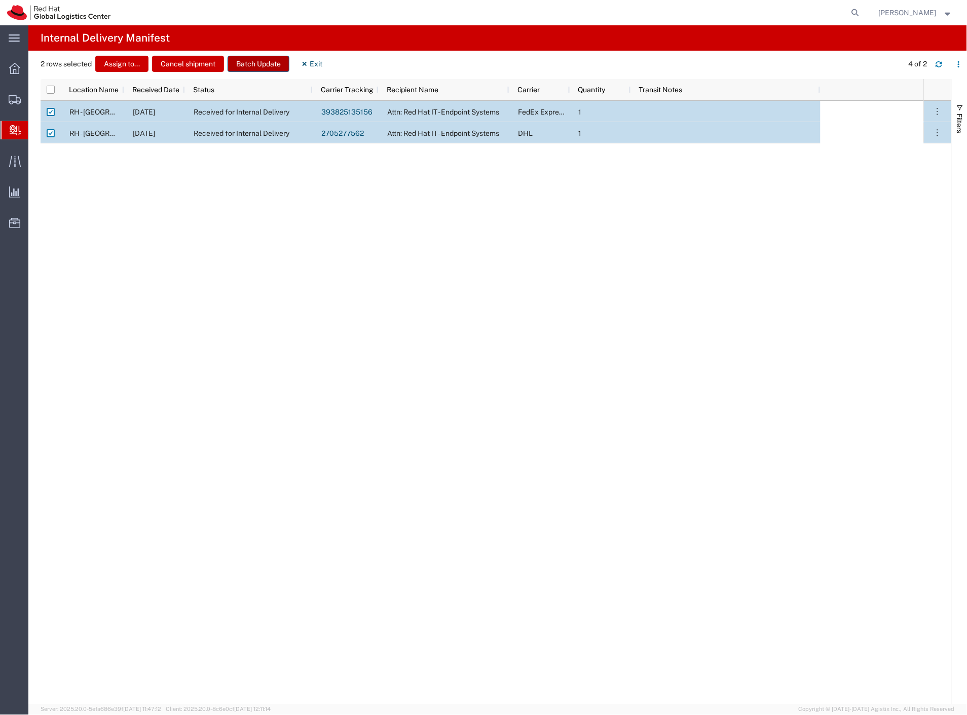
click at [241, 66] on button "Batch Update" at bounding box center [259, 64] width 62 height 16
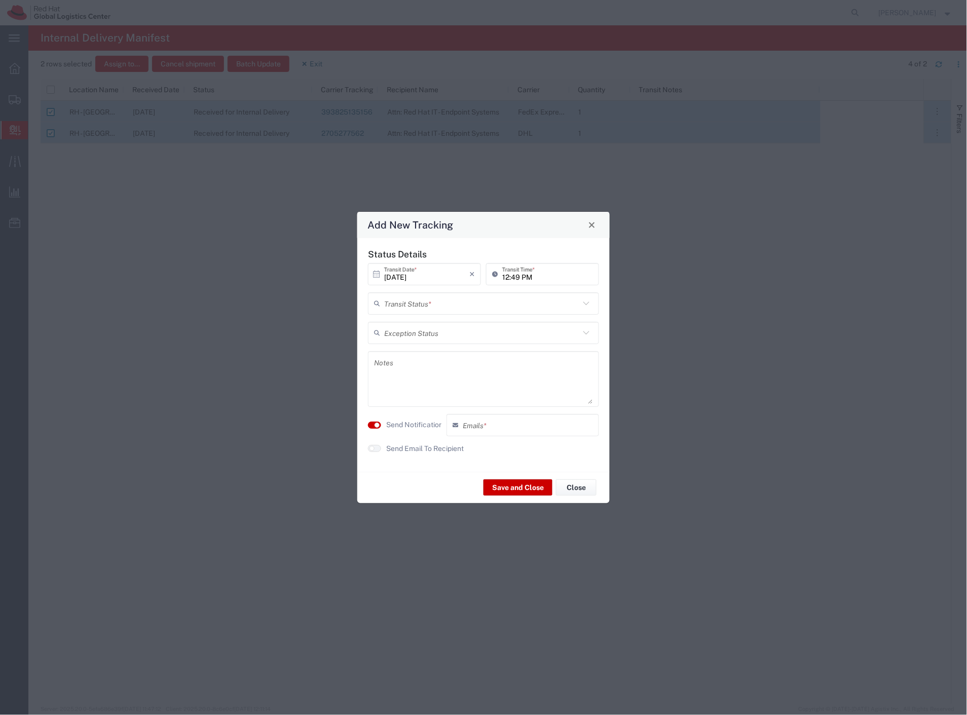
click at [448, 313] on div "Transit Status *" at bounding box center [483, 304] width 231 height 22
click at [442, 325] on span "Delivery Confirmation" at bounding box center [484, 326] width 229 height 16
type input "Delivery Confirmation"
drag, startPoint x: 413, startPoint y: 426, endPoint x: 449, endPoint y: 467, distance: 54.6
click at [413, 427] on label "Send Notification" at bounding box center [414, 425] width 57 height 11
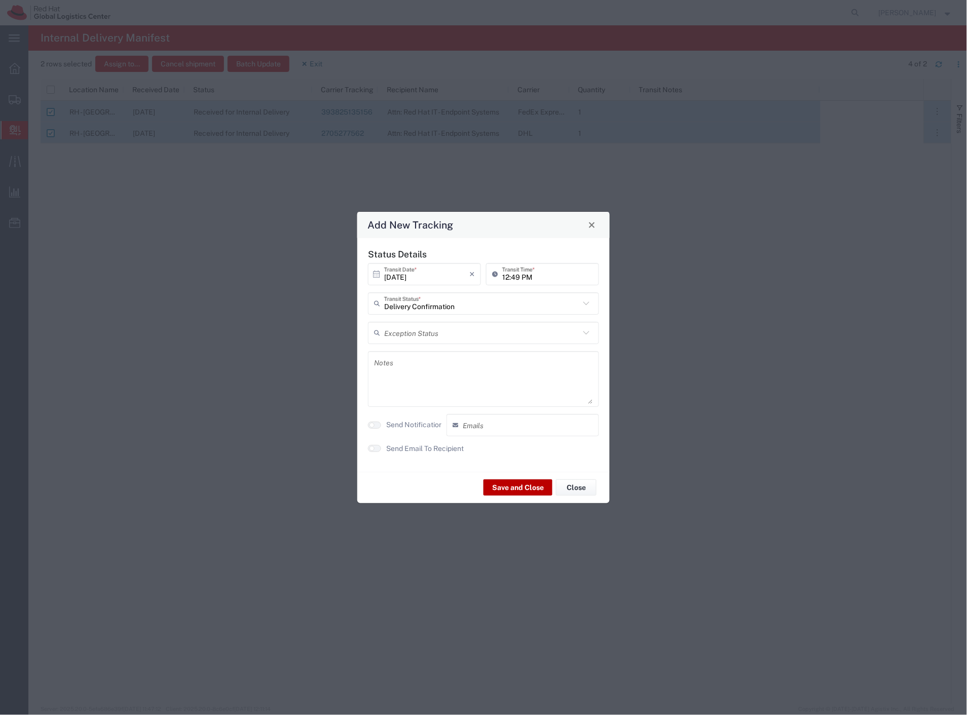
click at [507, 493] on button "Save and Close" at bounding box center [518, 488] width 69 height 16
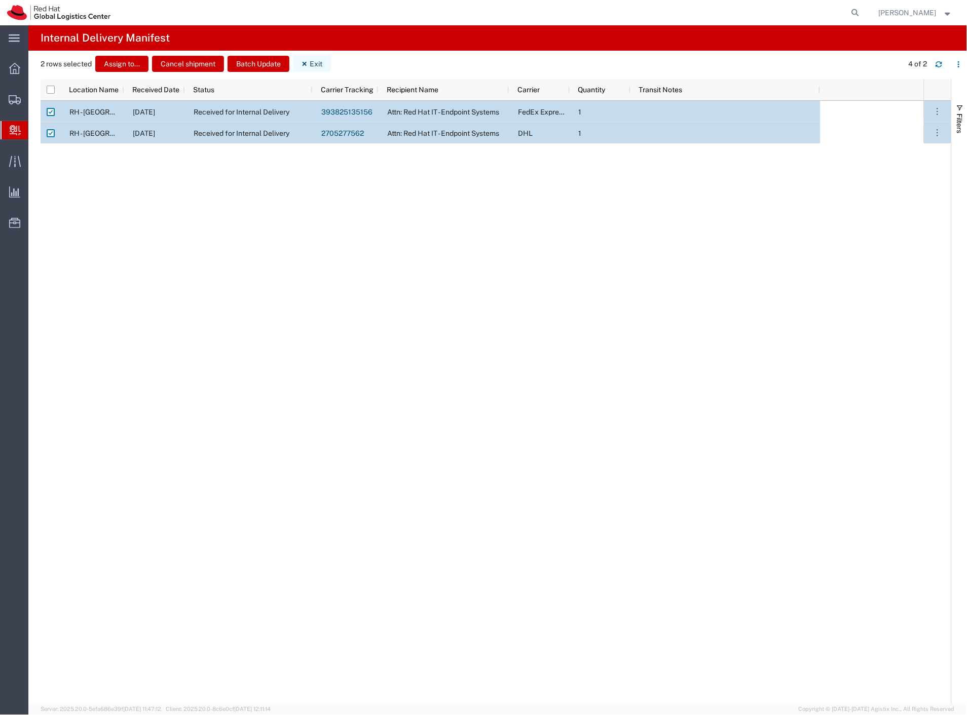
click at [317, 64] on button "Exit" at bounding box center [312, 64] width 38 height 16
checkbox input "false"
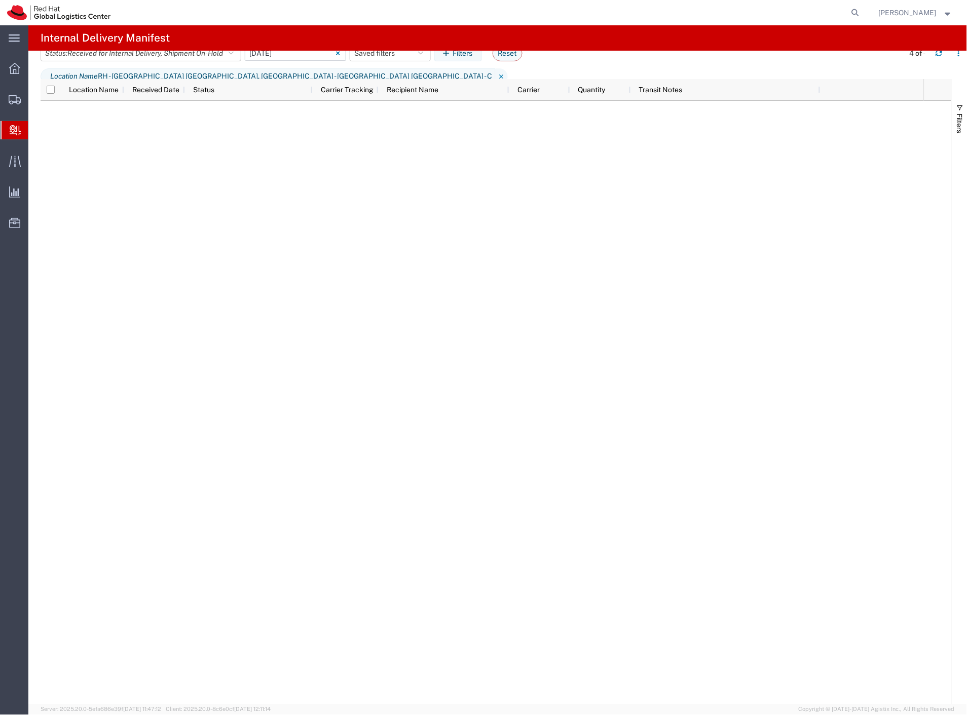
click at [290, 61] on input "[DATE] - [DATE]" at bounding box center [295, 53] width 101 height 15
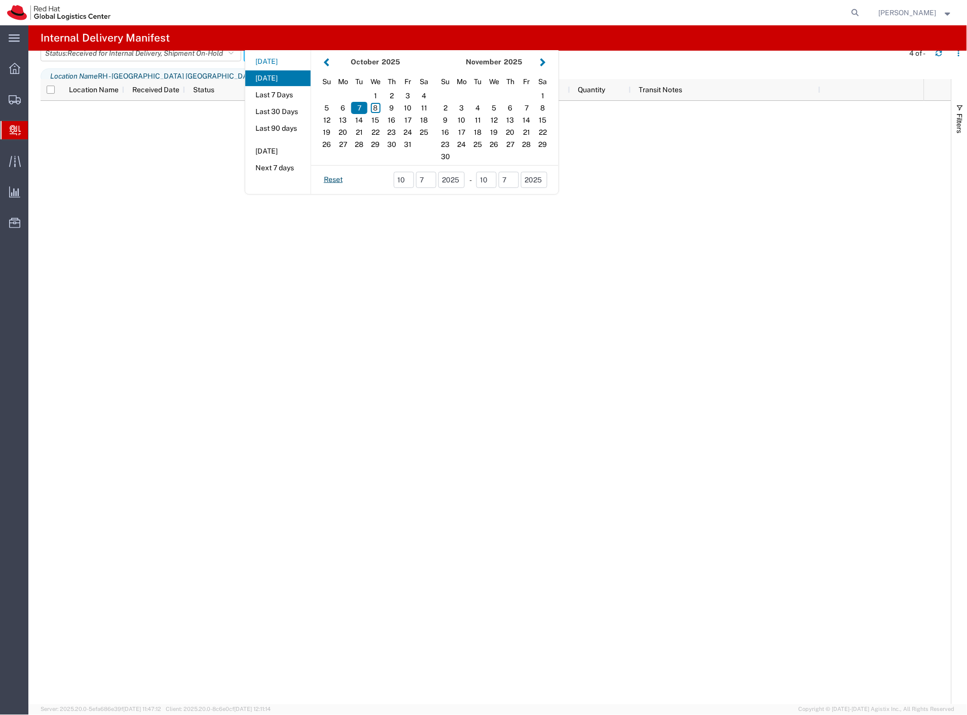
click at [277, 69] on button "[DATE]" at bounding box center [277, 62] width 65 height 16
type input "[DATE]"
type input "[DATE] - [DATE]"
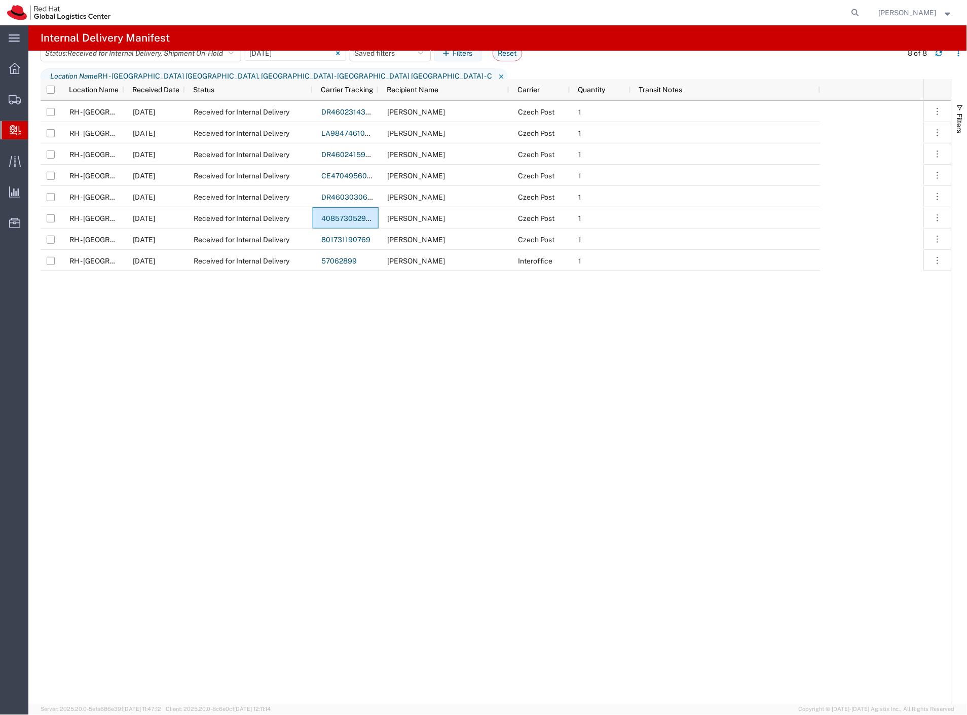
click at [0, 0] on span "Create Delivery" at bounding box center [0, 0] width 0 height 0
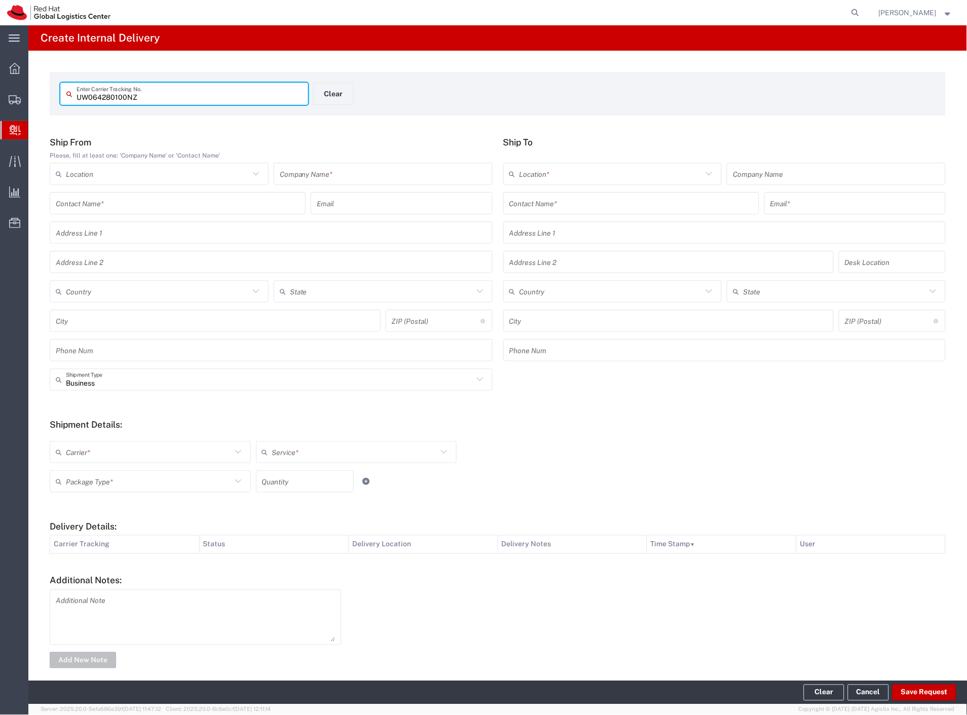
type input "UW064280100NZ"
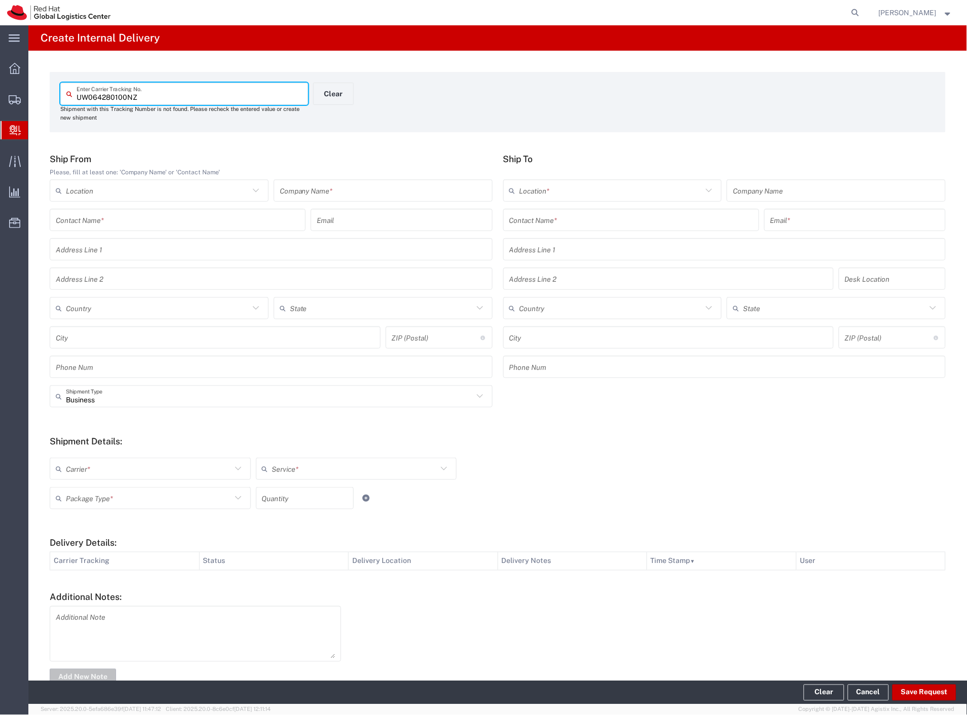
click at [434, 190] on input "text" at bounding box center [383, 191] width 207 height 18
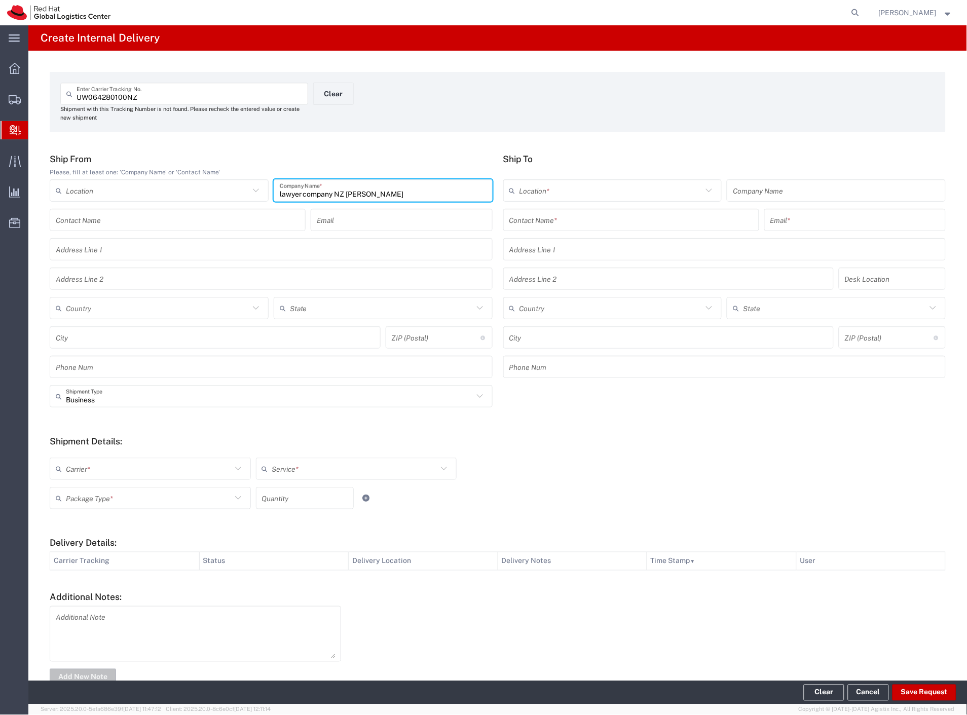
type input "lawyer company NZ [PERSON_NAME]"
click at [563, 225] on input "text" at bounding box center [631, 220] width 244 height 18
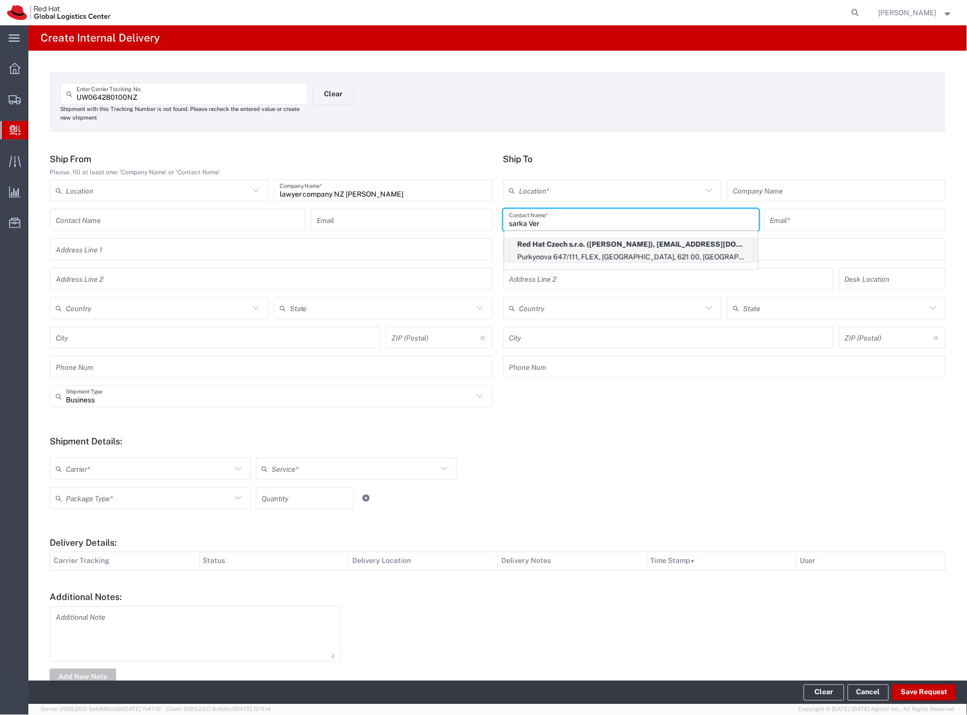
type input "sarka Ver"
click at [611, 253] on p "Purkynova 647/111, FLEX, [GEOGRAPHIC_DATA], 621 00, [GEOGRAPHIC_DATA]" at bounding box center [631, 257] width 243 height 13
type input "RH - [GEOGRAPHIC_DATA] [GEOGRAPHIC_DATA] - B"
type input "Red Hat Czech s.r.o."
type input "[PERSON_NAME]"
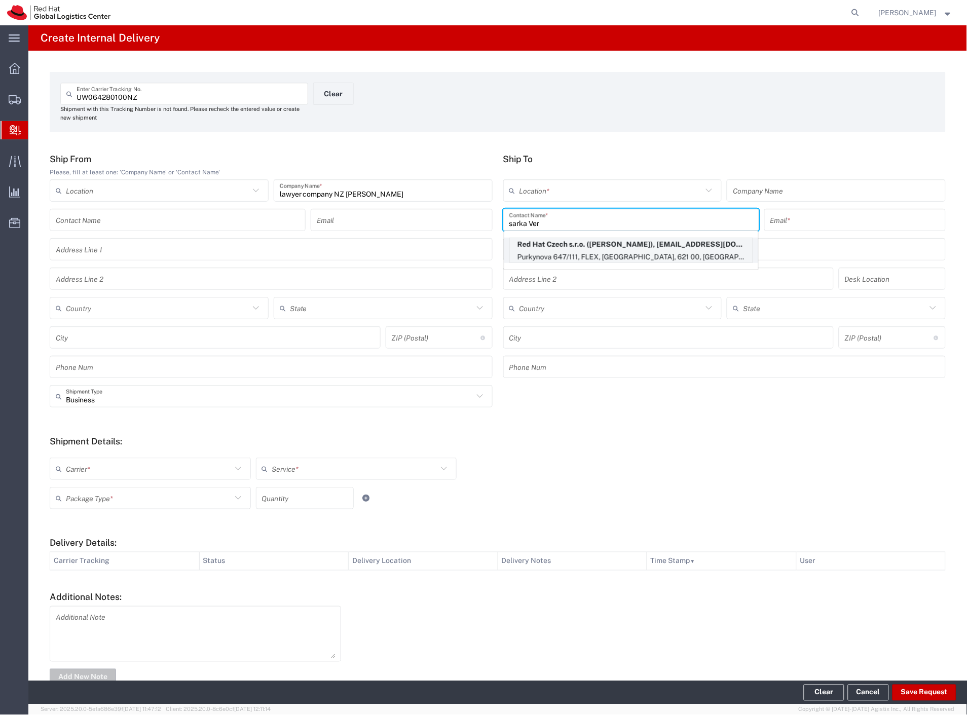
type input "[EMAIL_ADDRESS][DOMAIN_NAME]"
type input "Purkynova 647/111"
type input "FLEX"
type input "Czechia"
type input "[GEOGRAPHIC_DATA]"
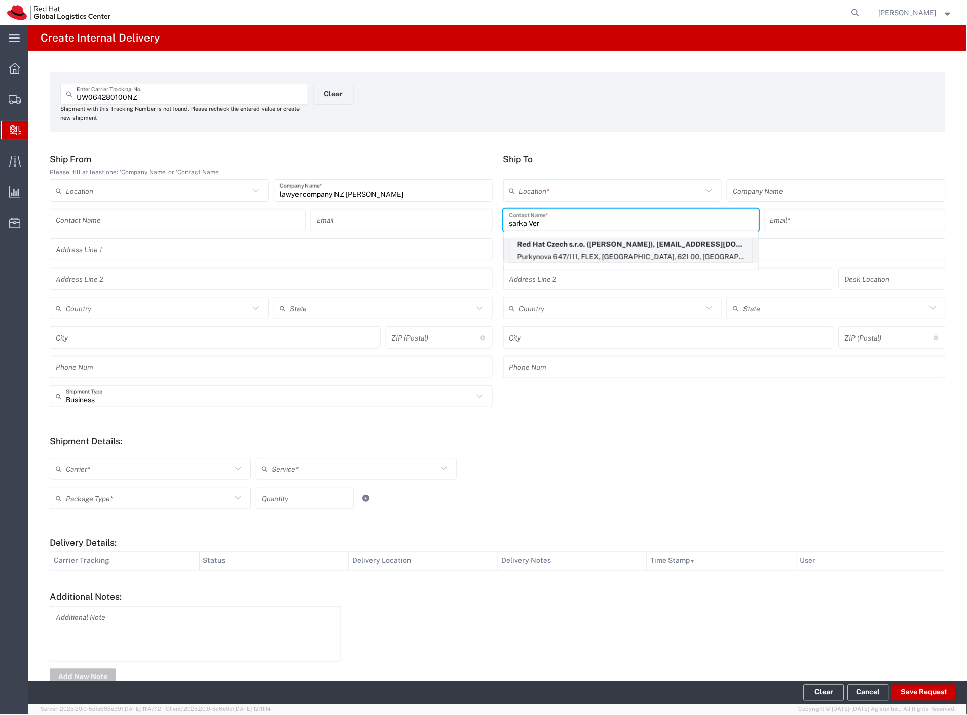
type input "621 00"
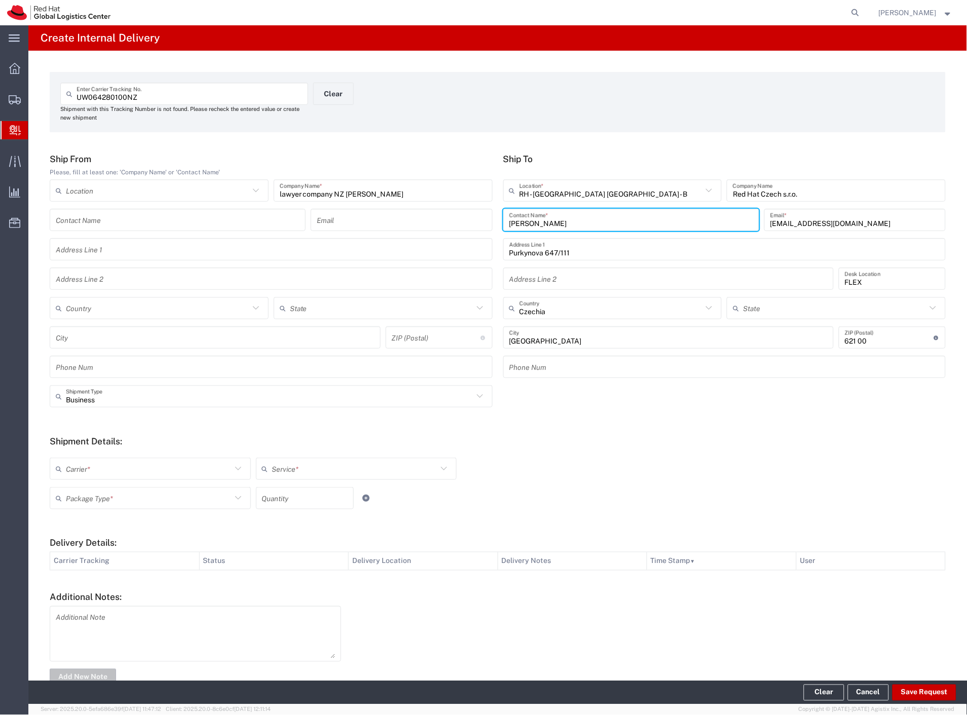
click at [83, 470] on input "text" at bounding box center [149, 469] width 166 height 18
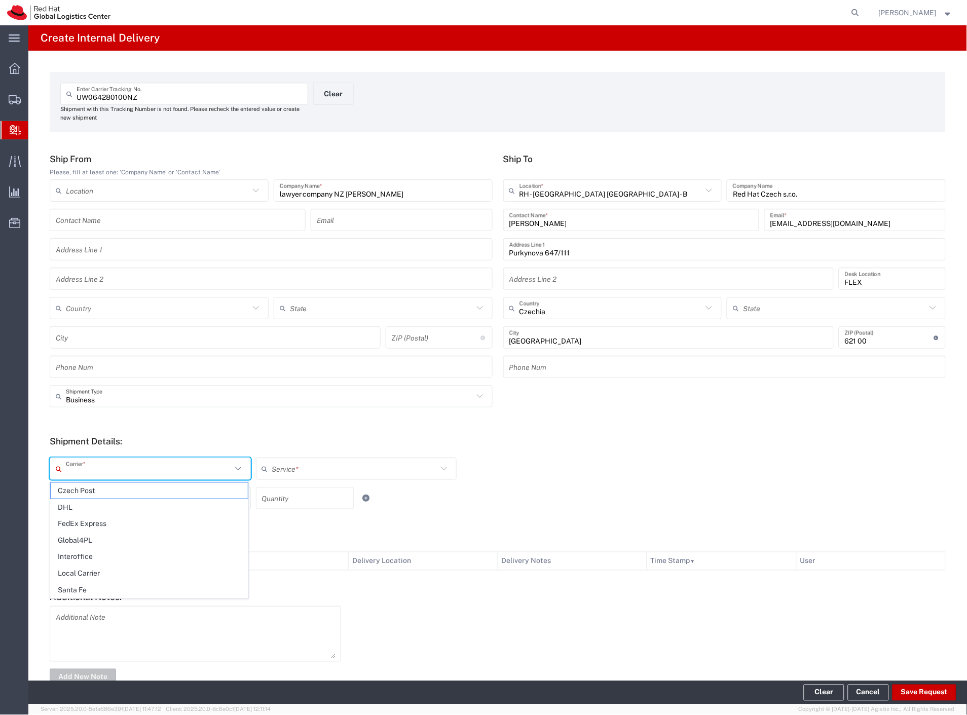
click at [85, 491] on span "Czech Post" at bounding box center [149, 491] width 197 height 16
type input "Czech Post"
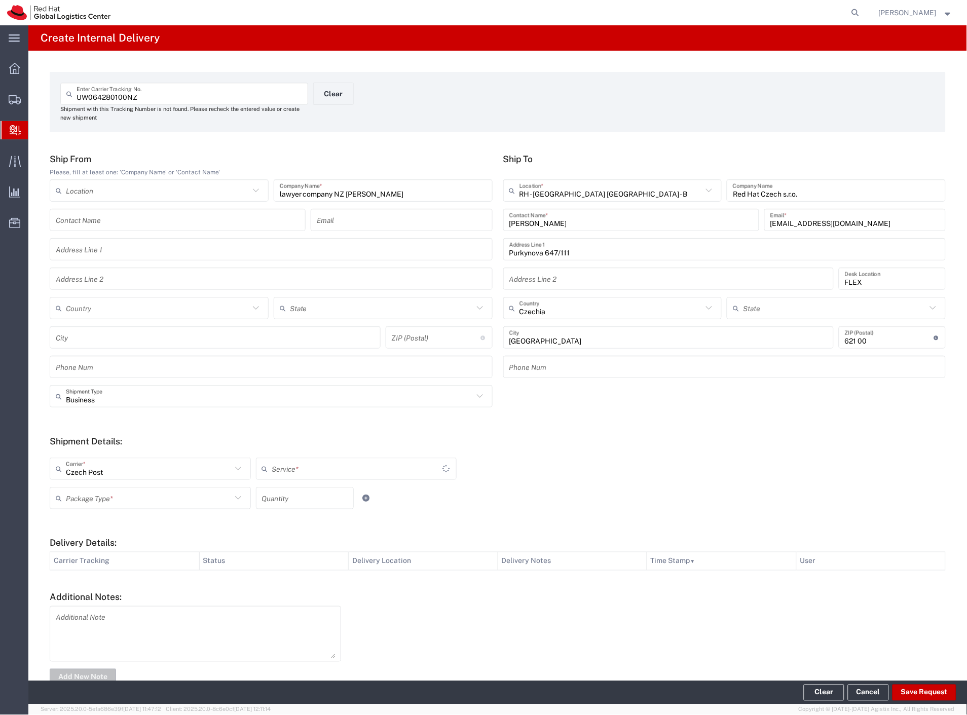
drag, startPoint x: 85, startPoint y: 492, endPoint x: 88, endPoint y: 508, distance: 17.0
click at [85, 493] on input "text" at bounding box center [149, 499] width 166 height 18
type input "Ground"
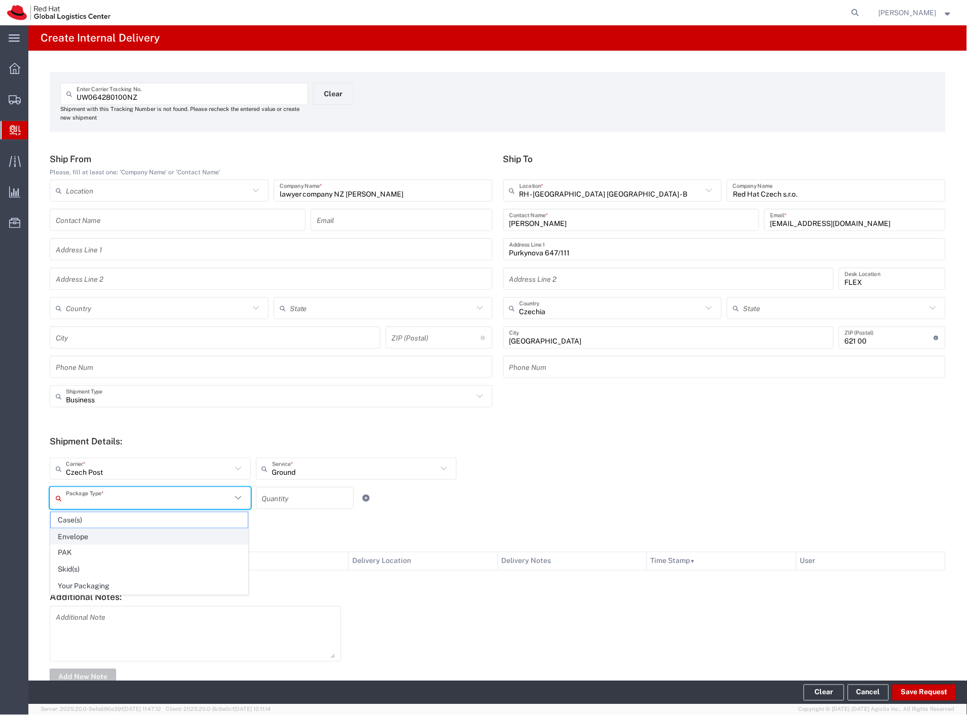
click at [89, 534] on span "Envelope" at bounding box center [149, 537] width 197 height 16
type input "Envelope"
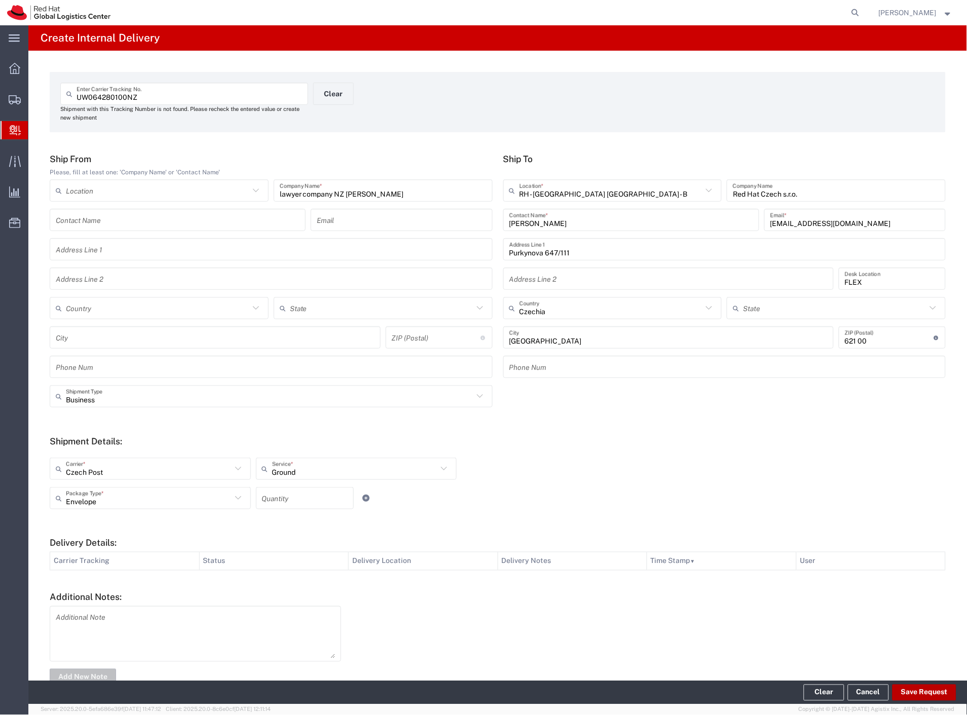
click at [920, 693] on button "Save Request" at bounding box center [925, 693] width 64 height 16
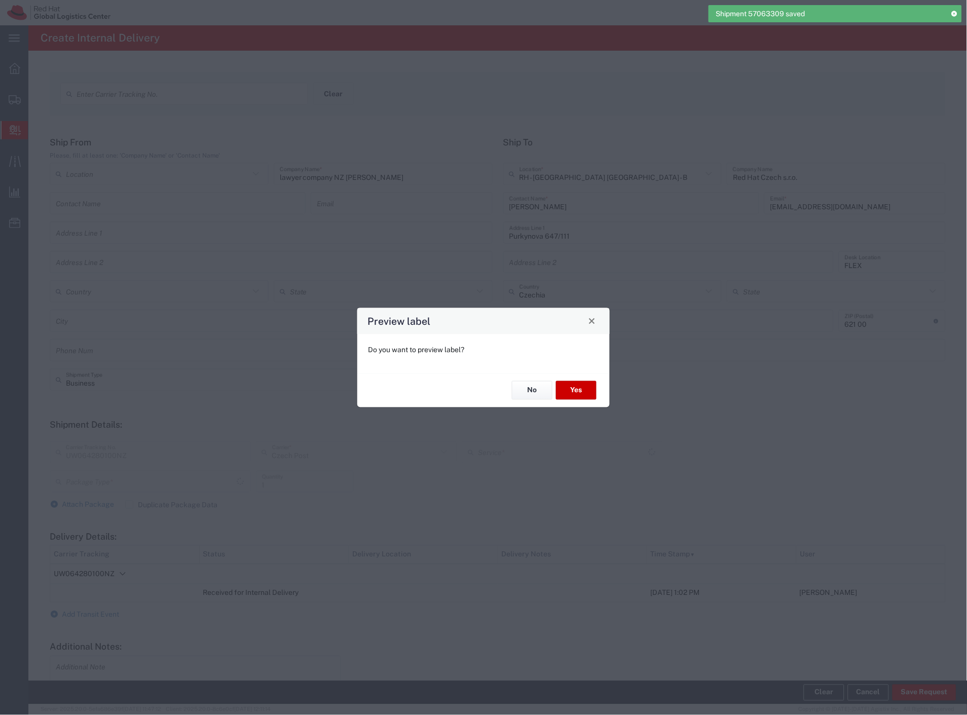
type input "Envelope"
type input "Ground"
click at [535, 394] on button "No" at bounding box center [532, 390] width 41 height 19
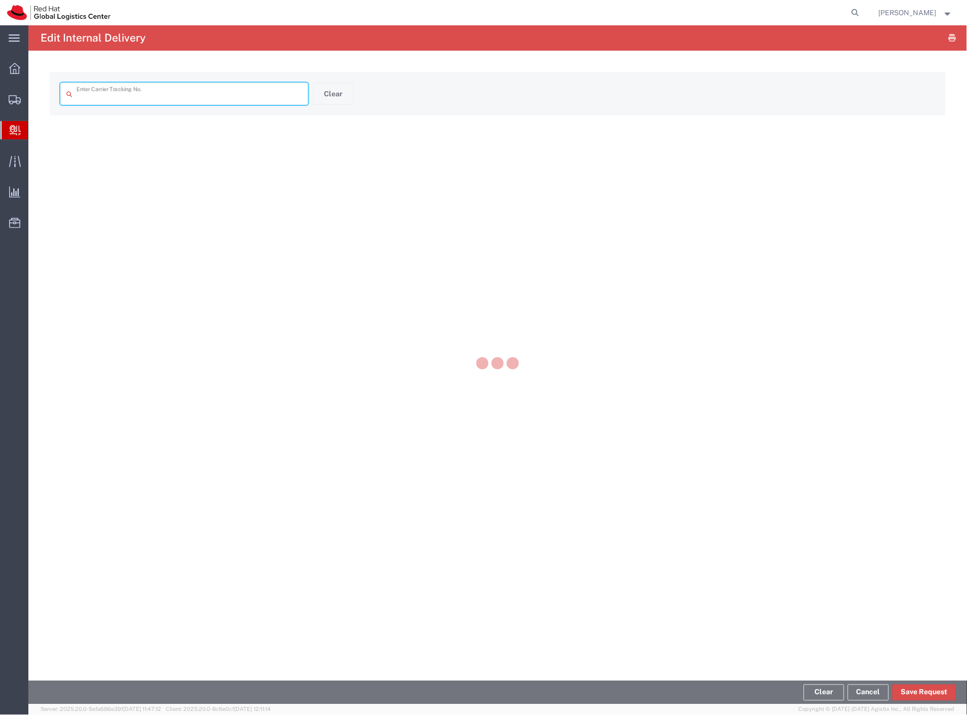
type input "UW064280100NZ"
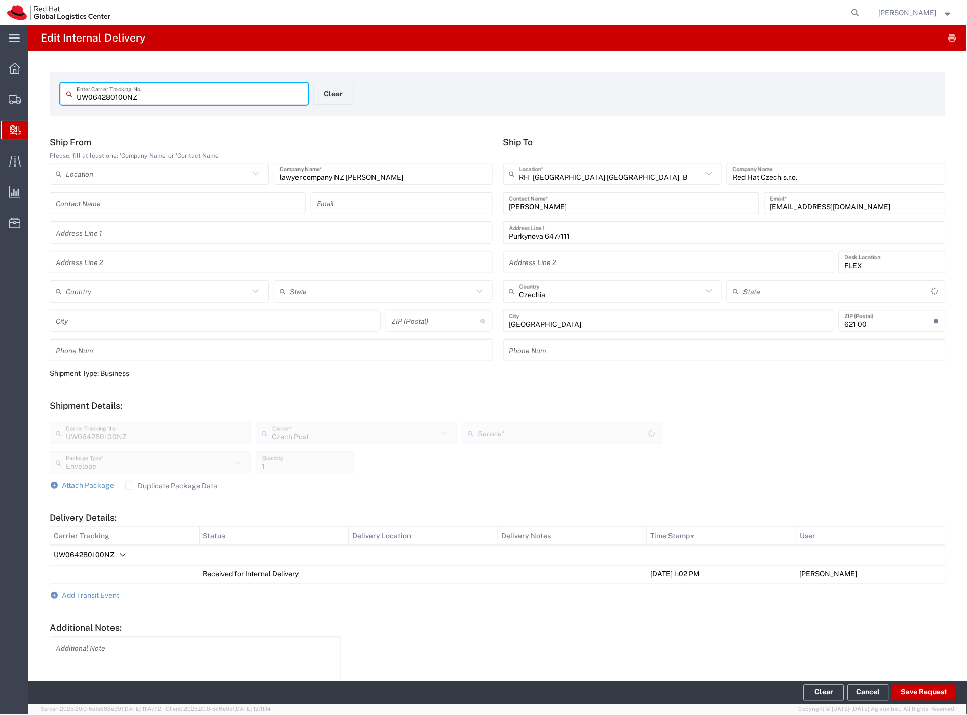
type input "Ground"
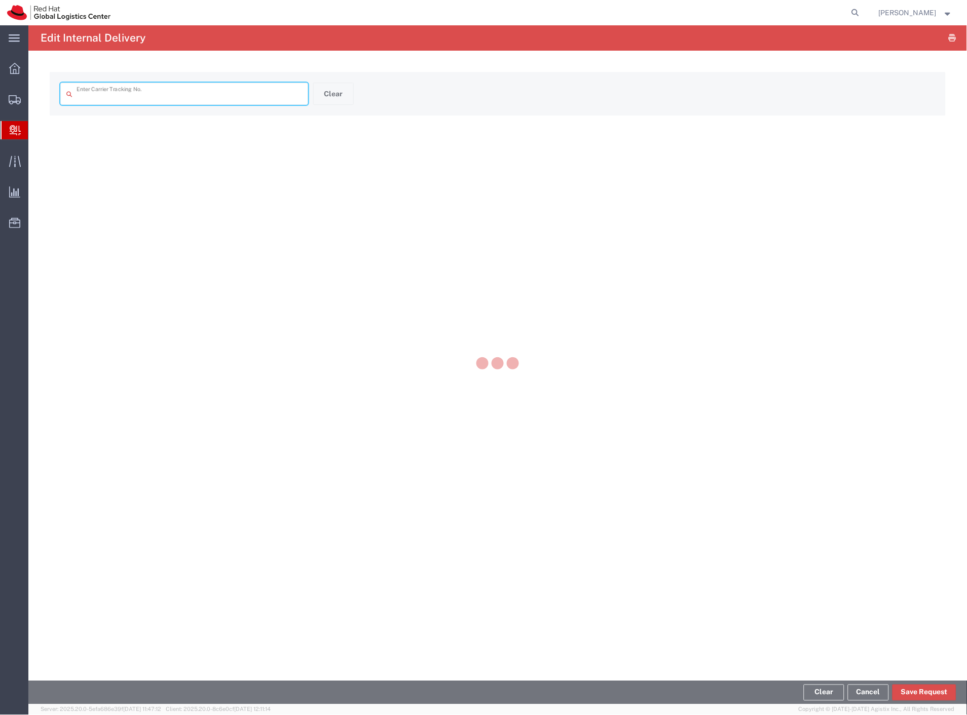
type input "6120013459371797917101203"
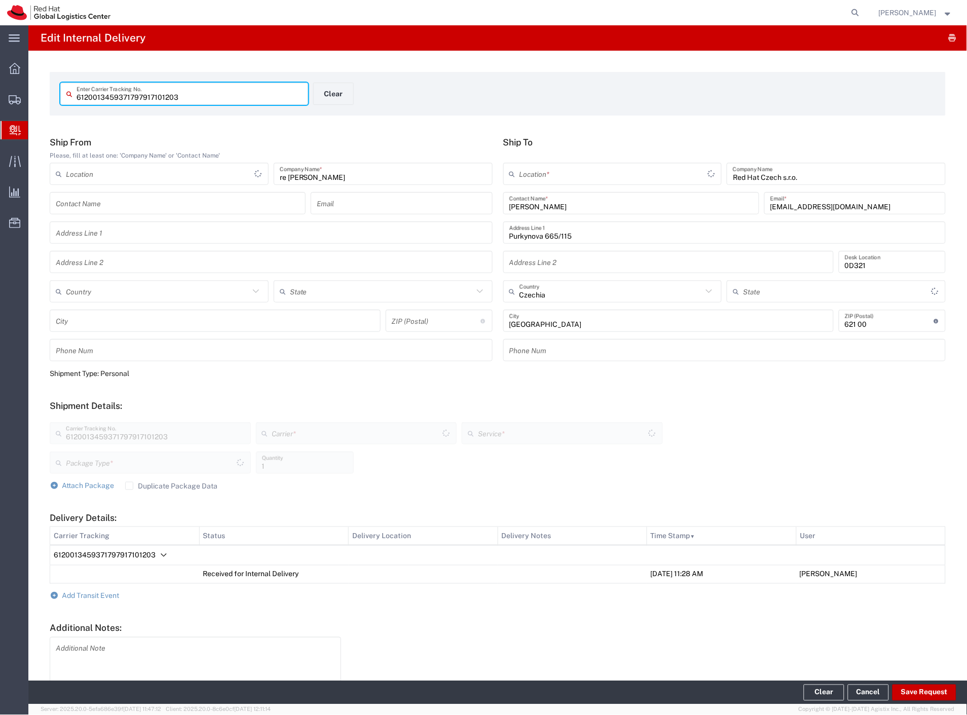
type input "Your Packaging"
type input "Ground"
type input "Czech Post"
click at [102, 592] on span "Add Transit Event" at bounding box center [90, 596] width 57 height 8
type input "RH - [GEOGRAPHIC_DATA] [GEOGRAPHIC_DATA] - C"
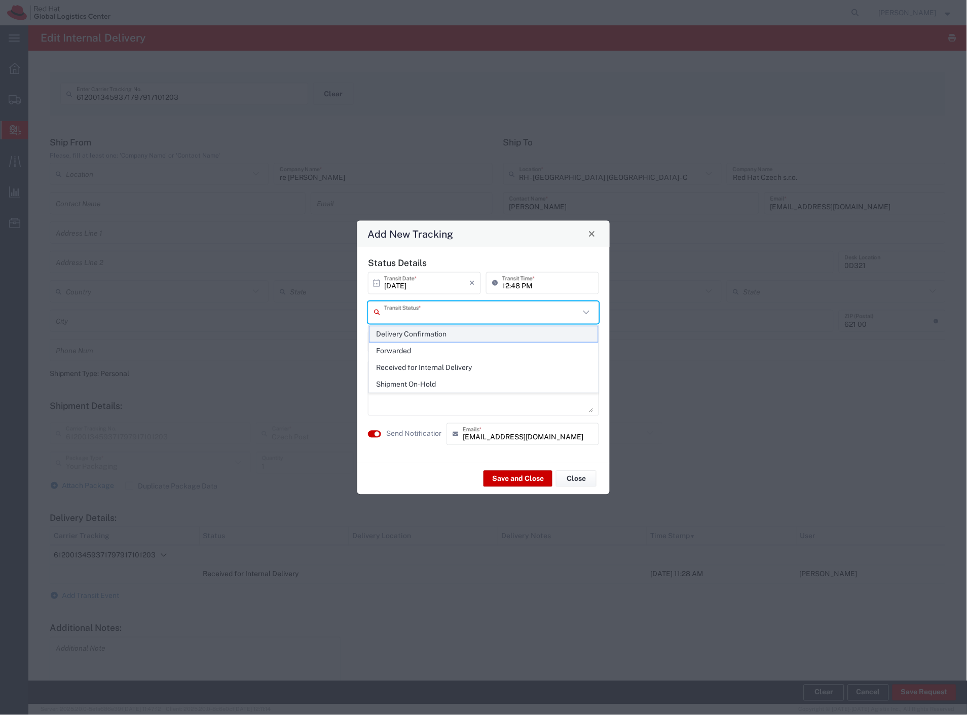
drag, startPoint x: 461, startPoint y: 311, endPoint x: 453, endPoint y: 327, distance: 18.1
click at [460, 311] on input "text" at bounding box center [482, 313] width 196 height 18
click at [449, 331] on span "Delivery Confirmation" at bounding box center [484, 334] width 229 height 16
type input "Delivery Confirmation"
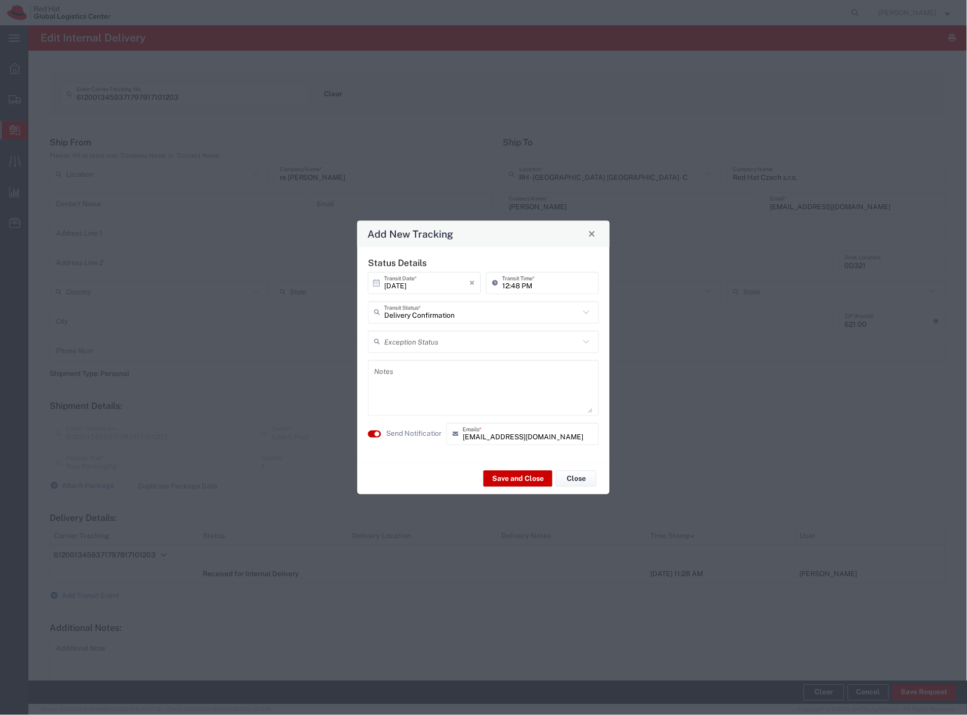
click at [420, 434] on label "Send Notification" at bounding box center [414, 434] width 57 height 11
click at [514, 475] on button "Save and Close" at bounding box center [518, 479] width 69 height 16
